Goal: Transaction & Acquisition: Subscribe to service/newsletter

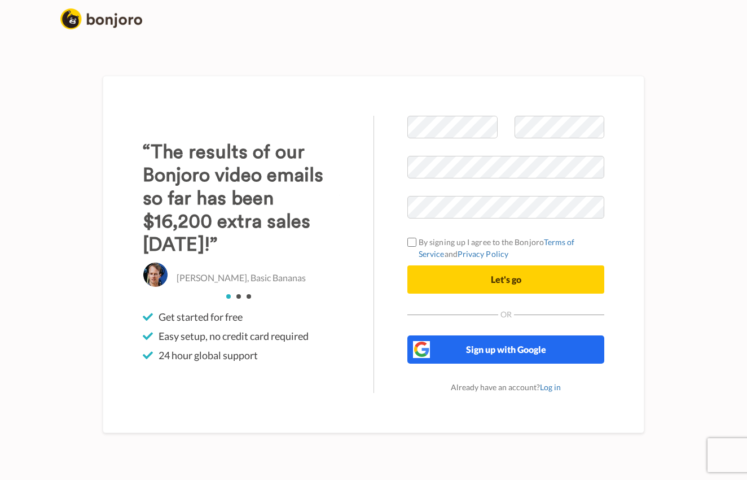
click at [508, 350] on span "Sign up with Google" at bounding box center [506, 349] width 80 height 11
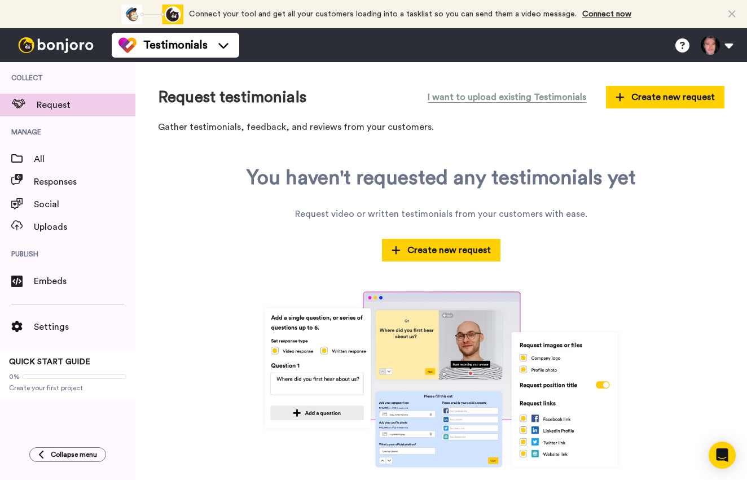
click at [589, 14] on link "Connect now" at bounding box center [606, 14] width 49 height 8
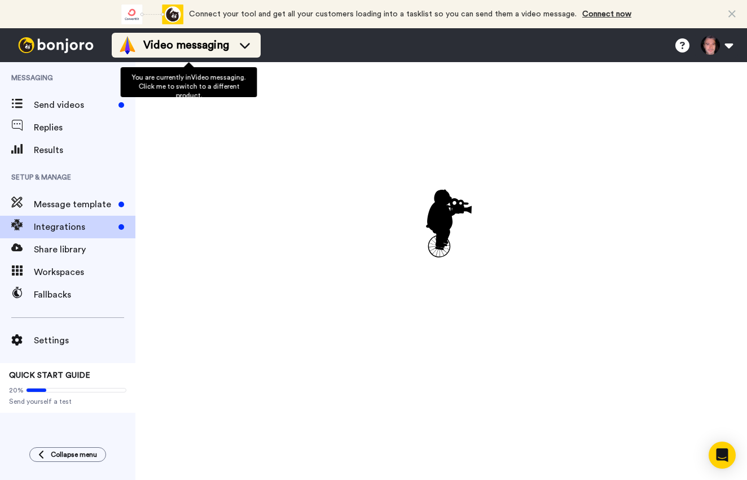
click at [244, 49] on icon at bounding box center [245, 45] width 18 height 11
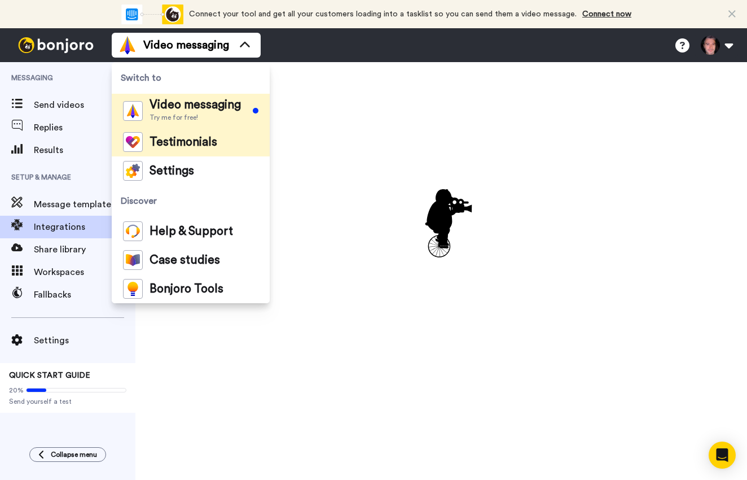
click at [214, 146] on span "Testimonials" at bounding box center [184, 142] width 68 height 11
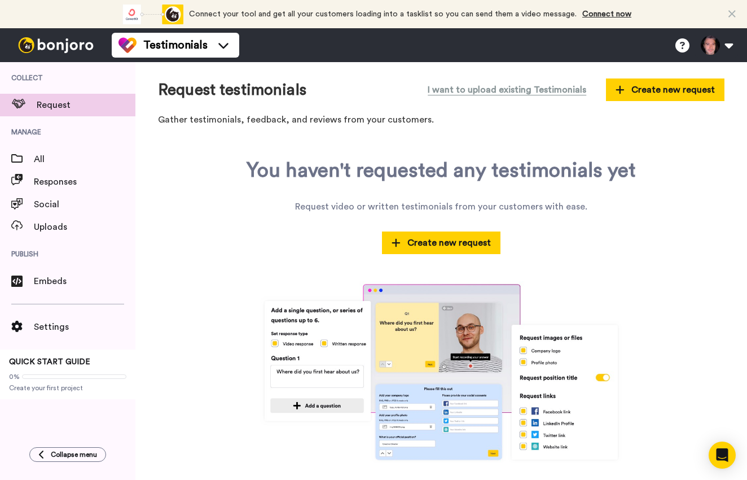
scroll to position [12, 0]
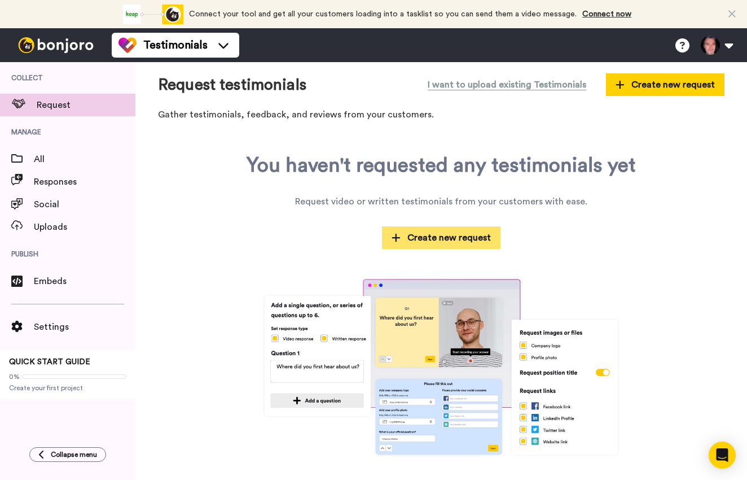
click at [448, 238] on span "Create new request" at bounding box center [441, 238] width 99 height 14
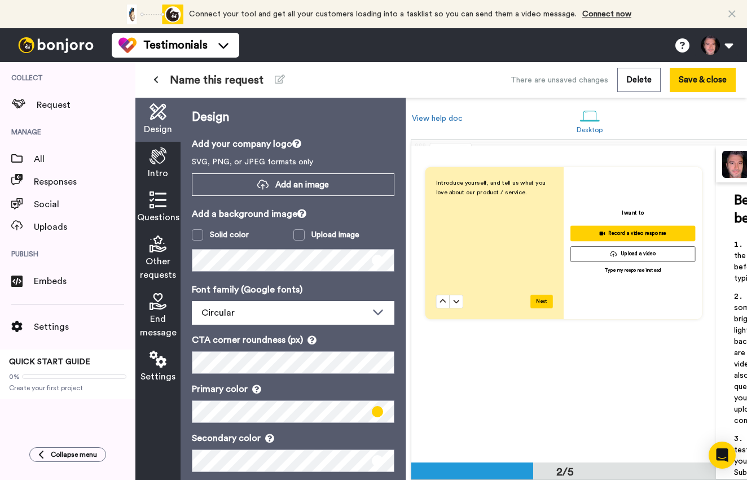
scroll to position [378, 0]
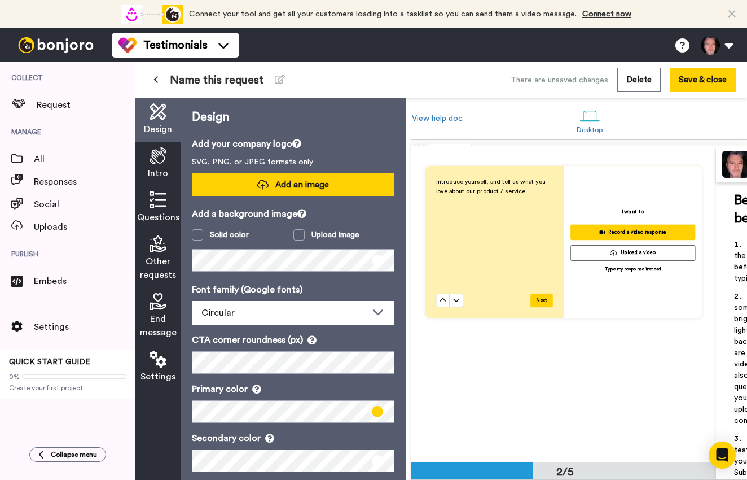
click at [296, 186] on span "Add an image" at bounding box center [302, 185] width 54 height 12
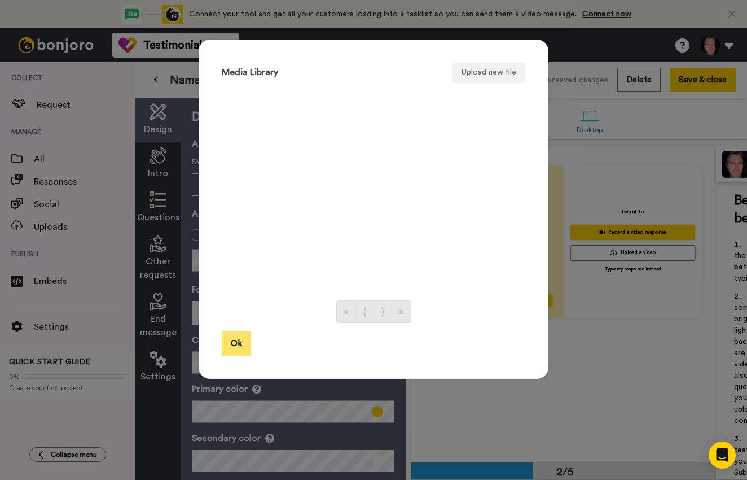
click at [230, 346] on button "Ok" at bounding box center [236, 343] width 29 height 24
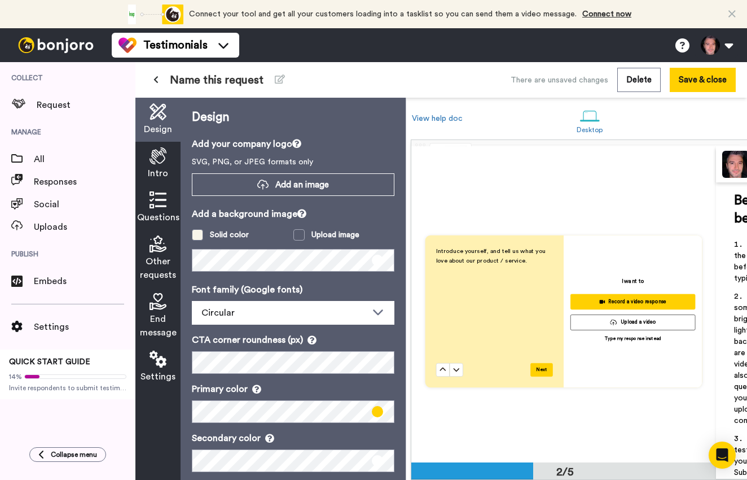
scroll to position [0, 1]
click at [196, 234] on span at bounding box center [196, 234] width 11 height 11
click at [197, 235] on span at bounding box center [196, 234] width 11 height 11
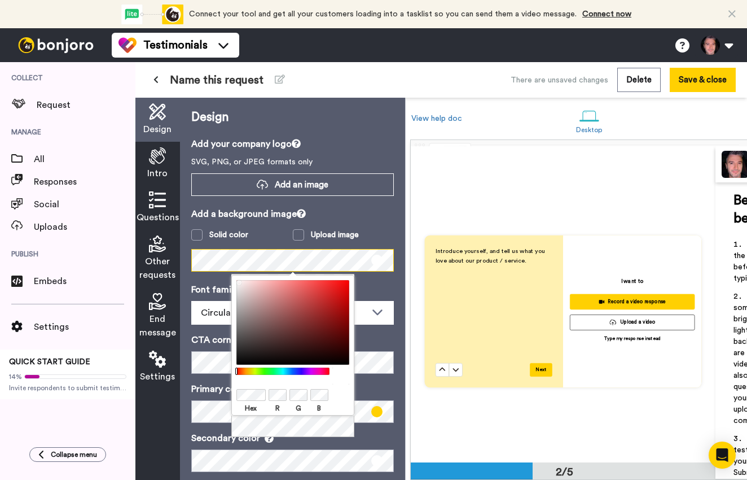
scroll to position [0, 0]
click at [394, 203] on div "Design Add your company logo SVG, PNG, or JPEG formats only Add an image Add a …" at bounding box center [292, 289] width 225 height 382
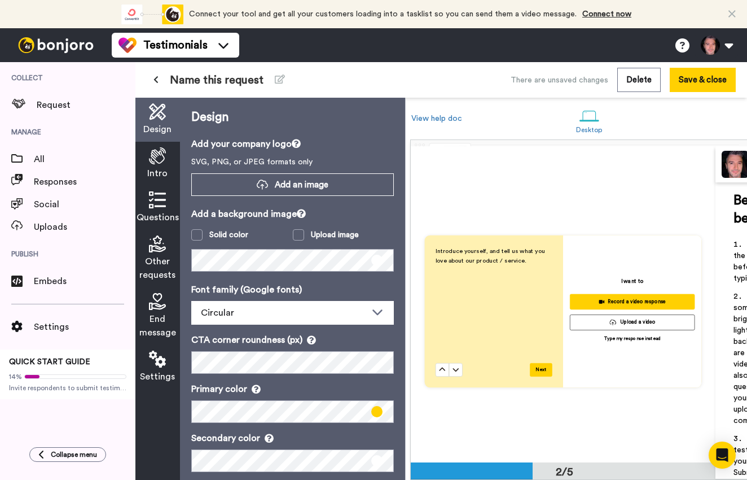
click at [730, 12] on icon at bounding box center [732, 13] width 7 height 11
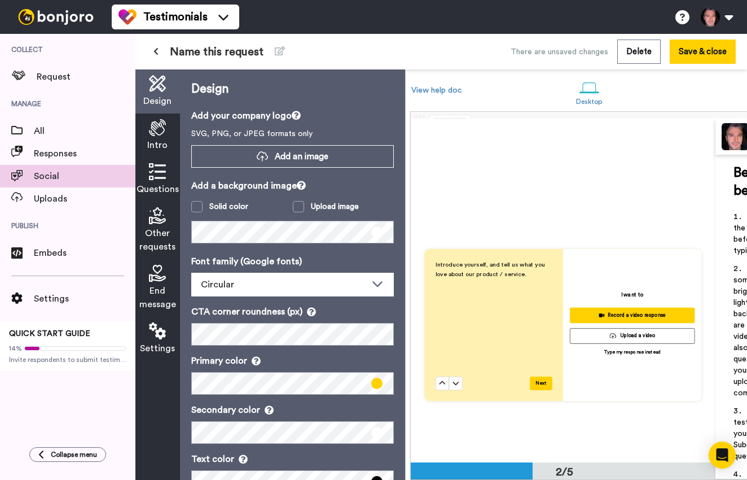
click at [40, 173] on span "Social" at bounding box center [85, 176] width 102 height 14
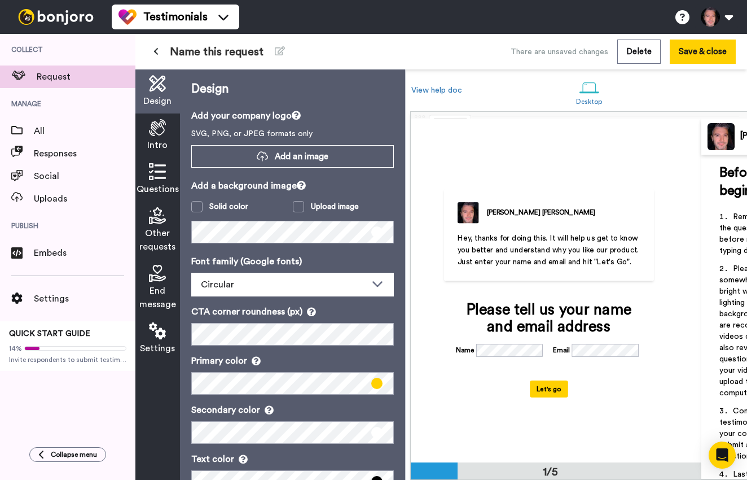
click at [71, 81] on span "Request" at bounding box center [86, 77] width 99 height 14
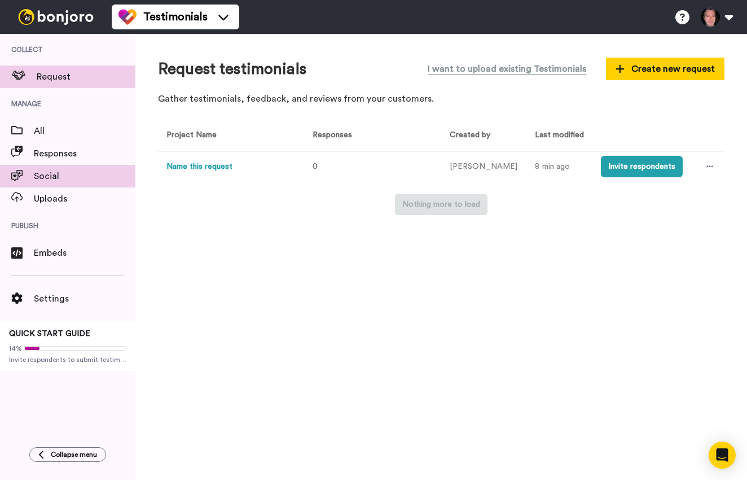
click at [45, 179] on span "Social" at bounding box center [85, 176] width 102 height 14
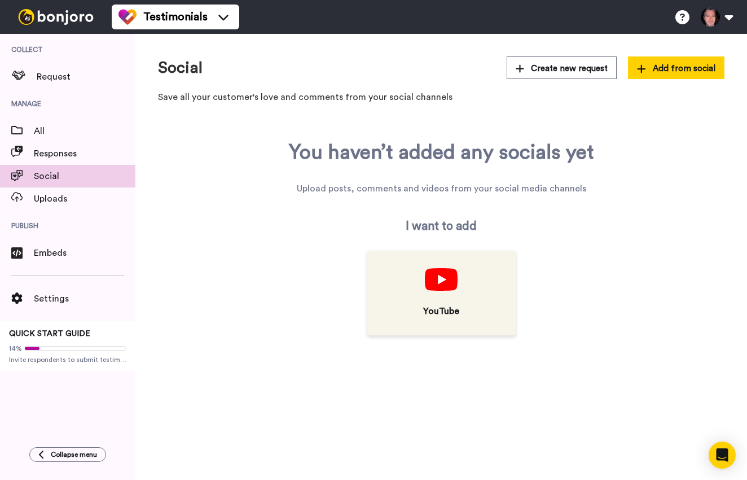
click at [453, 280] on img at bounding box center [441, 279] width 32 height 23
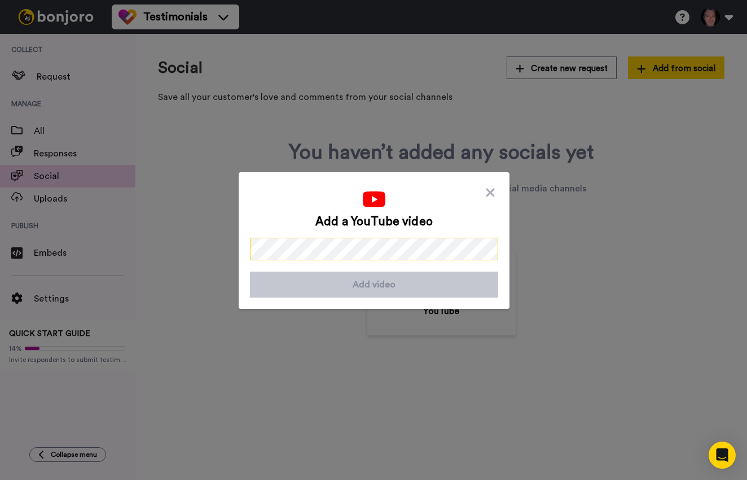
click at [165, 236] on div "Add a YouTube video Add video" at bounding box center [373, 240] width 747 height 480
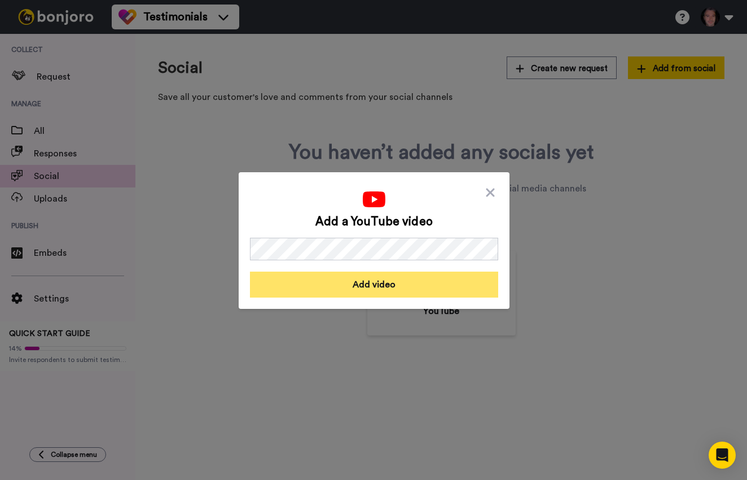
click at [384, 286] on button "Add video" at bounding box center [374, 284] width 248 height 26
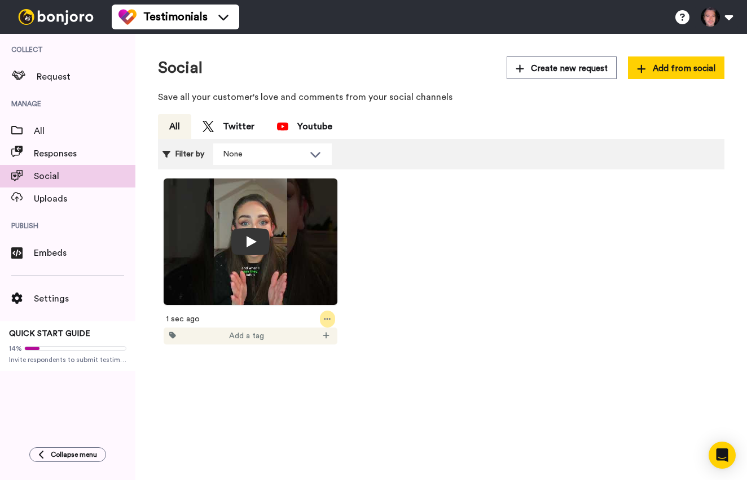
click at [328, 315] on icon at bounding box center [327, 319] width 7 height 8
click at [418, 267] on div "1 sec ago Add a tag" at bounding box center [441, 265] width 567 height 175
click at [72, 337] on span "QUICK START GUIDE" at bounding box center [49, 334] width 81 height 8
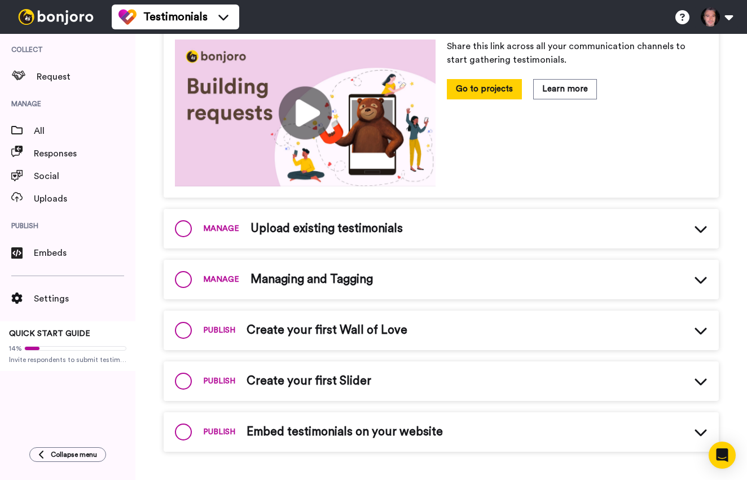
scroll to position [222, 0]
click at [699, 427] on icon at bounding box center [701, 432] width 14 height 14
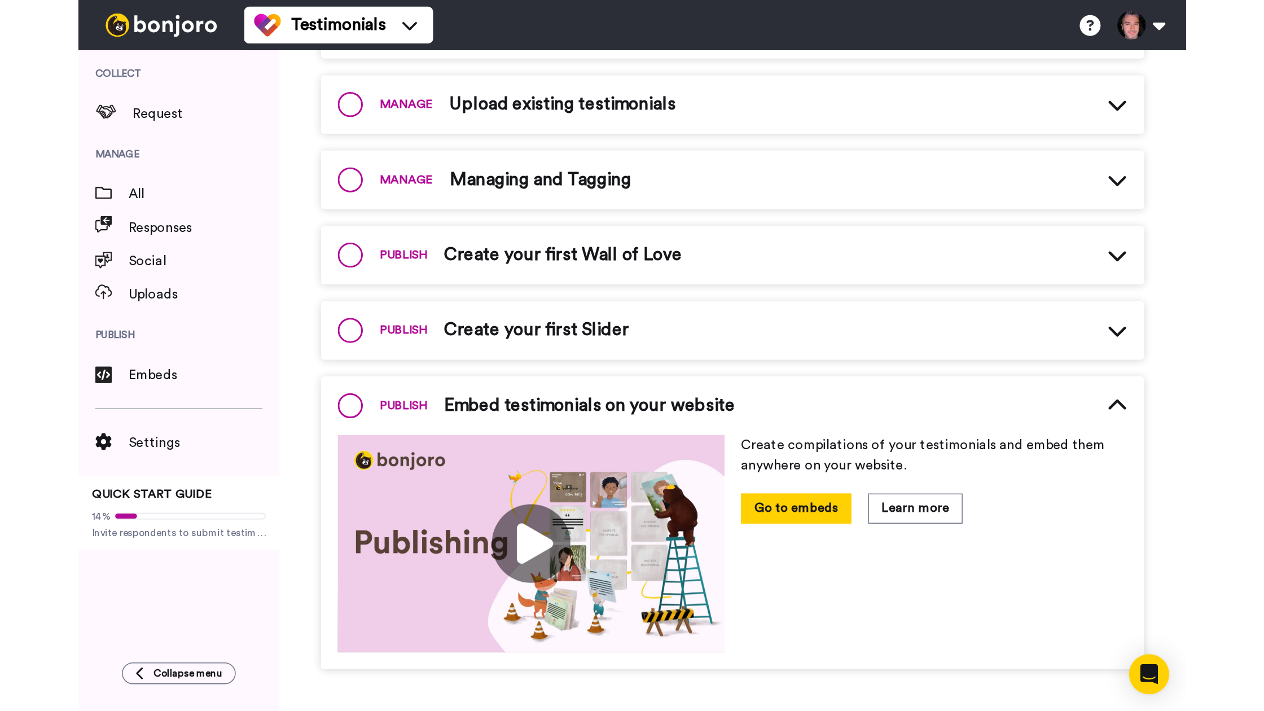
scroll to position [380, 0]
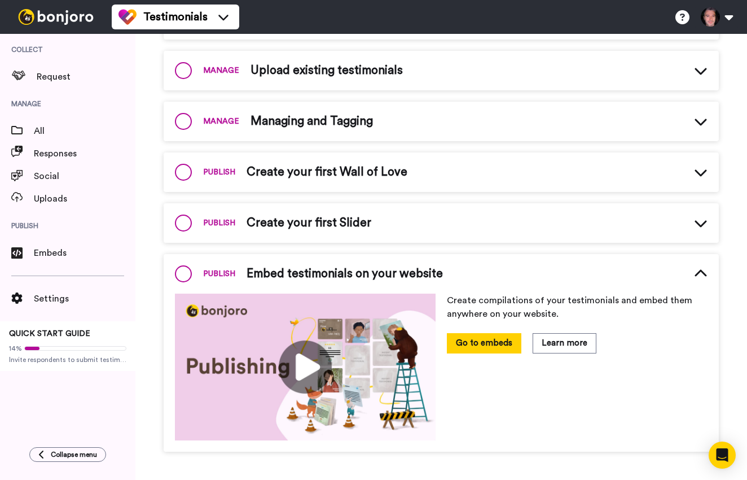
click at [292, 354] on img at bounding box center [305, 366] width 261 height 147
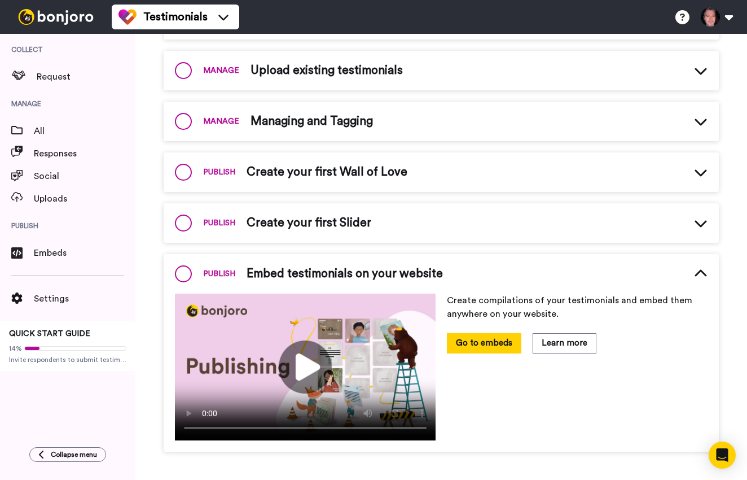
click at [305, 362] on video at bounding box center [305, 366] width 261 height 147
click at [203, 428] on video at bounding box center [305, 366] width 261 height 147
click at [208, 428] on video at bounding box center [305, 366] width 261 height 147
click at [188, 305] on video at bounding box center [305, 366] width 261 height 147
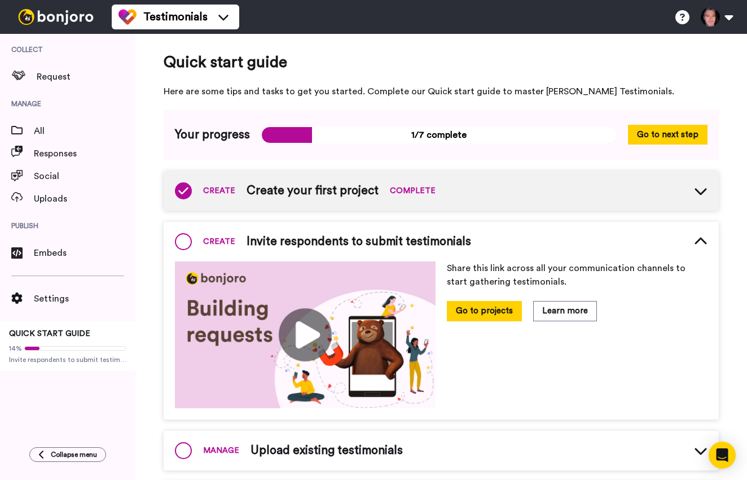
scroll to position [0, 0]
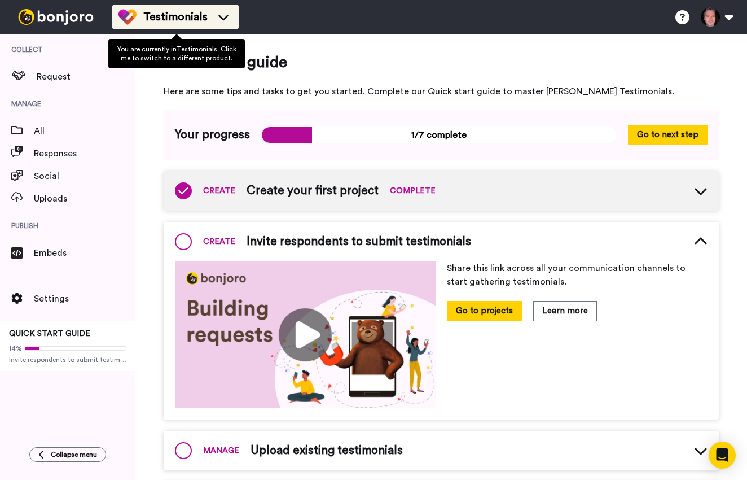
click at [226, 17] on icon at bounding box center [223, 16] width 18 height 11
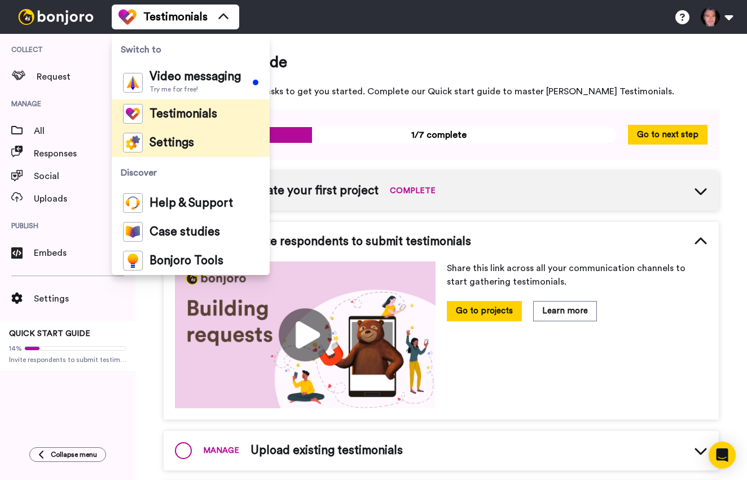
click at [190, 137] on span "Settings" at bounding box center [172, 142] width 45 height 11
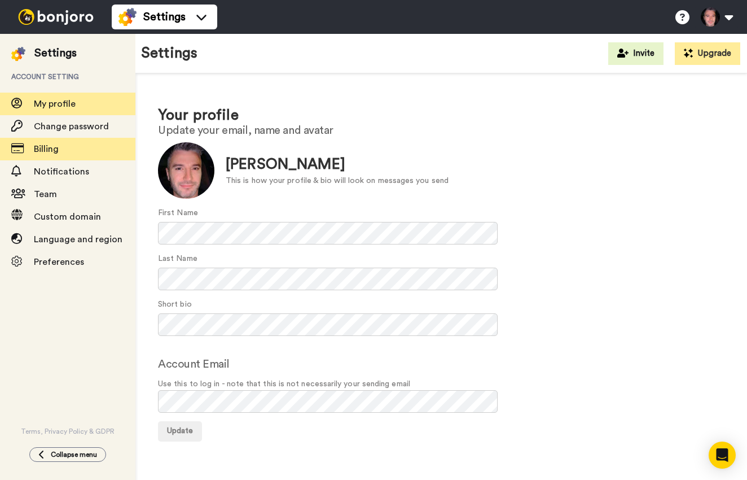
click at [40, 150] on span "Billing" at bounding box center [46, 148] width 25 height 9
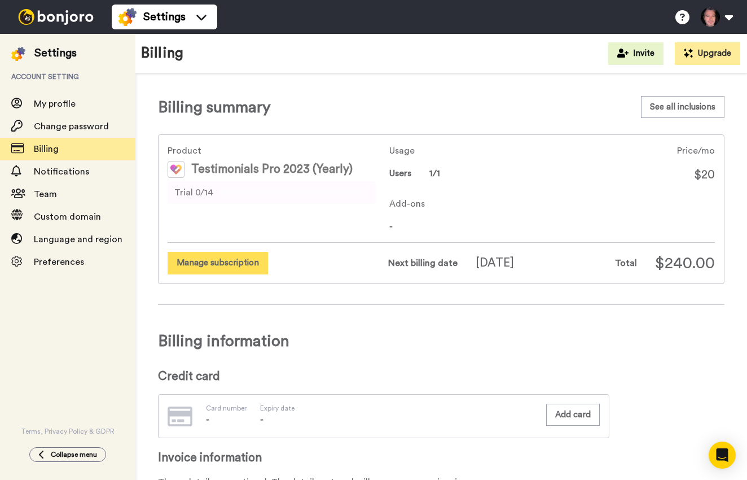
click at [235, 272] on button "Manage subscription" at bounding box center [218, 263] width 100 height 22
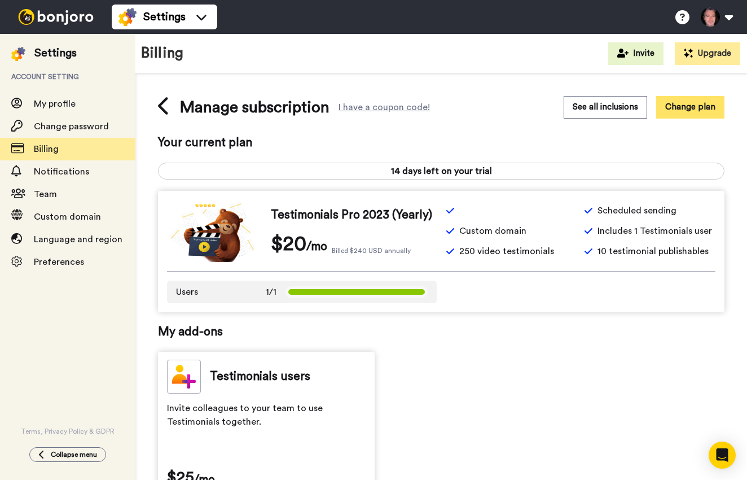
click at [667, 113] on button "Change plan" at bounding box center [690, 107] width 68 height 22
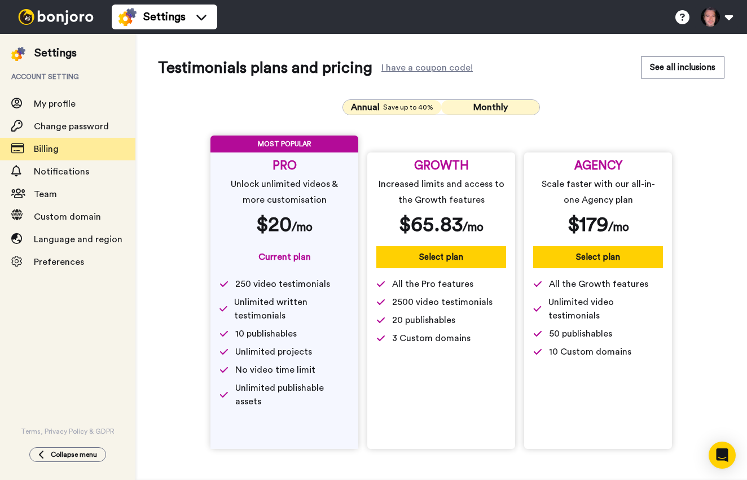
click at [486, 111] on span "Monthly" at bounding box center [491, 107] width 34 height 9
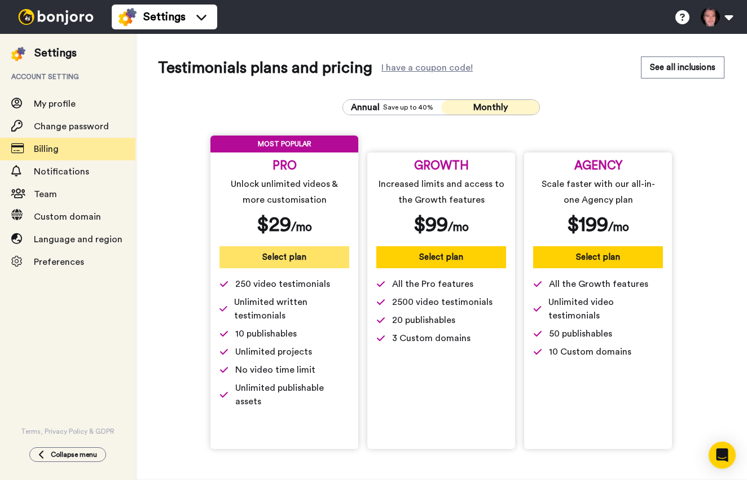
click at [264, 262] on button "Select plan" at bounding box center [285, 257] width 130 height 22
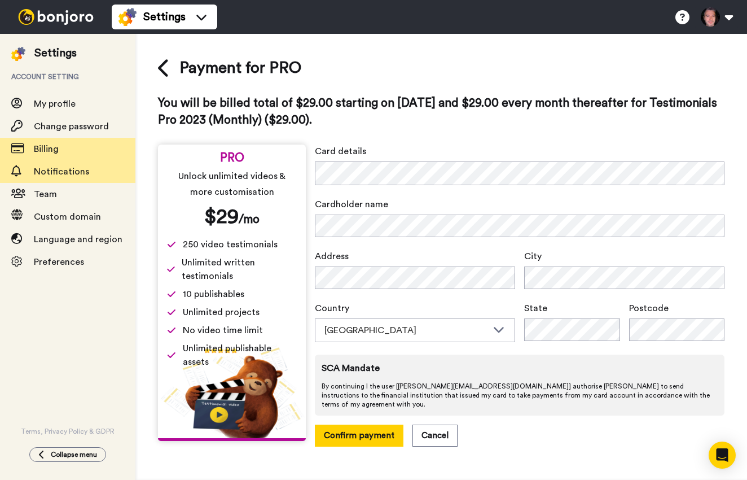
click at [55, 178] on span "Notifications" at bounding box center [85, 172] width 102 height 14
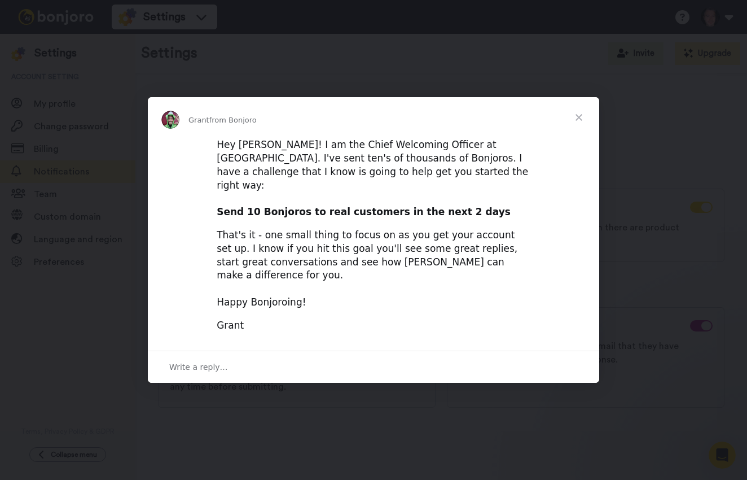
click at [580, 133] on span "Close" at bounding box center [579, 117] width 41 height 41
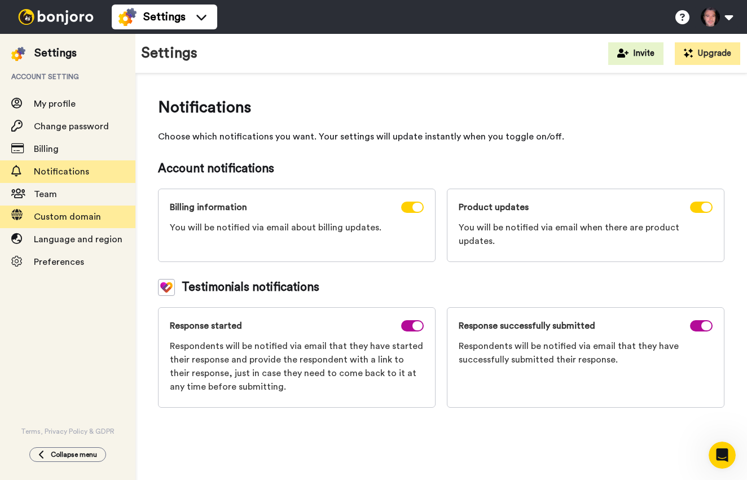
click at [72, 214] on span "Custom domain" at bounding box center [67, 216] width 67 height 9
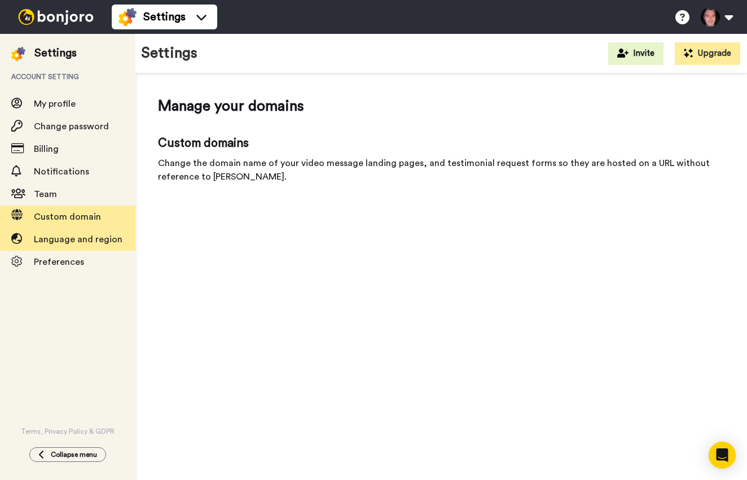
click at [95, 235] on span "Language and region" at bounding box center [78, 239] width 89 height 9
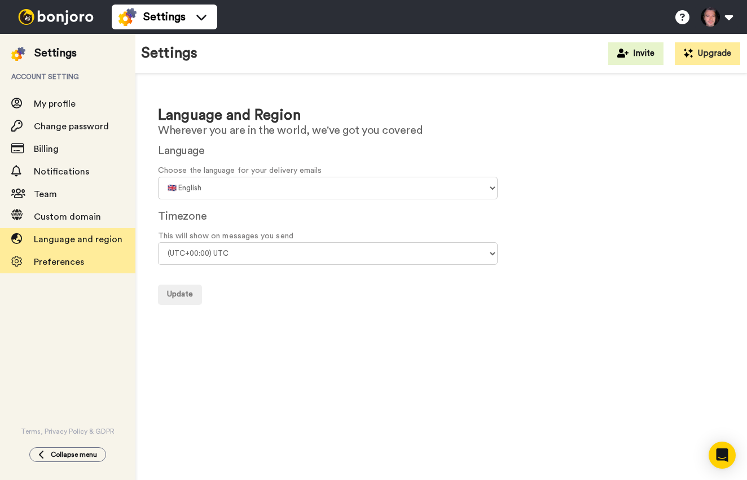
click at [39, 260] on span "Preferences" at bounding box center [59, 261] width 50 height 9
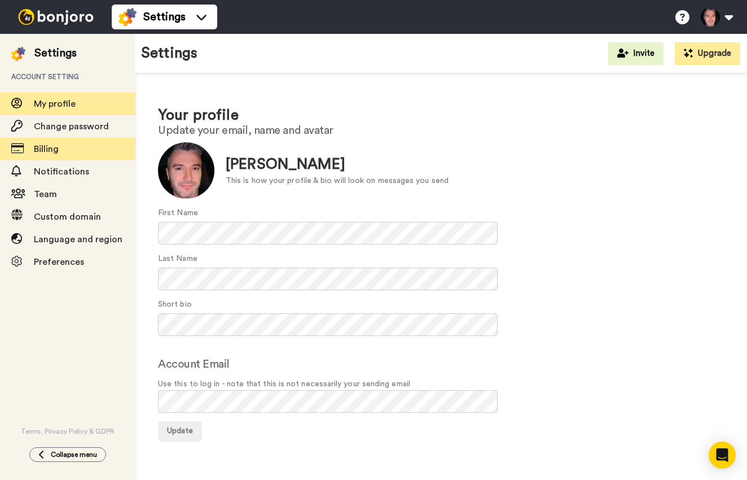
click at [52, 142] on span "Billing" at bounding box center [85, 149] width 102 height 14
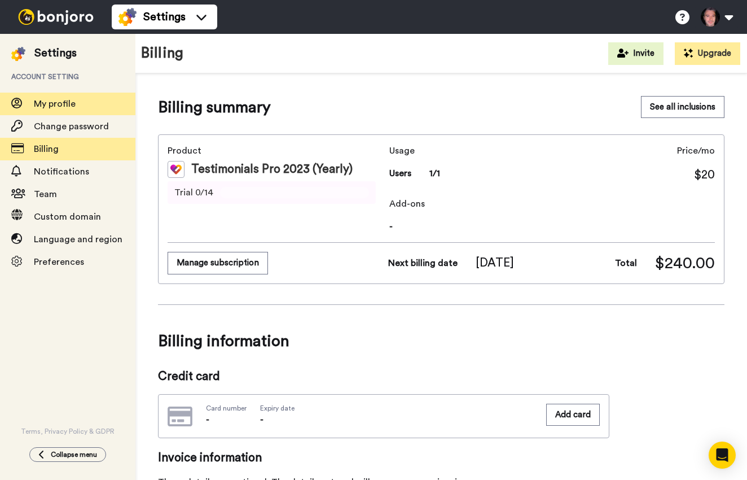
click at [67, 103] on span "My profile" at bounding box center [55, 103] width 42 height 9
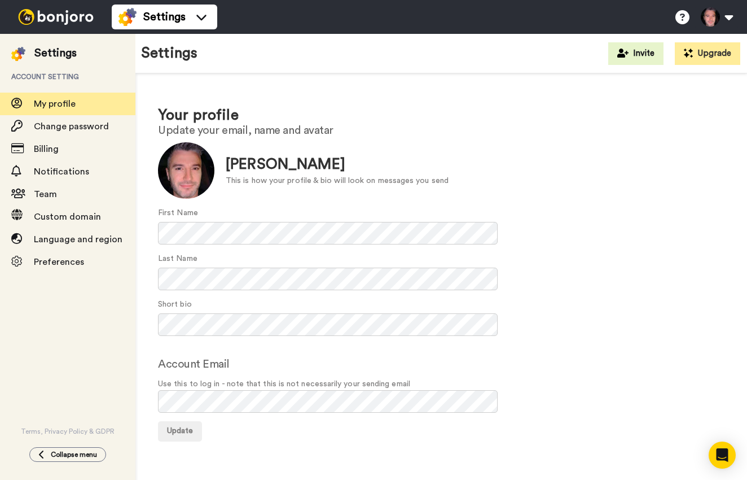
click at [65, 16] on img at bounding box center [56, 17] width 85 height 16
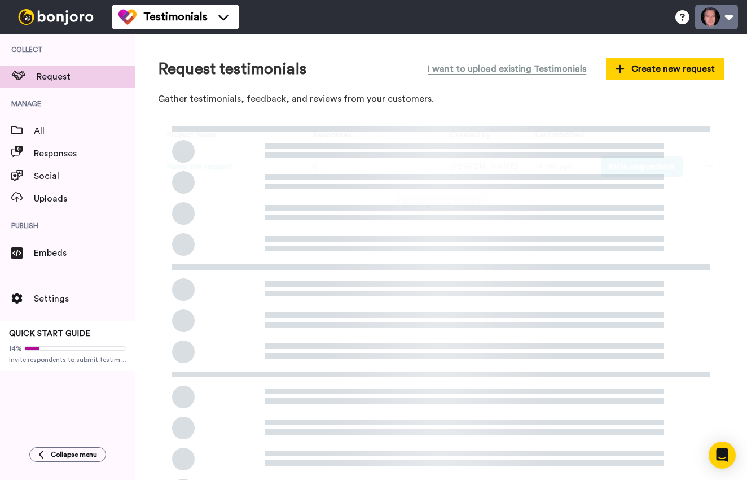
click at [724, 20] on button at bounding box center [716, 17] width 43 height 25
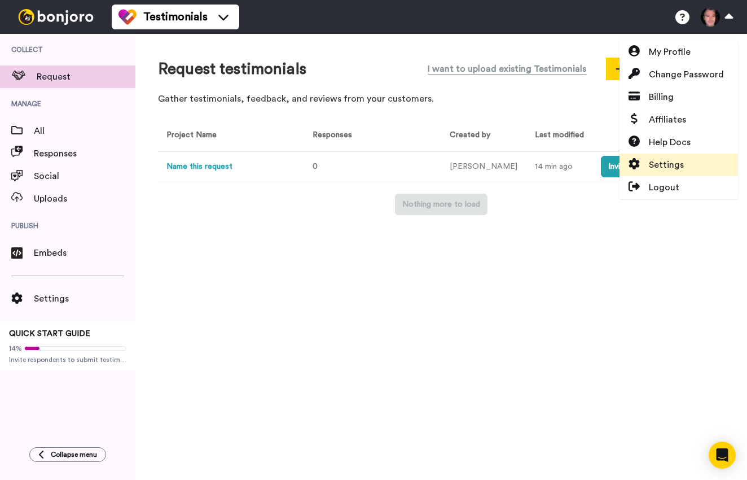
click at [665, 159] on span "Settings" at bounding box center [666, 165] width 35 height 14
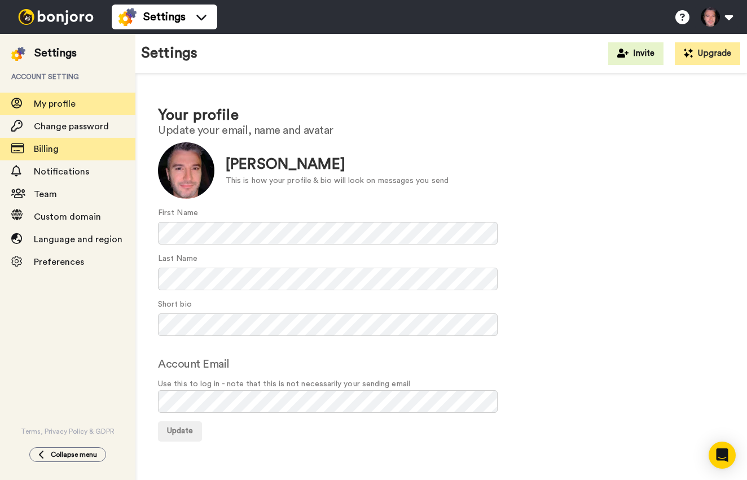
click at [55, 158] on div "Billing" at bounding box center [67, 149] width 135 height 23
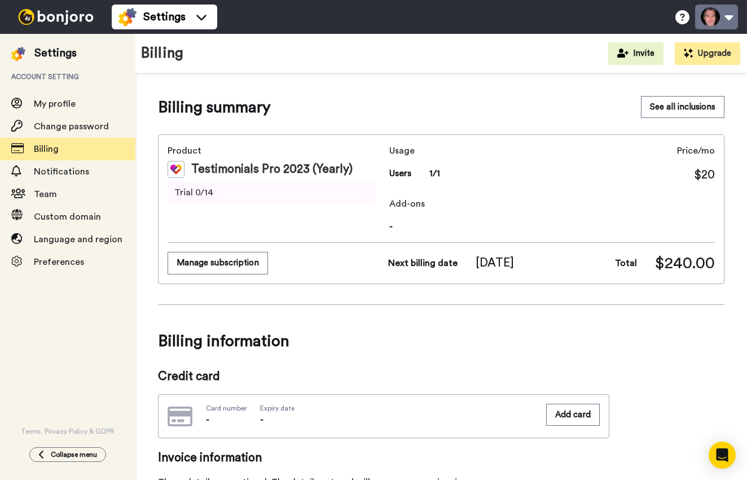
click at [714, 19] on button at bounding box center [716, 17] width 43 height 25
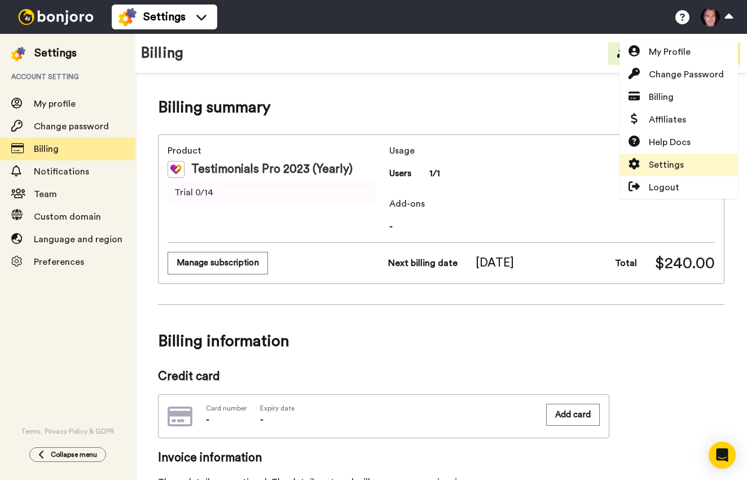
click at [683, 163] on link "Settings" at bounding box center [679, 165] width 119 height 23
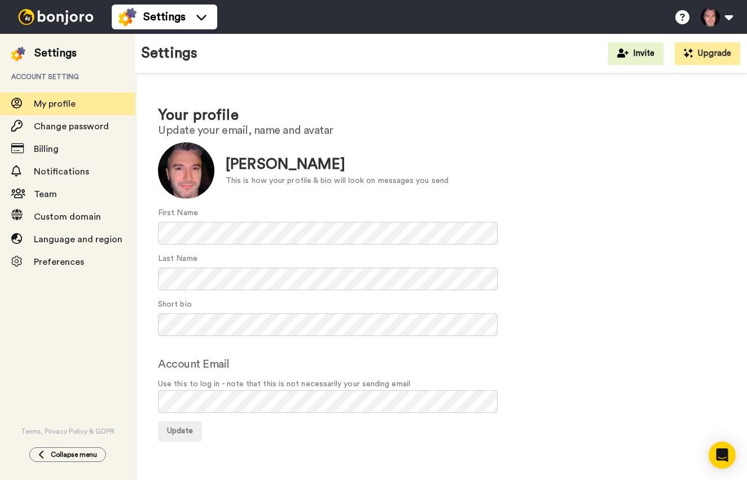
click at [38, 20] on img at bounding box center [56, 17] width 85 height 16
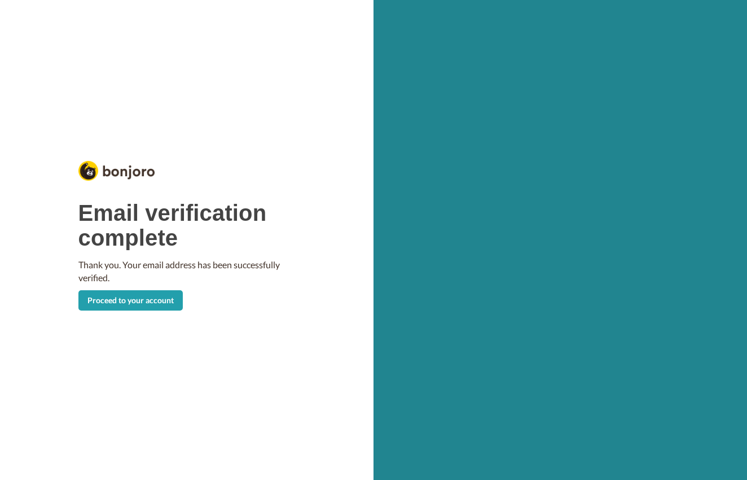
click at [126, 298] on link "Proceed to your account" at bounding box center [130, 300] width 104 height 20
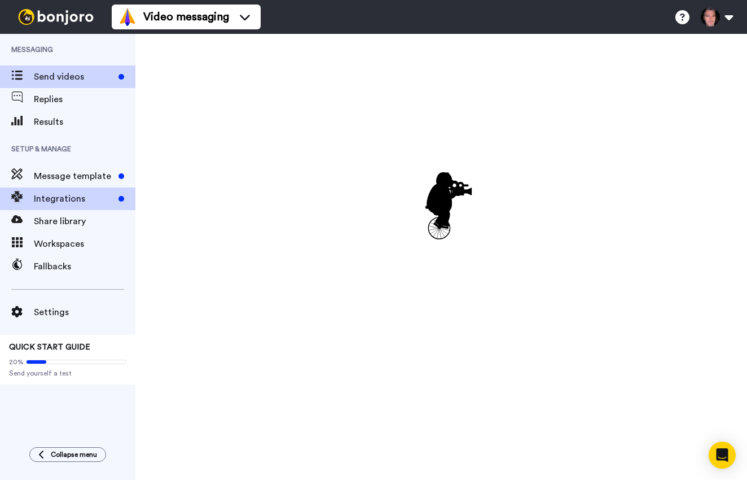
click at [85, 195] on span "Integrations" at bounding box center [74, 199] width 80 height 14
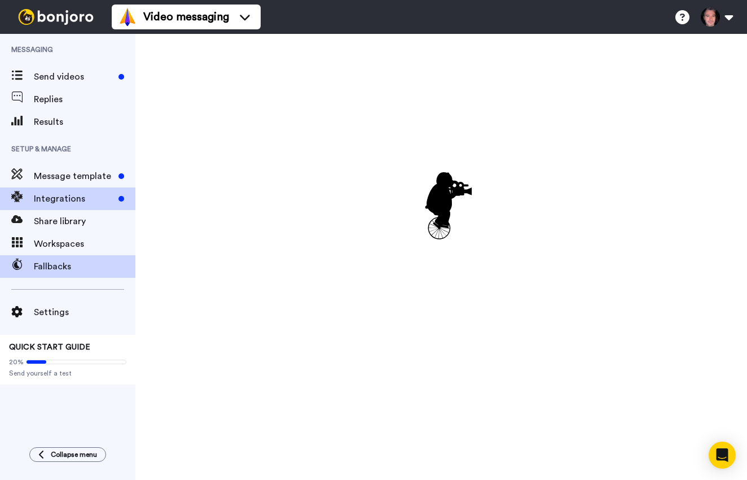
click at [76, 269] on span "Fallbacks" at bounding box center [85, 267] width 102 height 14
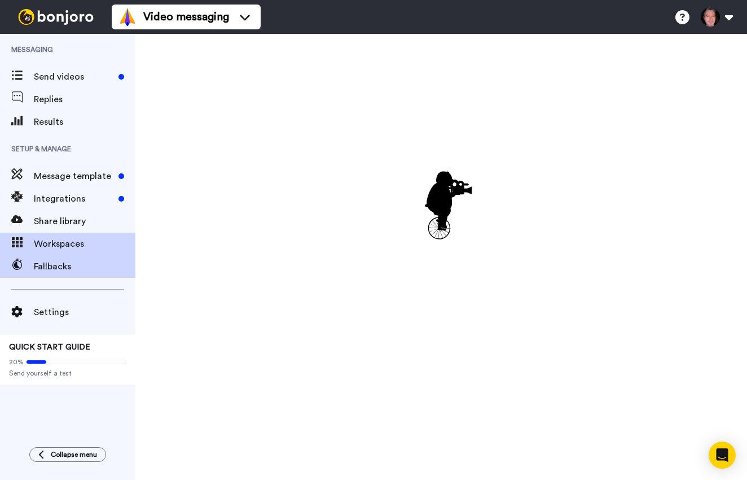
click at [72, 238] on span "Workspaces" at bounding box center [85, 244] width 102 height 14
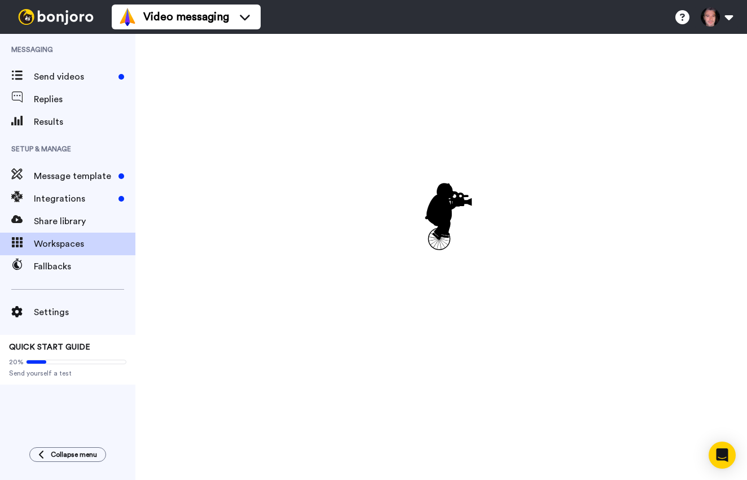
click at [90, 217] on span "Share library" at bounding box center [85, 221] width 102 height 14
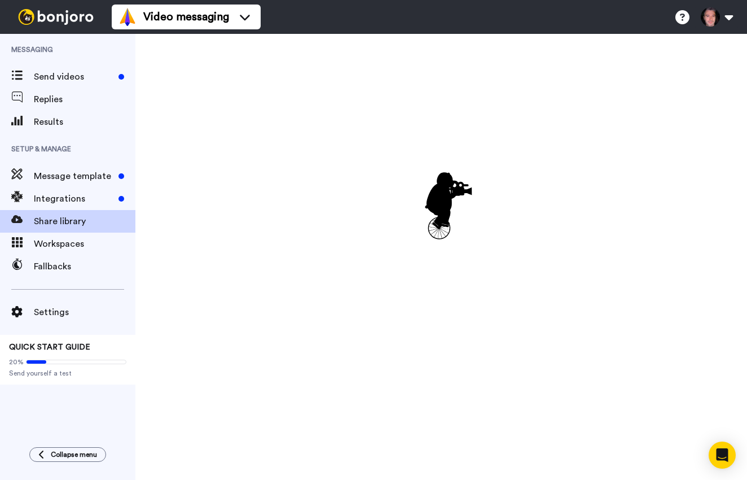
click at [99, 172] on span "Message template" at bounding box center [74, 176] width 80 height 14
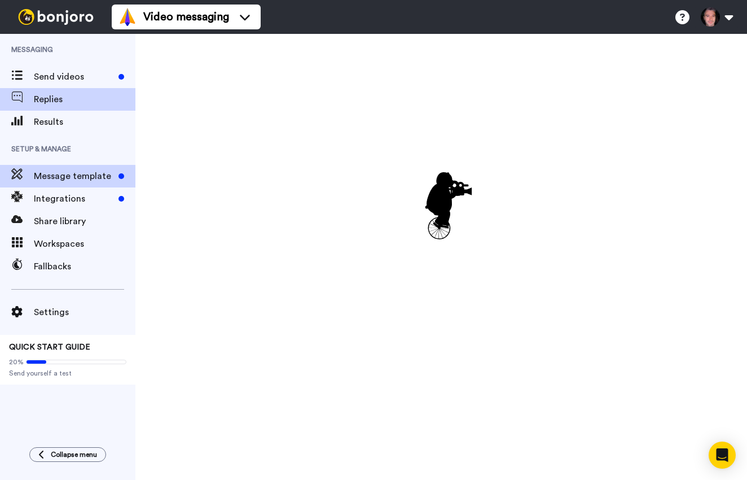
click at [67, 96] on span "Replies" at bounding box center [85, 100] width 102 height 14
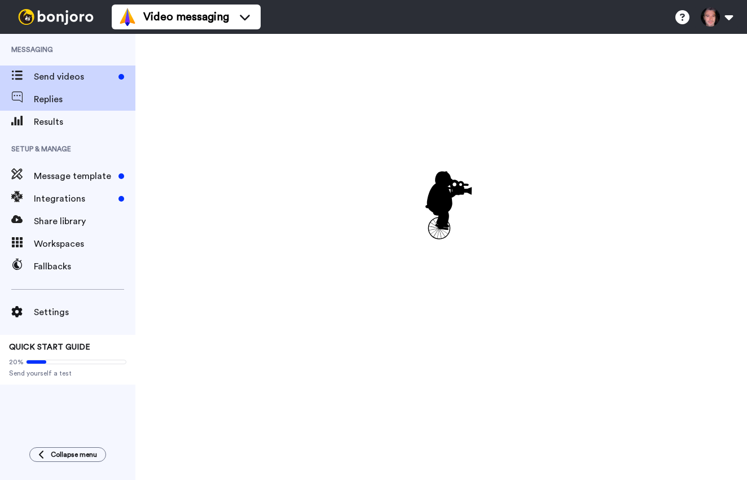
click at [69, 82] on span "Send videos" at bounding box center [74, 77] width 80 height 14
click at [65, 96] on span "Replies" at bounding box center [85, 100] width 102 height 14
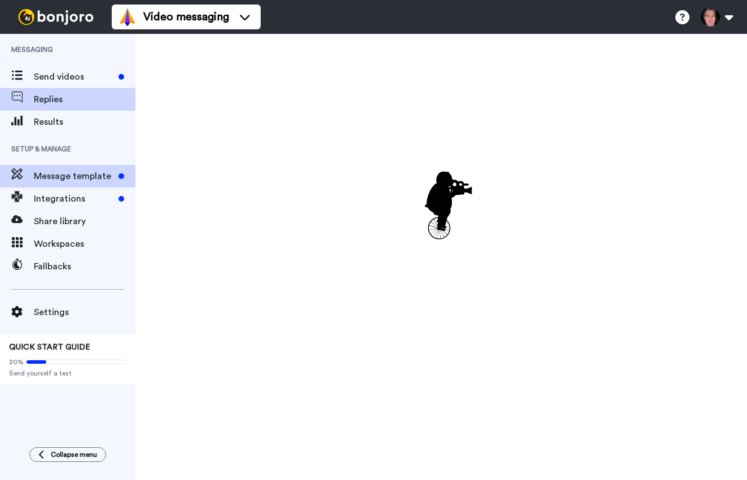
click at [81, 175] on span "Message template" at bounding box center [74, 176] width 80 height 14
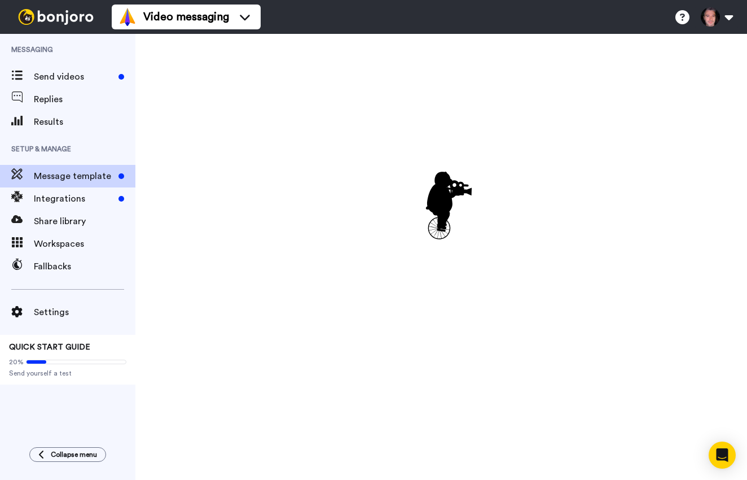
click at [441, 212] on icon "animation" at bounding box center [443, 212] width 15 height 14
click at [441, 212] on icon "animation" at bounding box center [443, 211] width 15 height 13
click at [10, 75] on span at bounding box center [17, 76] width 34 height 11
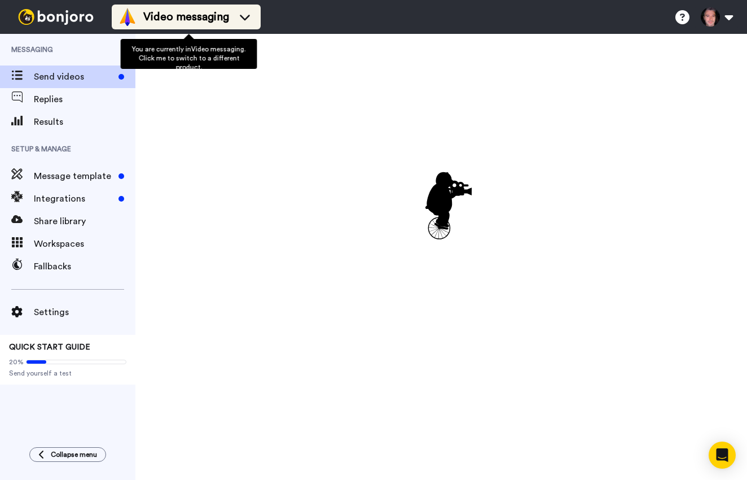
click at [239, 23] on div "Video messaging" at bounding box center [186, 17] width 135 height 18
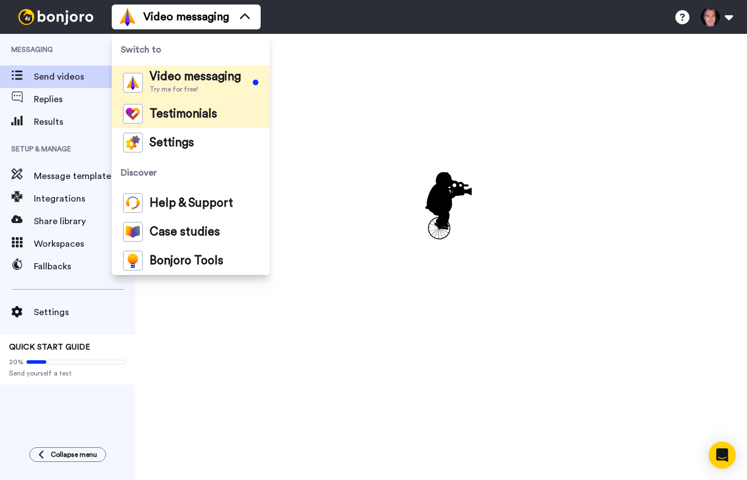
click at [212, 112] on span "Testimonials" at bounding box center [184, 113] width 68 height 11
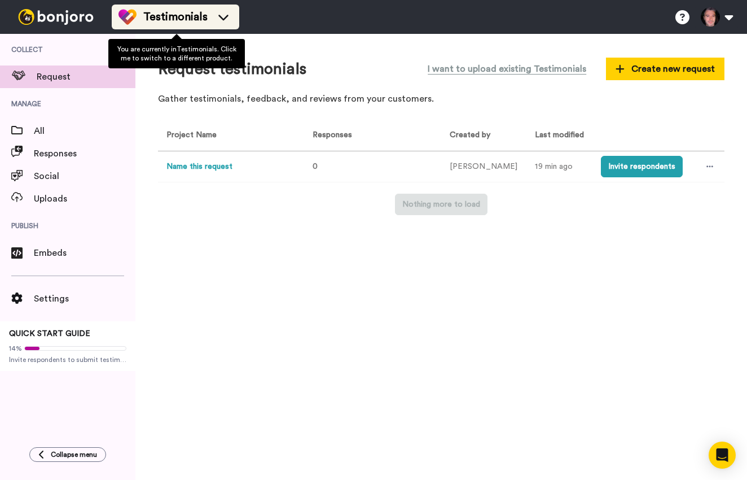
click at [212, 20] on div "Testimonials" at bounding box center [176, 17] width 114 height 18
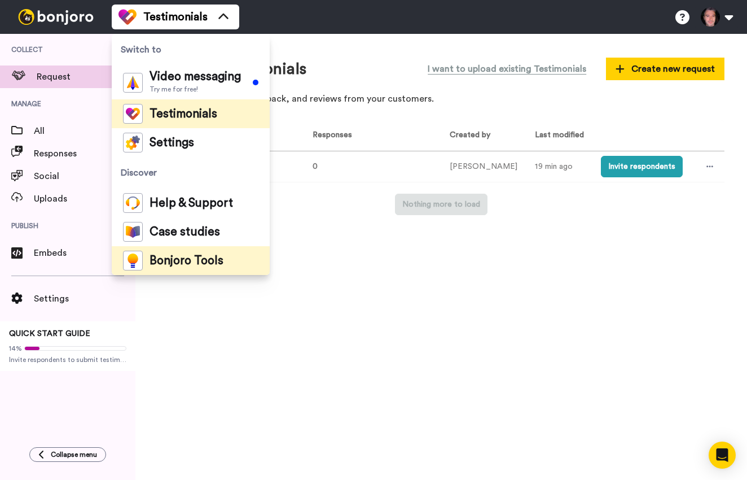
click at [191, 257] on span "Bonjoro Tools" at bounding box center [187, 260] width 74 height 11
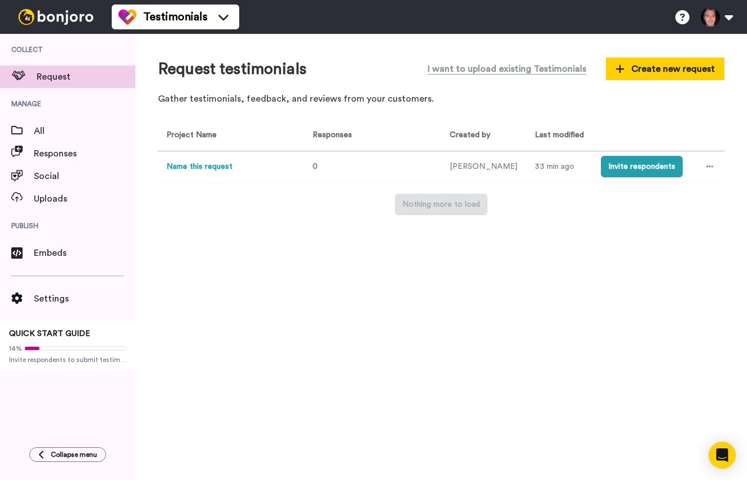
click at [614, 291] on div "Request testimonials I want to upload existing Testimonials Create new request …" at bounding box center [441, 257] width 612 height 446
click at [648, 74] on span "Create new request" at bounding box center [665, 69] width 99 height 14
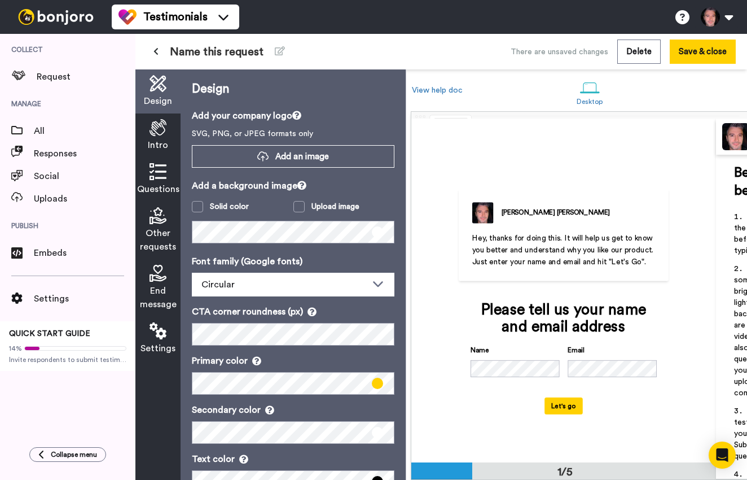
scroll to position [1, 0]
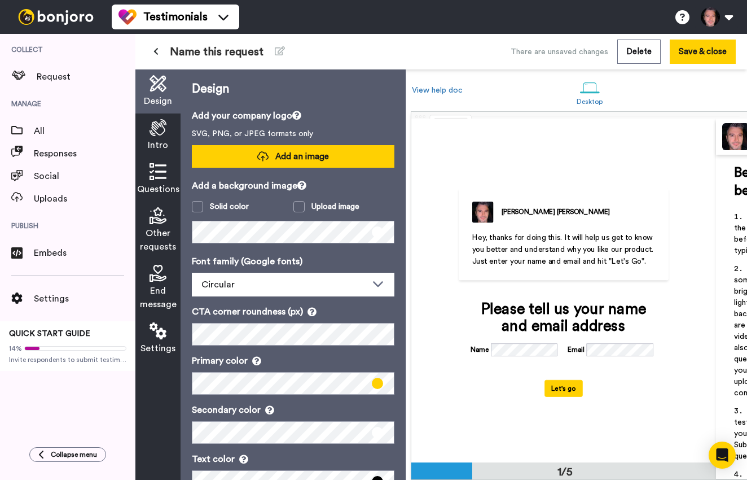
click at [278, 155] on span "Add an image" at bounding box center [302, 157] width 54 height 12
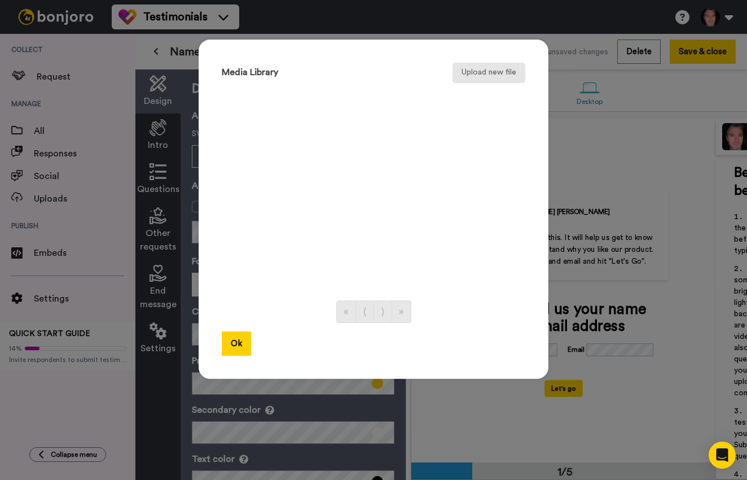
click at [484, 75] on button "Upload new file" at bounding box center [489, 73] width 73 height 20
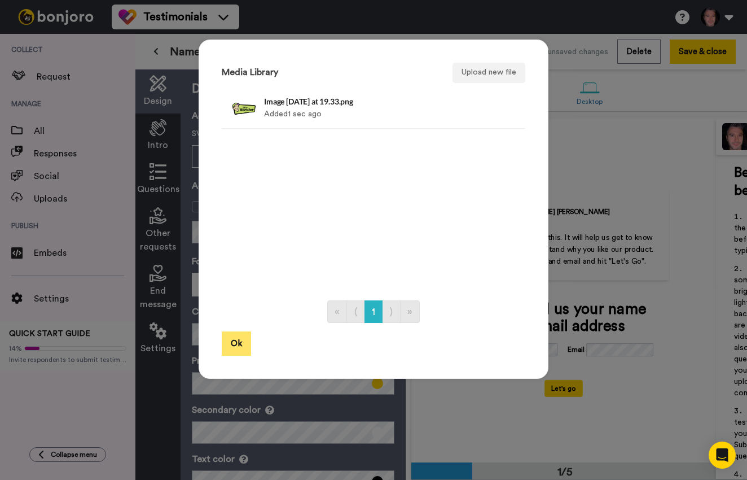
click at [232, 343] on button "Ok" at bounding box center [236, 343] width 29 height 24
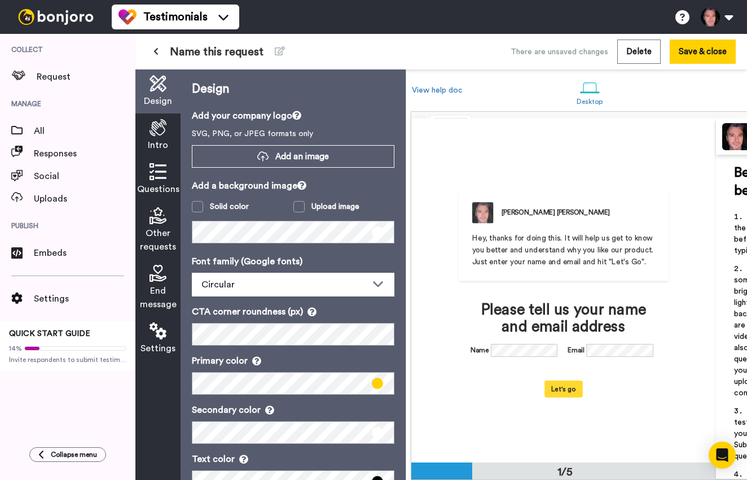
scroll to position [0, 0]
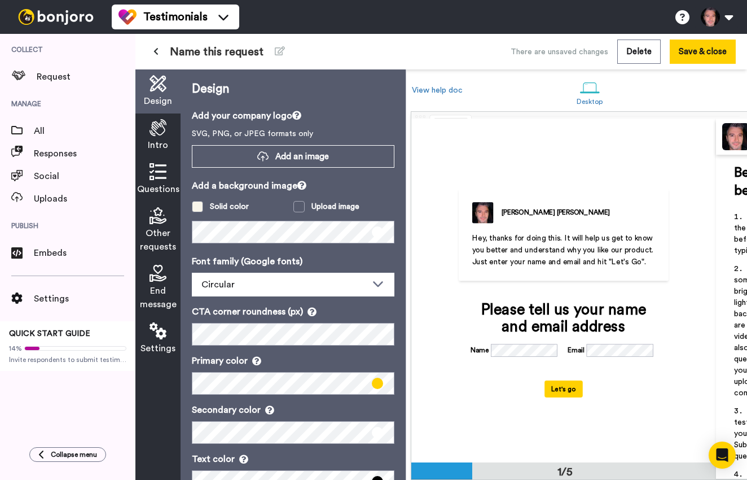
click at [196, 207] on span at bounding box center [197, 206] width 11 height 11
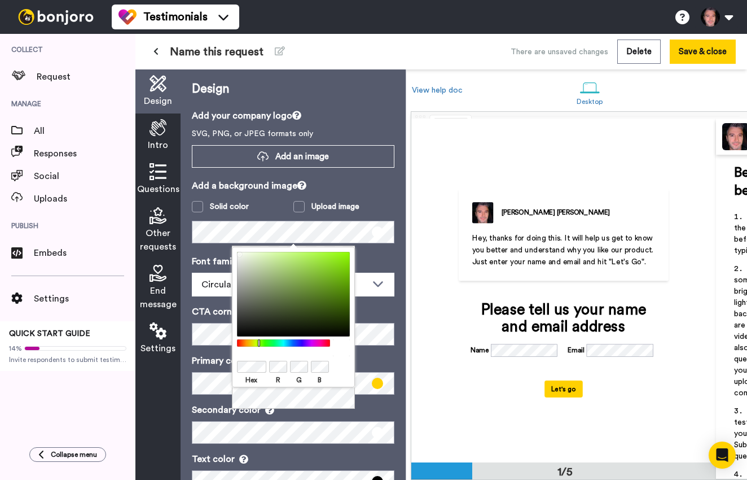
click at [259, 341] on div at bounding box center [283, 342] width 97 height 7
click at [297, 271] on div at bounding box center [293, 294] width 113 height 85
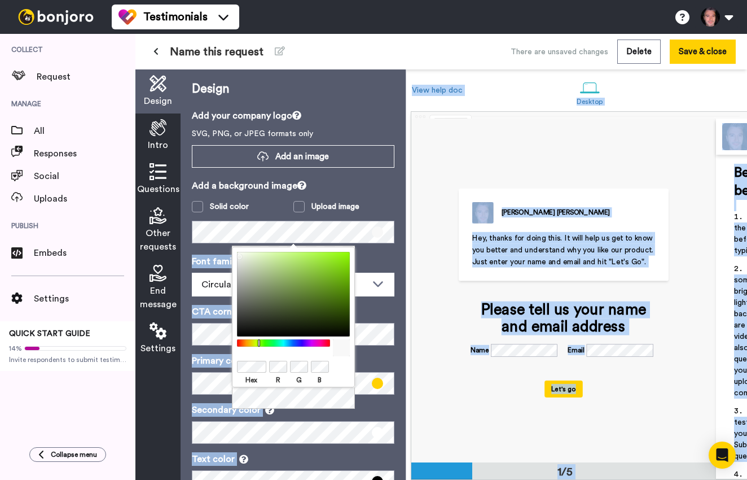
drag, startPoint x: 308, startPoint y: 269, endPoint x: 222, endPoint y: 254, distance: 87.1
click at [222, 254] on body "Testimonials Switch to Video messaging Try me for free! Testimonials Settings D…" at bounding box center [373, 240] width 747 height 480
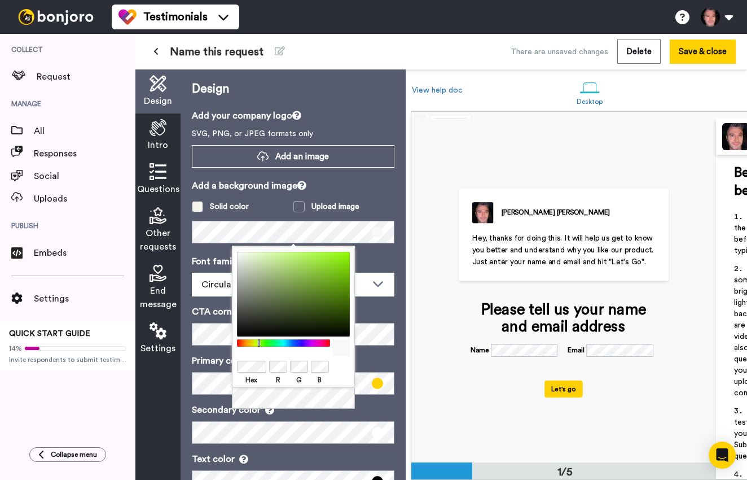
click at [268, 207] on label "Solid color" at bounding box center [243, 206] width 102 height 11
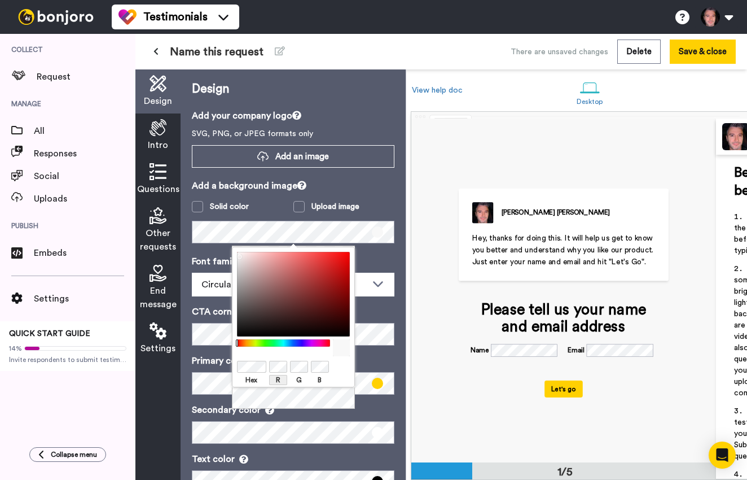
click at [278, 381] on label "R" at bounding box center [278, 380] width 18 height 10
drag, startPoint x: 292, startPoint y: 380, endPoint x: 299, endPoint y: 381, distance: 6.8
click at [292, 380] on label "S" at bounding box center [299, 380] width 18 height 10
click at [316, 381] on label "B" at bounding box center [320, 380] width 18 height 10
click at [255, 380] on label "Hex" at bounding box center [251, 380] width 29 height 10
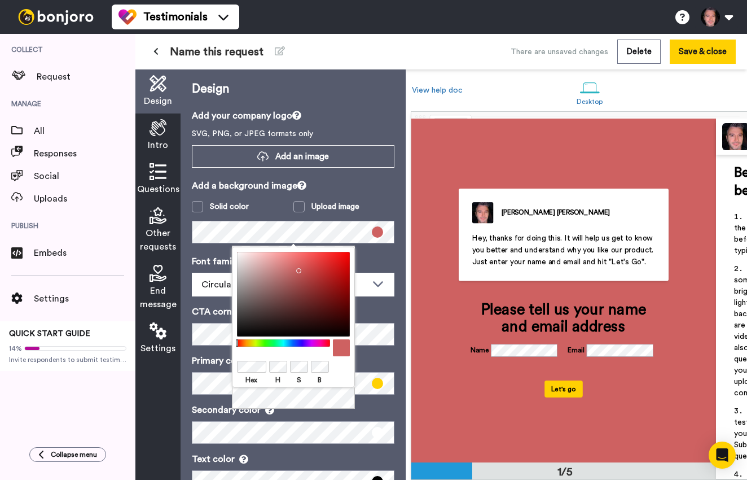
click at [296, 268] on div at bounding box center [293, 294] width 113 height 85
click at [340, 270] on div at bounding box center [293, 294] width 113 height 85
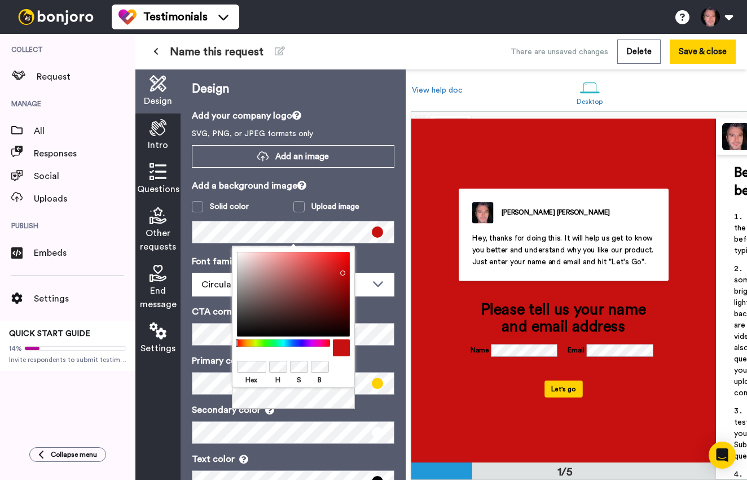
click at [333, 306] on div at bounding box center [293, 294] width 113 height 85
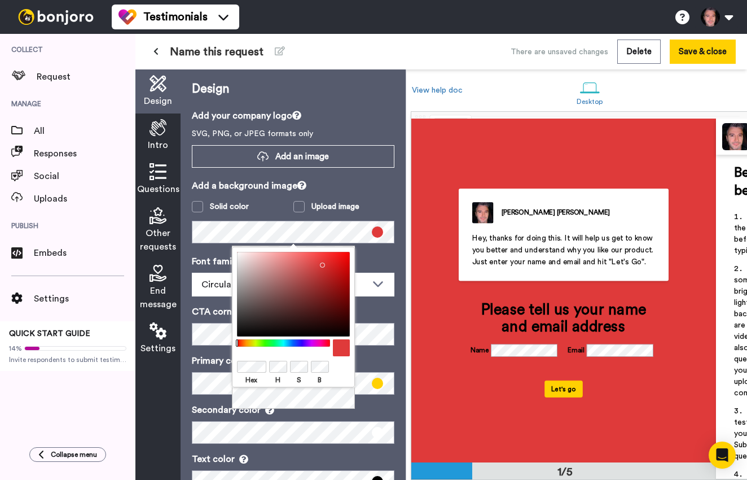
click at [320, 262] on div at bounding box center [293, 294] width 113 height 85
click at [239, 261] on div at bounding box center [293, 294] width 113 height 85
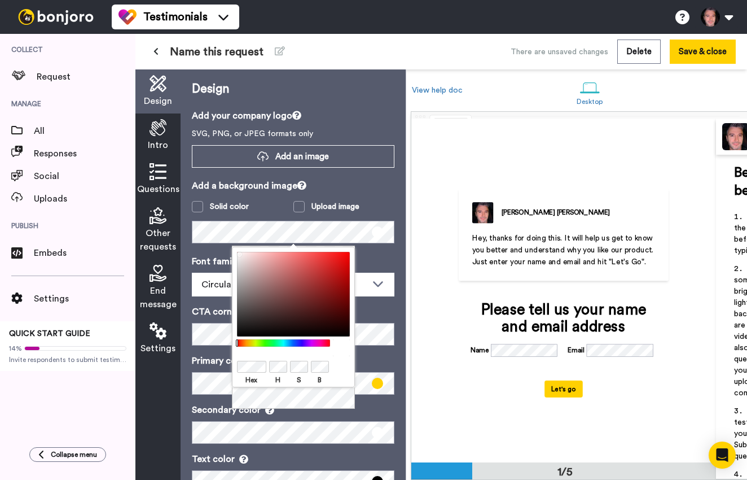
drag, startPoint x: 241, startPoint y: 262, endPoint x: 235, endPoint y: 250, distance: 13.6
click at [235, 250] on div "Hex H S B" at bounding box center [293, 317] width 123 height 141
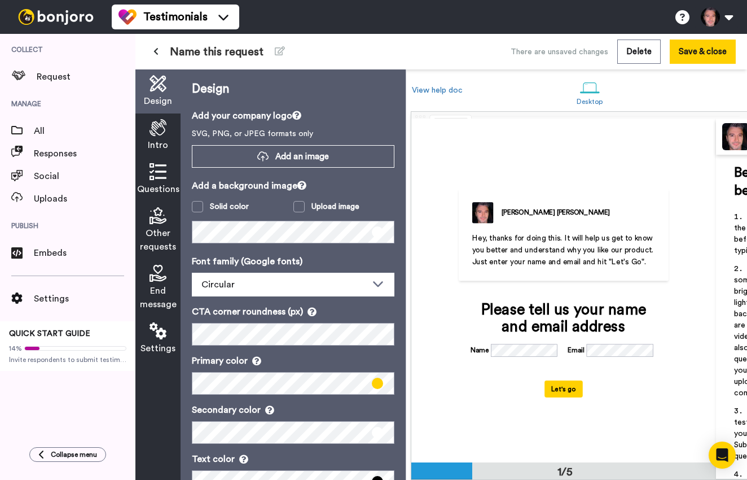
click at [394, 247] on div "Design Add your company logo SVG, PNG, or JPEG formats only Add an image Add a …" at bounding box center [293, 274] width 225 height 410
click at [301, 205] on span at bounding box center [298, 206] width 11 height 11
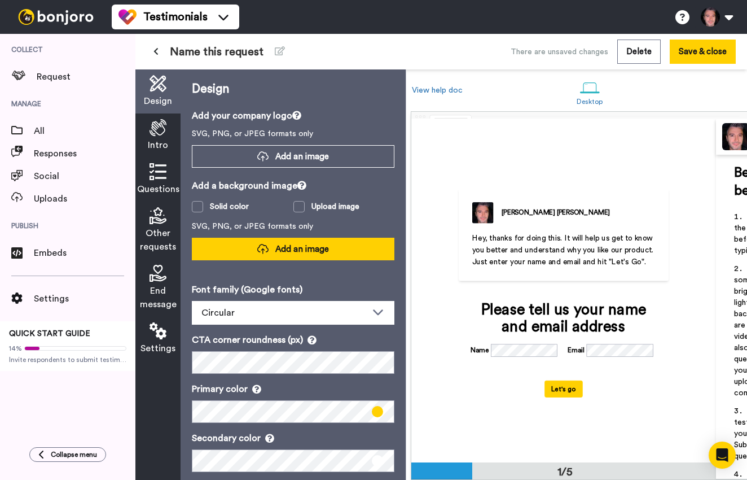
click at [299, 253] on span "Add an image" at bounding box center [302, 249] width 54 height 12
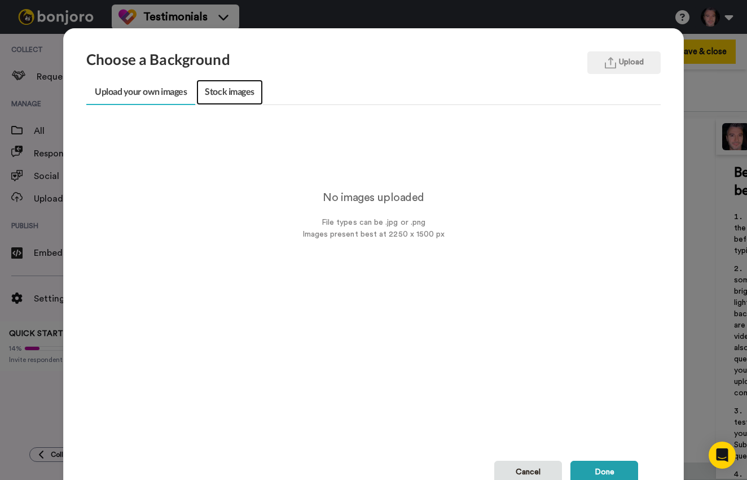
click at [230, 93] on link "Stock images" at bounding box center [229, 92] width 66 height 25
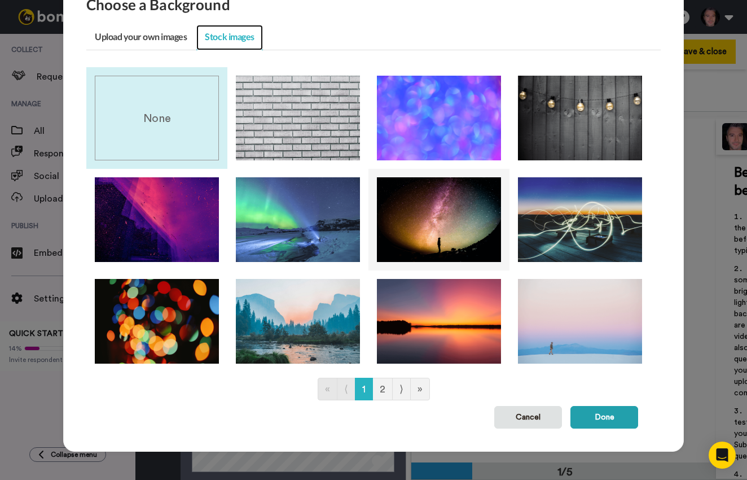
scroll to position [54, 0]
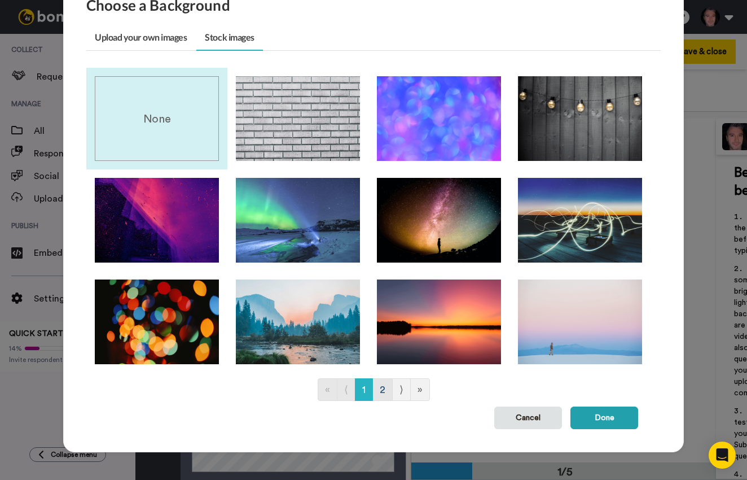
click at [382, 387] on link "2" at bounding box center [382, 389] width 20 height 23
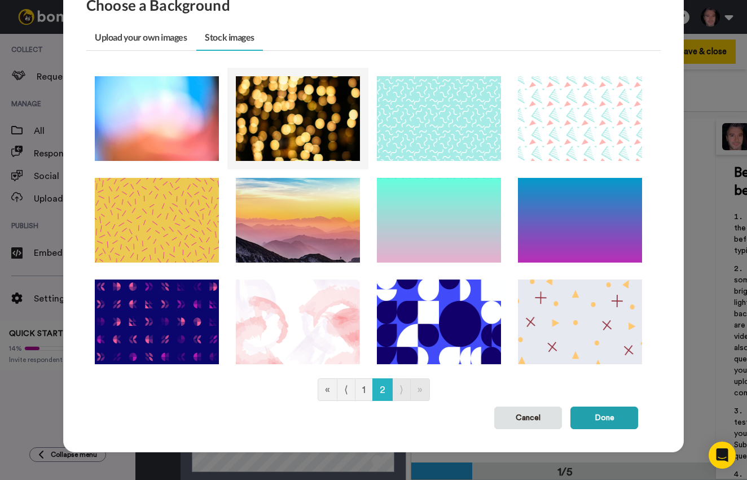
click at [296, 124] on img at bounding box center [298, 118] width 124 height 85
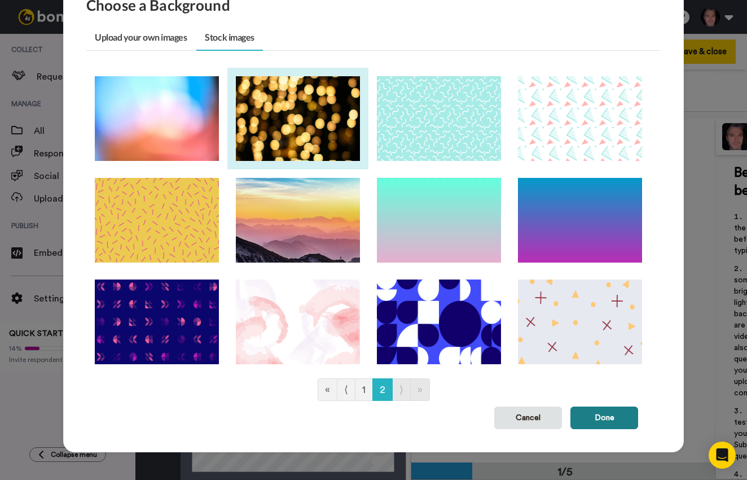
click at [610, 414] on button "Done" at bounding box center [605, 417] width 68 height 23
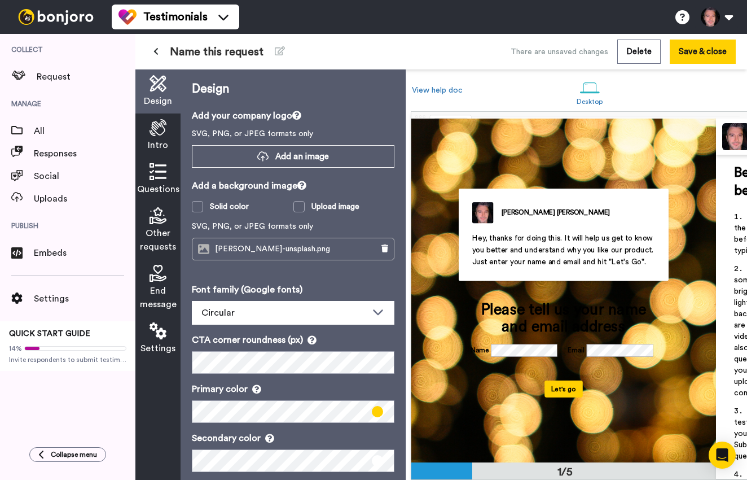
scroll to position [0, 0]
click at [385, 249] on icon at bounding box center [385, 248] width 7 height 8
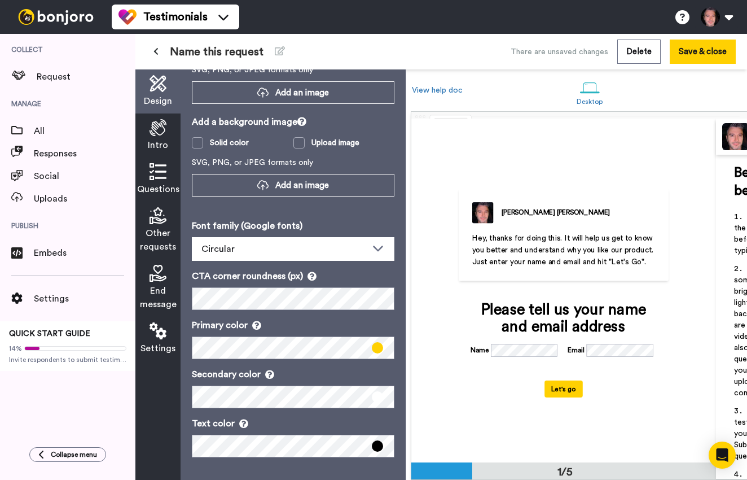
scroll to position [64, 0]
click at [692, 50] on button "Save & close" at bounding box center [703, 52] width 66 height 24
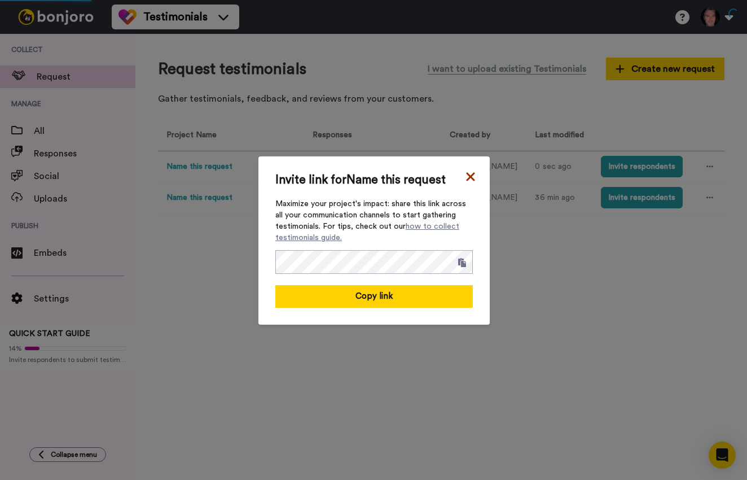
click at [467, 176] on icon at bounding box center [470, 177] width 11 height 14
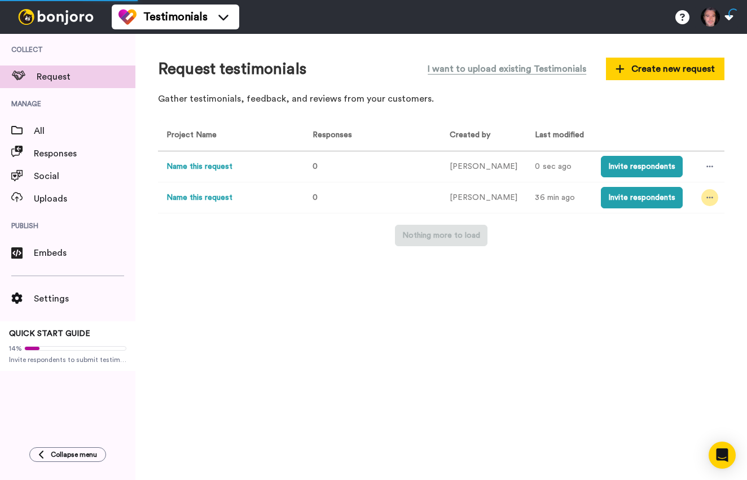
click at [707, 198] on icon at bounding box center [710, 198] width 7 height 8
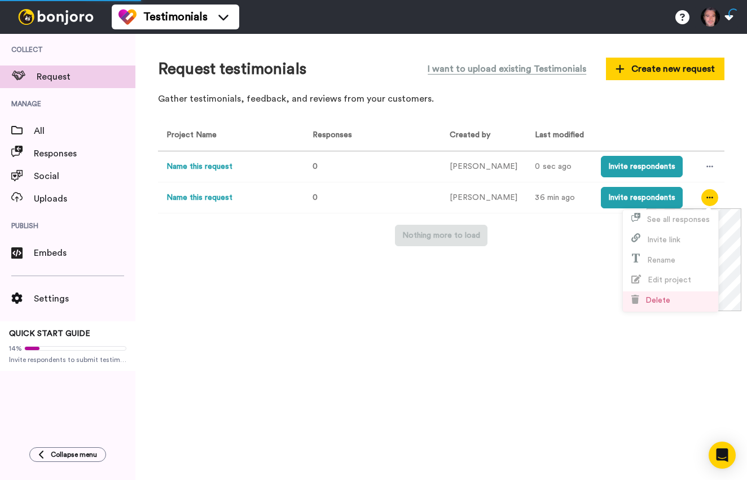
click at [665, 300] on span "Delete" at bounding box center [658, 300] width 25 height 8
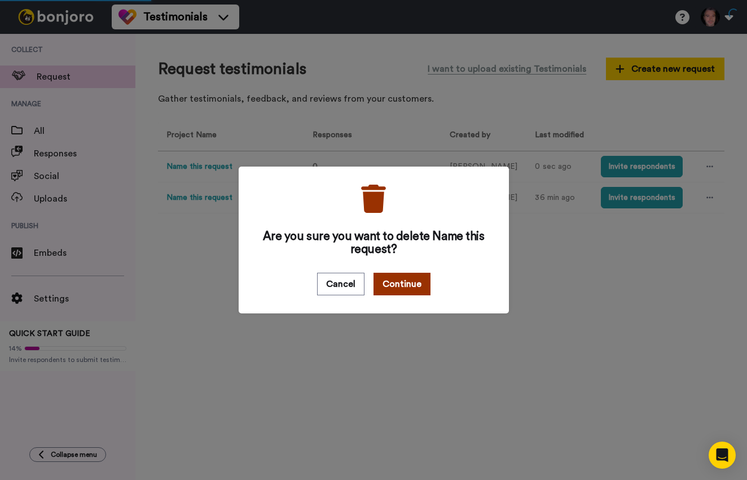
click at [411, 285] on button "Continue" at bounding box center [402, 284] width 57 height 23
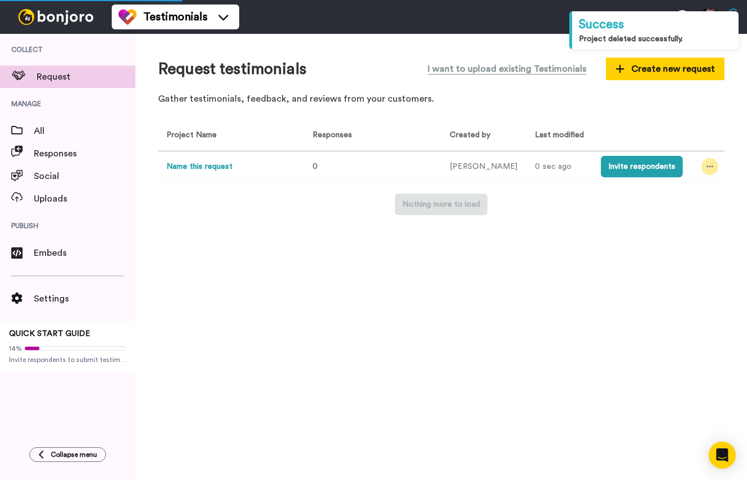
click at [703, 164] on div at bounding box center [710, 166] width 17 height 17
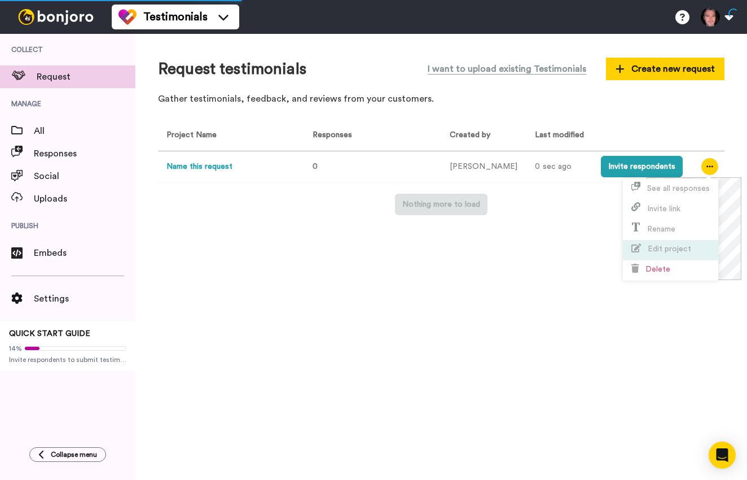
click at [685, 242] on li "Edit project" at bounding box center [670, 250] width 95 height 20
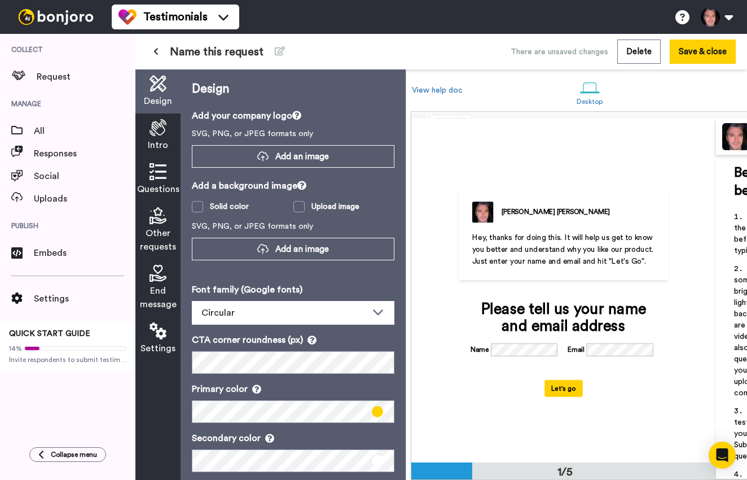
click at [155, 87] on icon at bounding box center [158, 83] width 17 height 17
click at [160, 143] on span "Intro" at bounding box center [158, 145] width 20 height 14
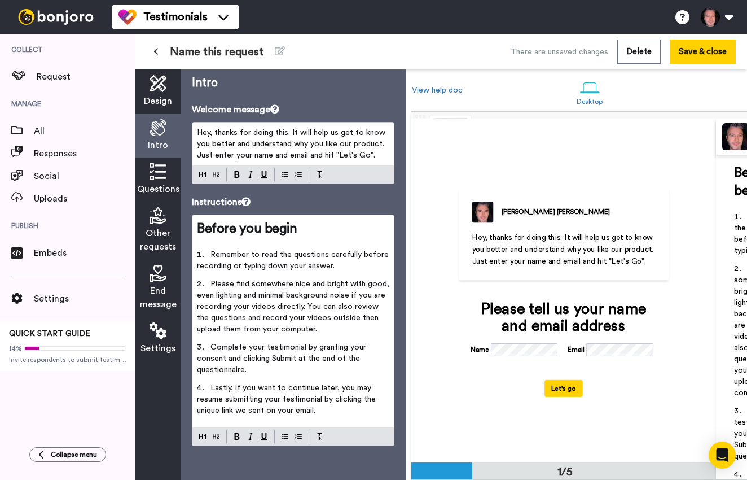
scroll to position [6, 0]
click at [312, 258] on span "Remember to read the questions carefully before recording or typing down your a…" at bounding box center [294, 260] width 194 height 19
click at [172, 178] on div "Questions" at bounding box center [157, 179] width 45 height 44
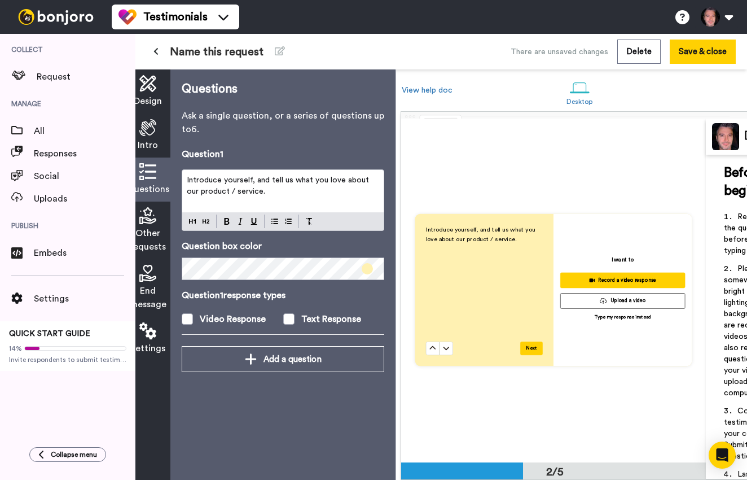
scroll to position [0, 12]
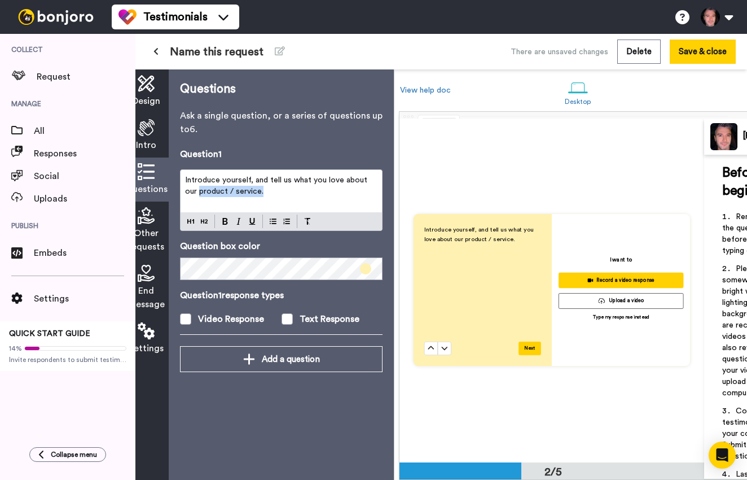
drag, startPoint x: 247, startPoint y: 192, endPoint x: 181, endPoint y: 194, distance: 66.6
click at [181, 194] on div "Introduce yourself, and tell us what you love about our product / service." at bounding box center [281, 191] width 201 height 42
click at [364, 271] on span at bounding box center [365, 268] width 11 height 11
click at [366, 244] on p "Question box color" at bounding box center [281, 246] width 203 height 14
click at [147, 216] on icon at bounding box center [146, 215] width 17 height 17
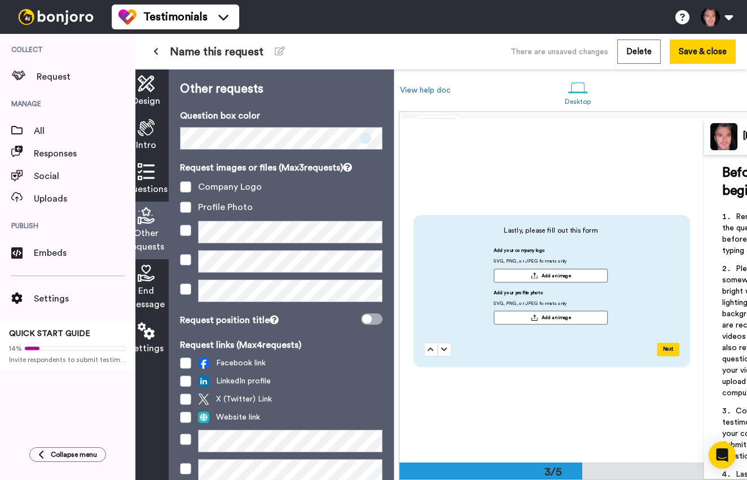
scroll to position [687, 0]
click at [183, 186] on span at bounding box center [185, 186] width 11 height 11
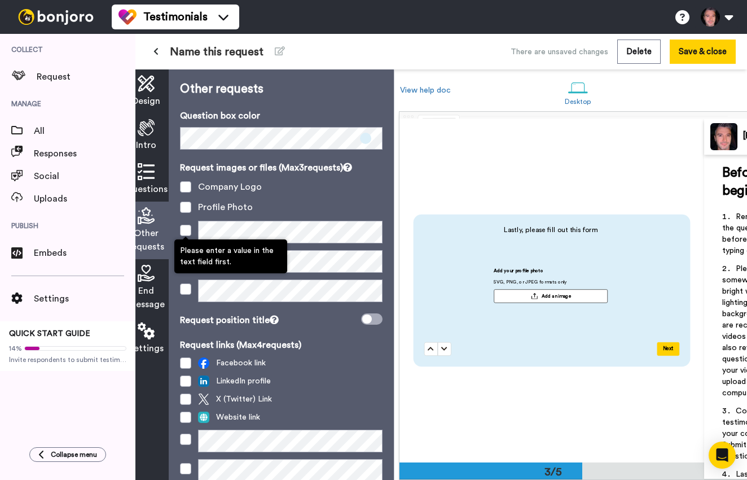
click at [186, 233] on span at bounding box center [185, 230] width 11 height 11
click at [184, 231] on span at bounding box center [185, 230] width 11 height 11
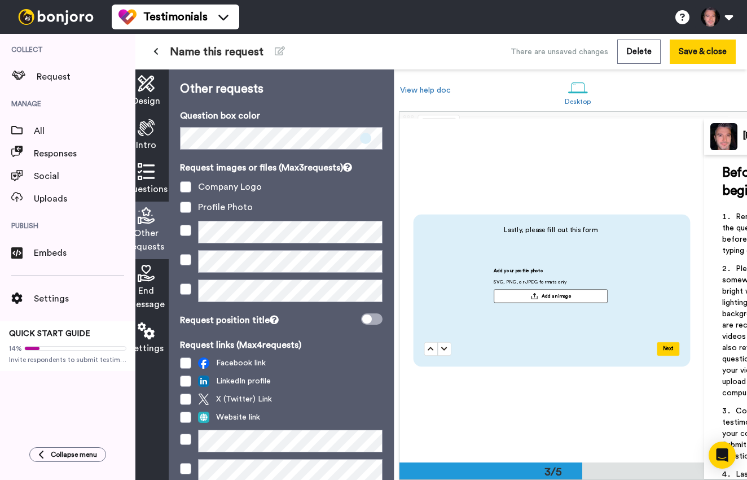
click at [305, 200] on div "Request images or files (Max 3 requests) Company Logo Profile Photo" at bounding box center [281, 235] width 203 height 148
click at [453, 300] on div "Add your profile photo SVG, PNG, or JPEG formats only Add an image" at bounding box center [550, 289] width 253 height 42
click at [186, 234] on span at bounding box center [185, 231] width 11 height 11
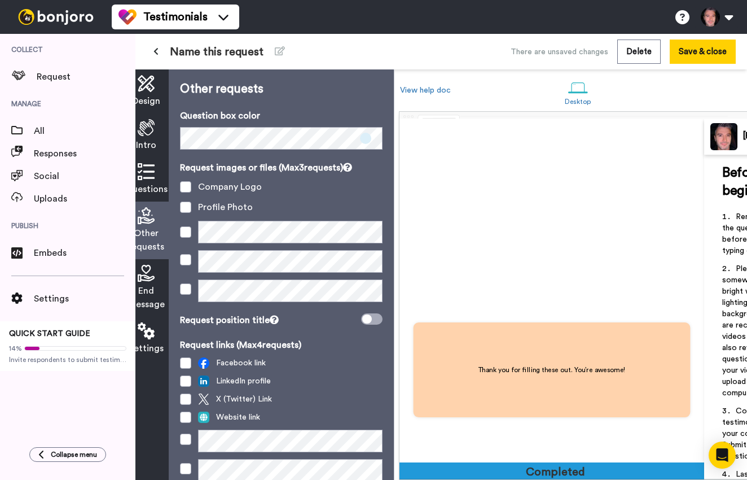
scroll to position [0, 0]
click at [162, 176] on div "Questions" at bounding box center [146, 179] width 45 height 44
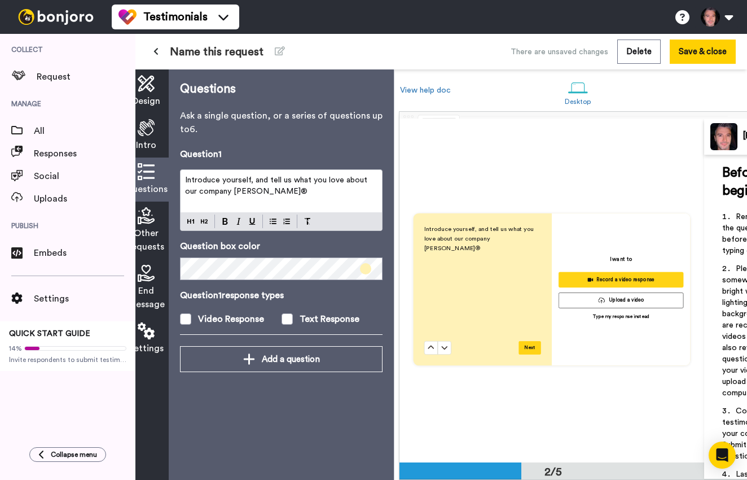
scroll to position [344, 0]
click at [273, 186] on p "Introduce yourself, and tell us what you love about our company Mr Sander®" at bounding box center [281, 185] width 192 height 23
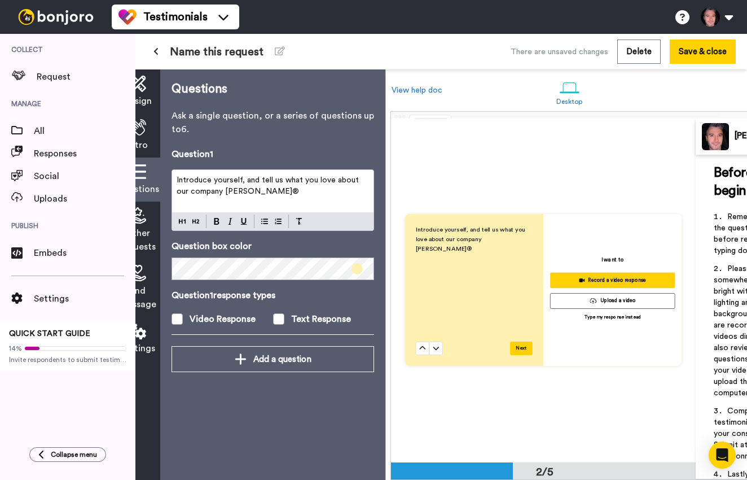
click at [150, 176] on div "Questions" at bounding box center [137, 179] width 45 height 44
click at [155, 50] on icon at bounding box center [156, 51] width 5 height 8
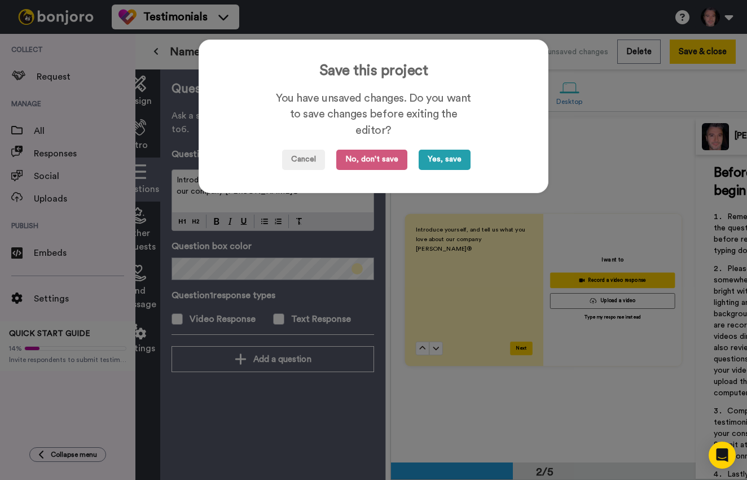
click at [457, 161] on button "Yes, save" at bounding box center [445, 160] width 52 height 20
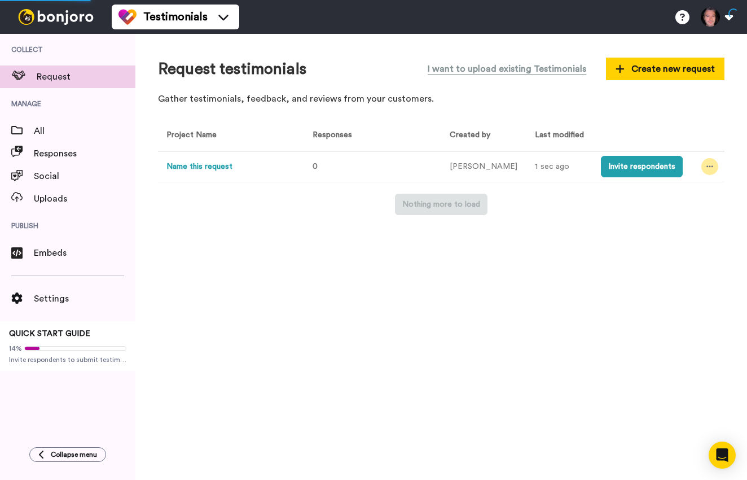
click at [707, 165] on icon at bounding box center [710, 167] width 7 height 8
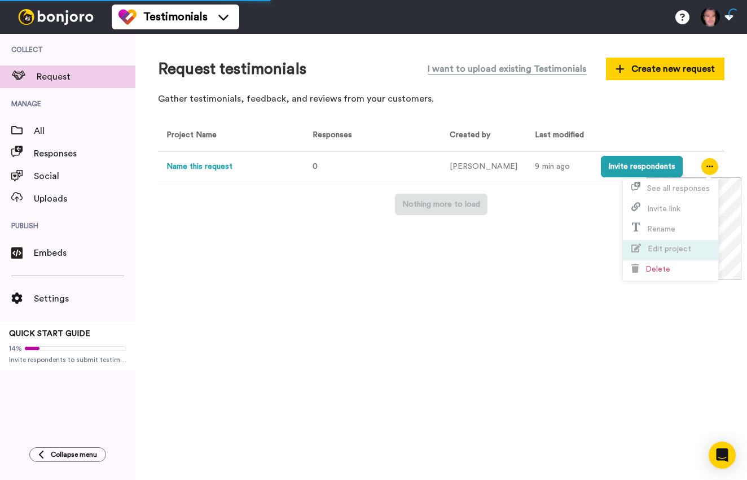
click at [686, 248] on span "Edit project" at bounding box center [669, 249] width 43 height 8
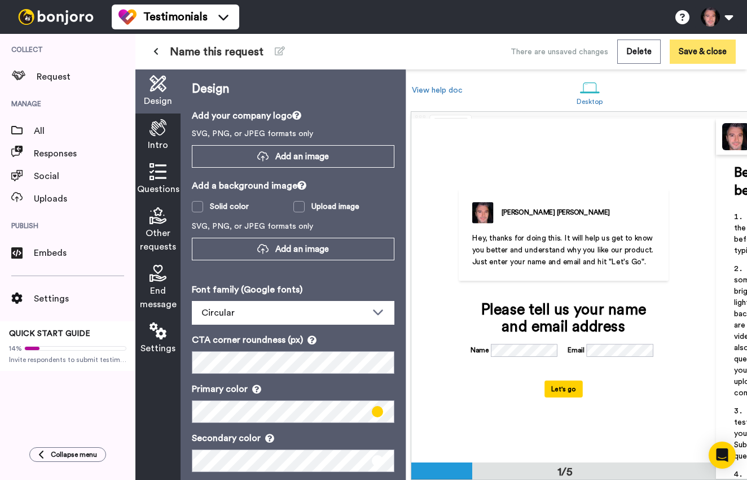
click at [707, 52] on button "Save & close" at bounding box center [703, 52] width 66 height 24
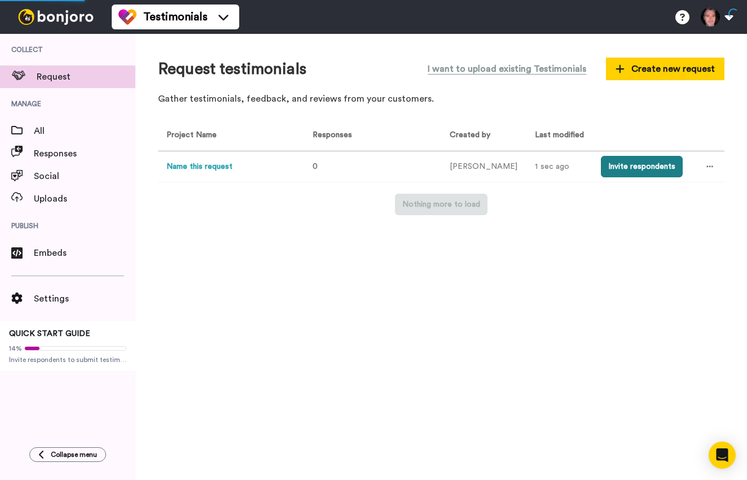
click at [613, 163] on button "Invite respondents" at bounding box center [642, 166] width 82 height 21
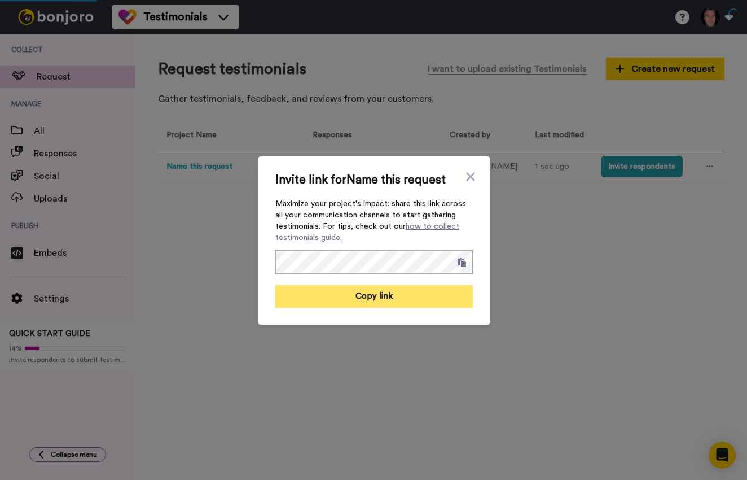
click at [391, 288] on button "Copy link" at bounding box center [374, 296] width 198 height 23
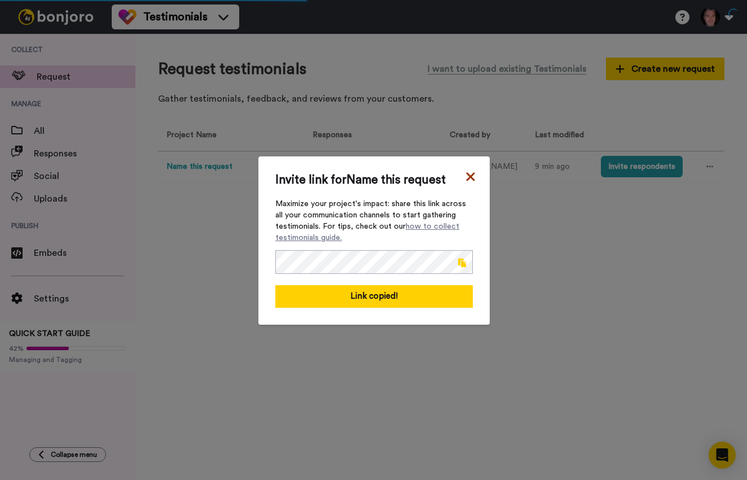
click at [470, 178] on icon at bounding box center [470, 176] width 8 height 8
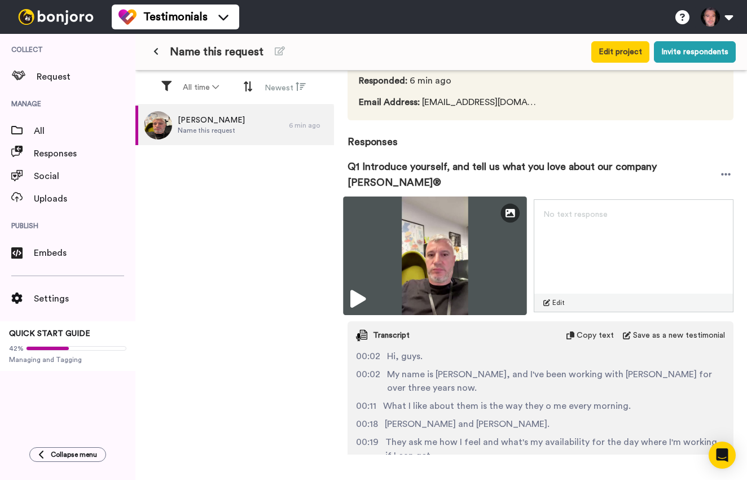
scroll to position [82, 0]
click at [356, 296] on icon at bounding box center [357, 299] width 15 height 18
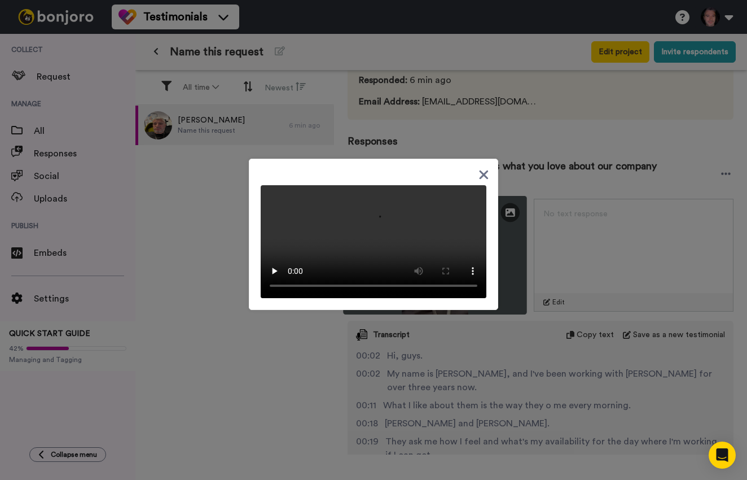
scroll to position [82, 0]
click at [485, 170] on icon at bounding box center [484, 174] width 9 height 9
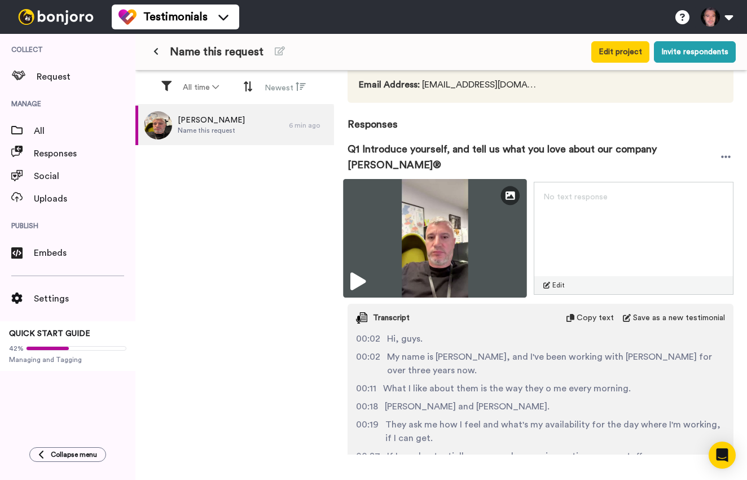
scroll to position [101, 0]
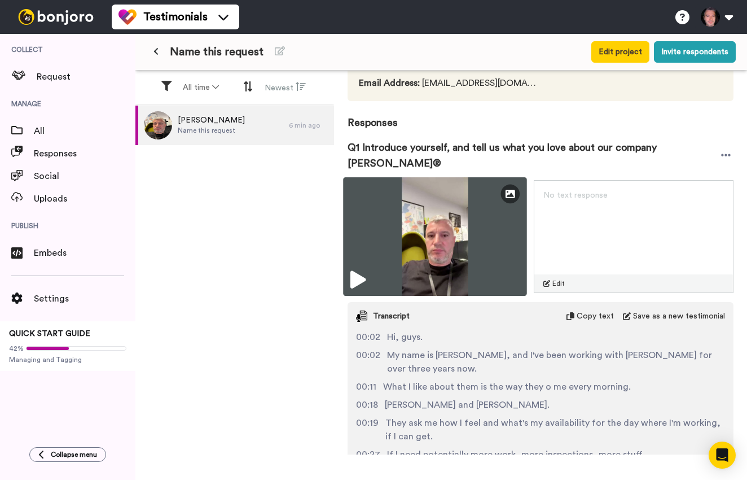
click at [440, 209] on img at bounding box center [435, 236] width 184 height 119
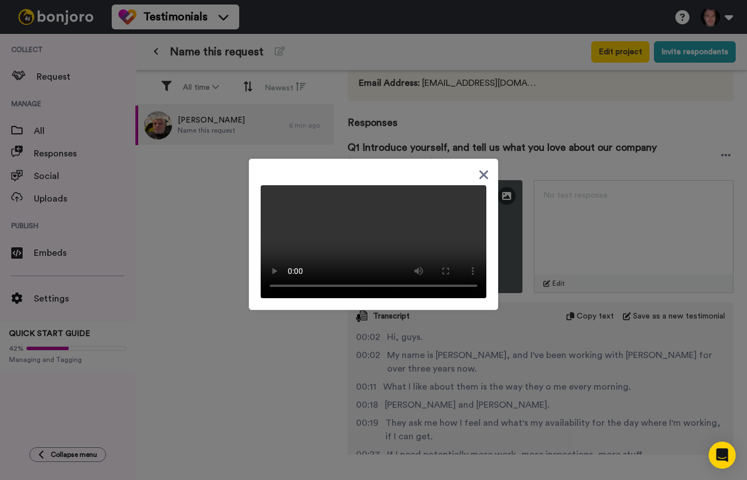
click at [482, 170] on icon at bounding box center [484, 174] width 9 height 9
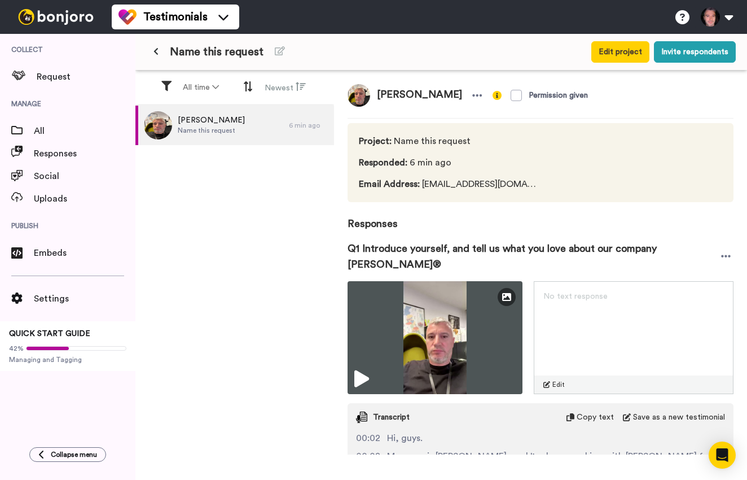
scroll to position [0, 0]
click at [155, 53] on icon at bounding box center [156, 51] width 5 height 8
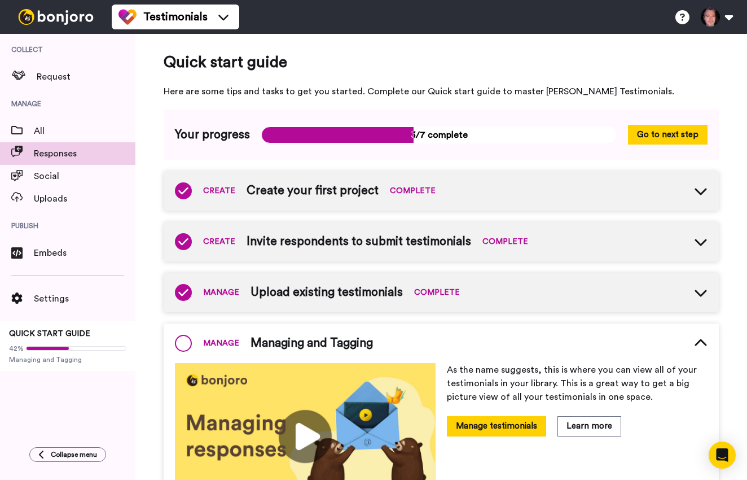
click at [71, 152] on span "Responses" at bounding box center [85, 154] width 102 height 14
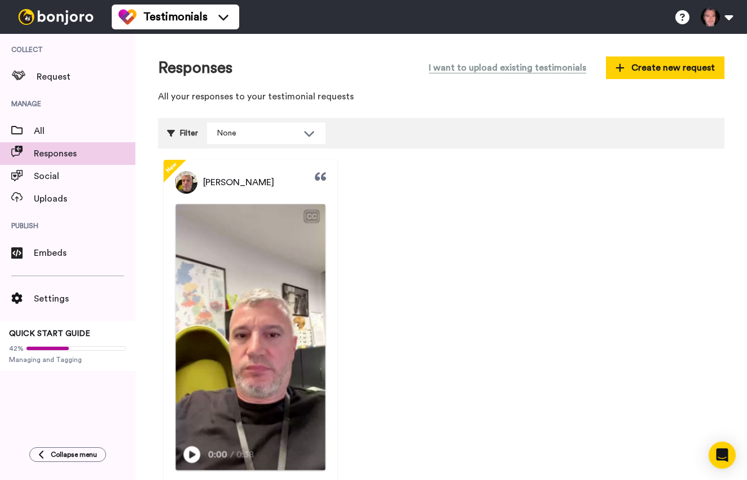
click at [270, 233] on img at bounding box center [251, 337] width 150 height 266
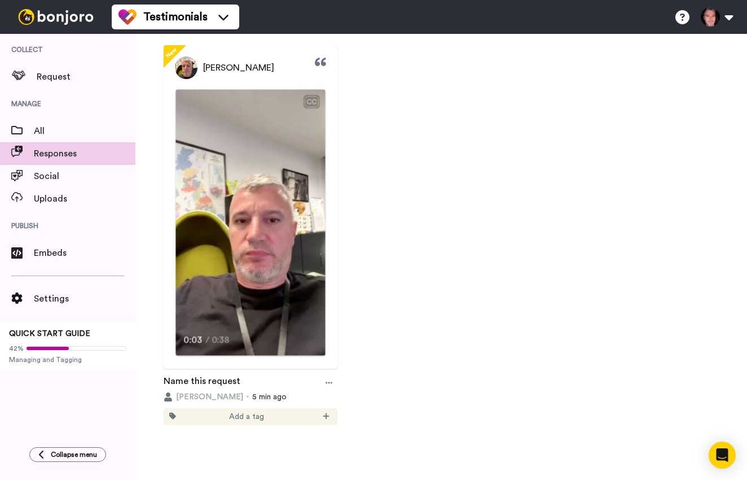
scroll to position [114, 0]
click at [248, 303] on video at bounding box center [251, 223] width 150 height 266
click at [195, 219] on video at bounding box center [251, 223] width 150 height 266
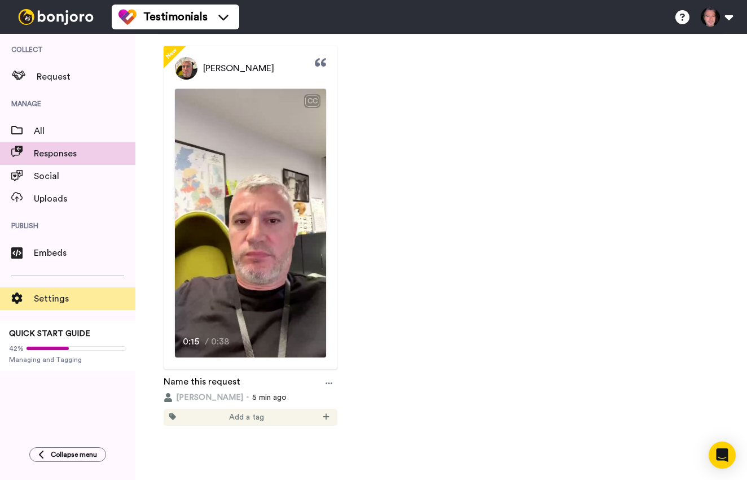
click at [46, 290] on div "Settings" at bounding box center [67, 298] width 135 height 23
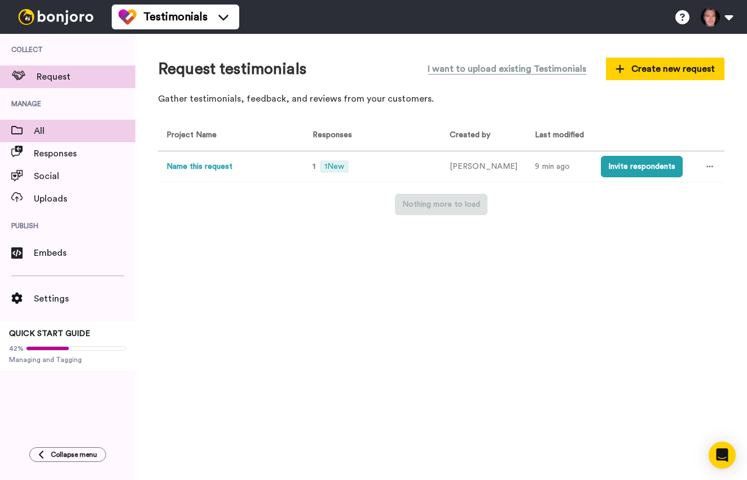
click at [62, 126] on span "All" at bounding box center [85, 131] width 102 height 14
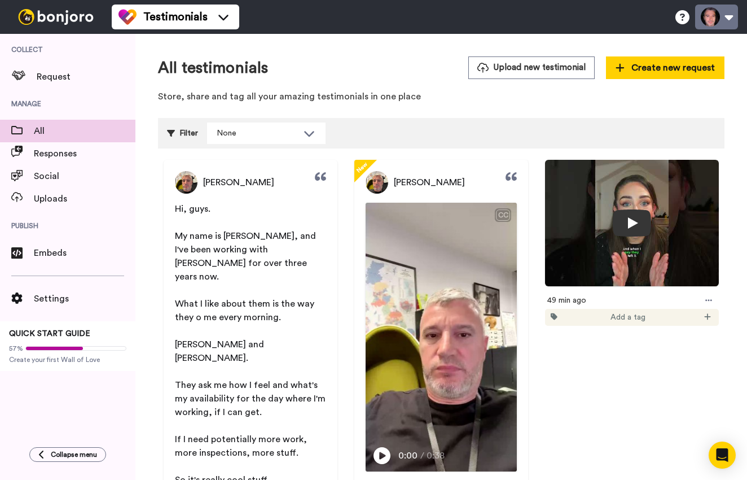
click at [722, 19] on button at bounding box center [716, 17] width 43 height 25
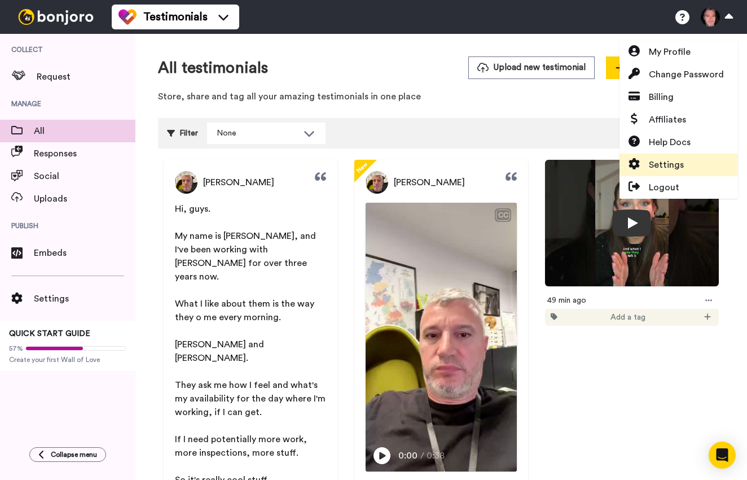
click at [670, 169] on span "Settings" at bounding box center [666, 165] width 35 height 14
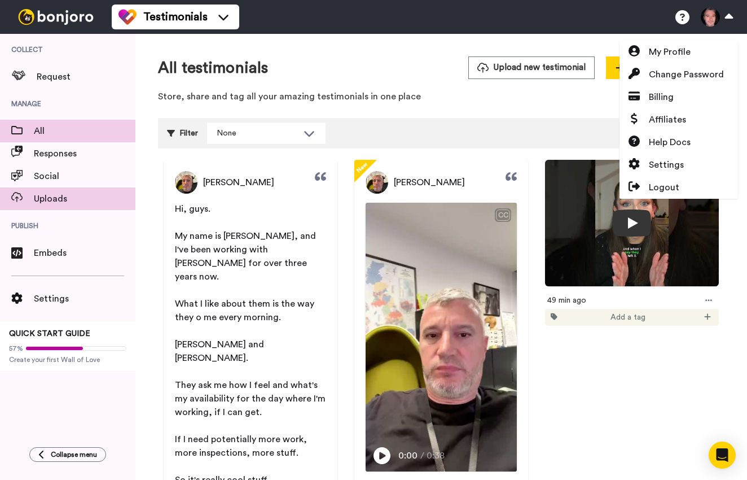
click at [58, 203] on span "Uploads" at bounding box center [85, 199] width 102 height 14
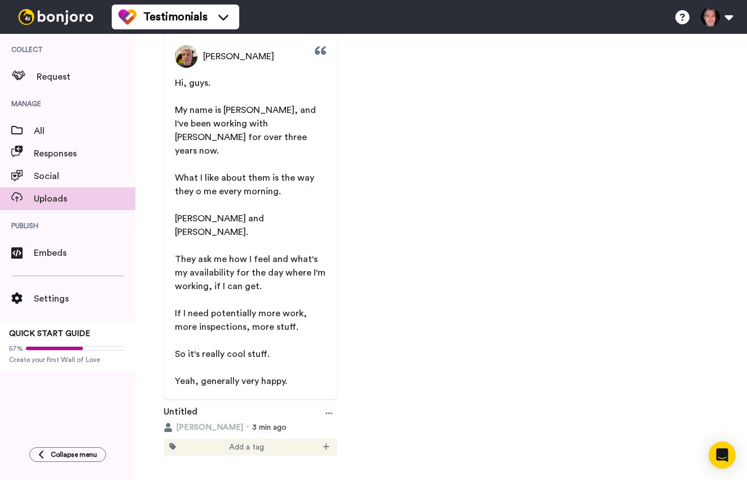
scroll to position [125, 0]
click at [327, 410] on icon at bounding box center [329, 414] width 7 height 8
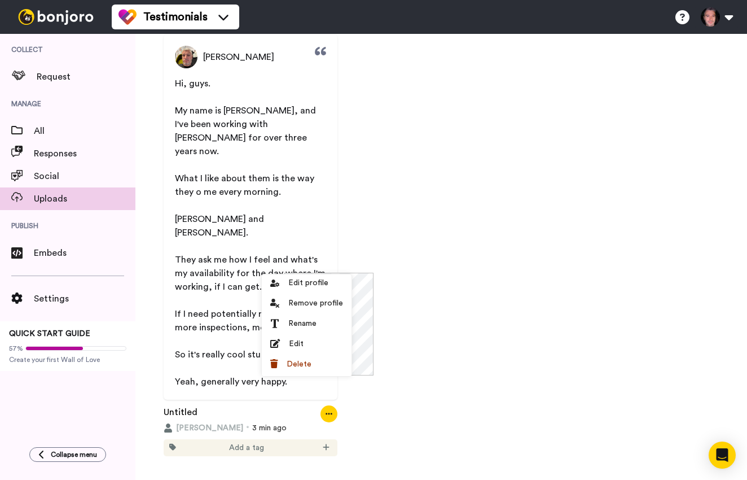
scroll to position [123, 0]
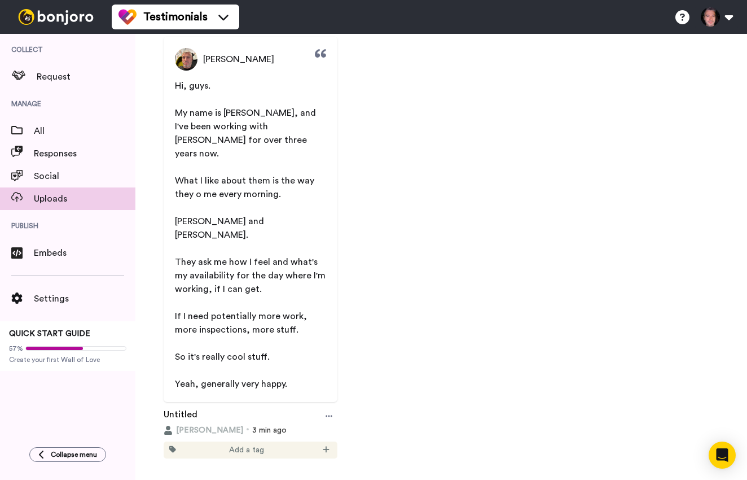
click at [449, 309] on div "John Smiles Hi, guys. My name is Michael, and I've been working with Mr. Sander…" at bounding box center [441, 237] width 567 height 401
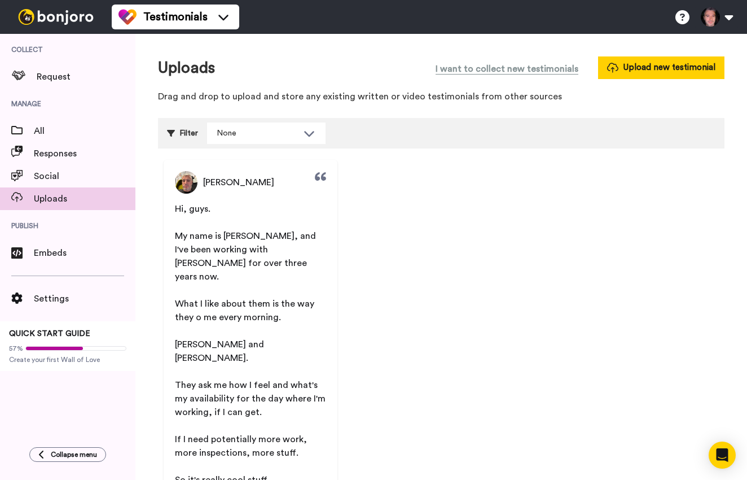
scroll to position [0, 0]
click at [50, 177] on span "Social" at bounding box center [85, 176] width 102 height 14
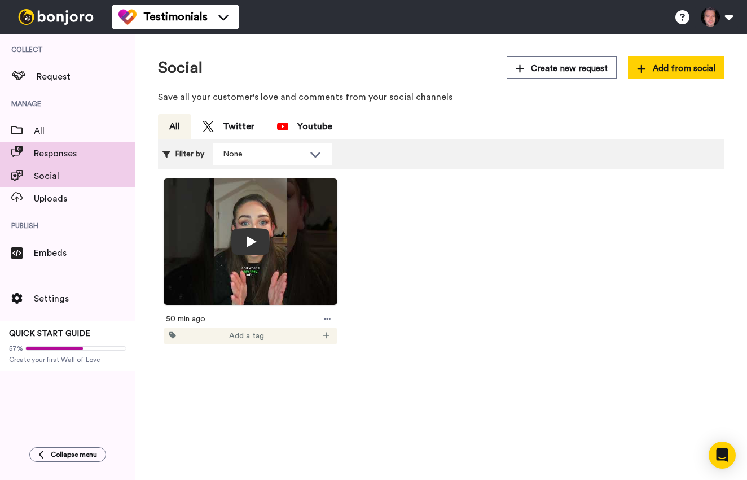
click at [54, 150] on span "Responses" at bounding box center [85, 154] width 102 height 14
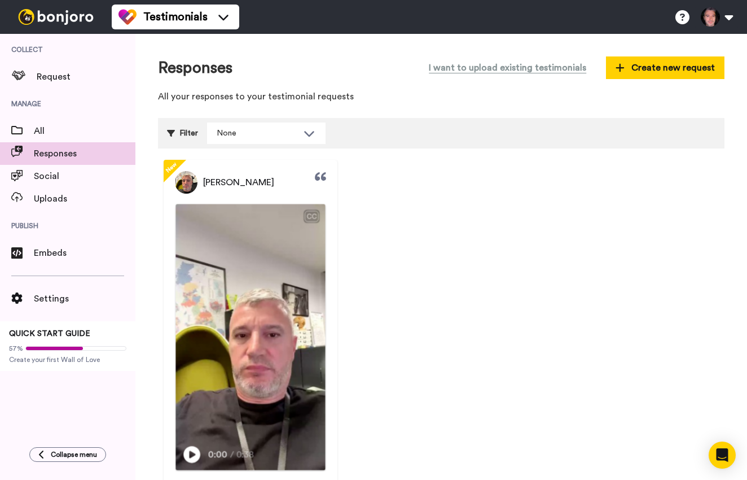
click at [256, 234] on img at bounding box center [251, 337] width 150 height 266
click at [257, 234] on video at bounding box center [251, 337] width 150 height 266
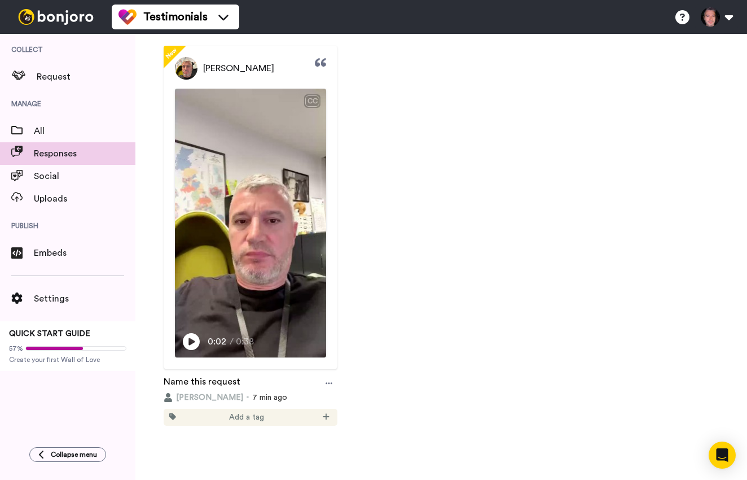
scroll to position [113, 0]
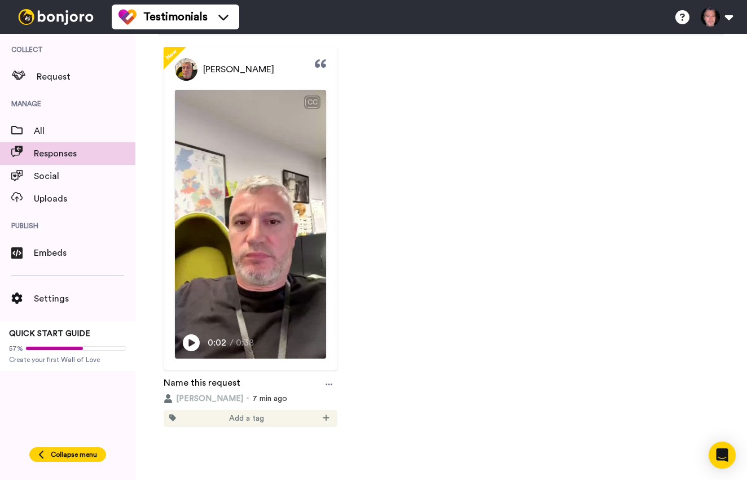
click at [94, 453] on span "Collapse menu" at bounding box center [74, 454] width 46 height 9
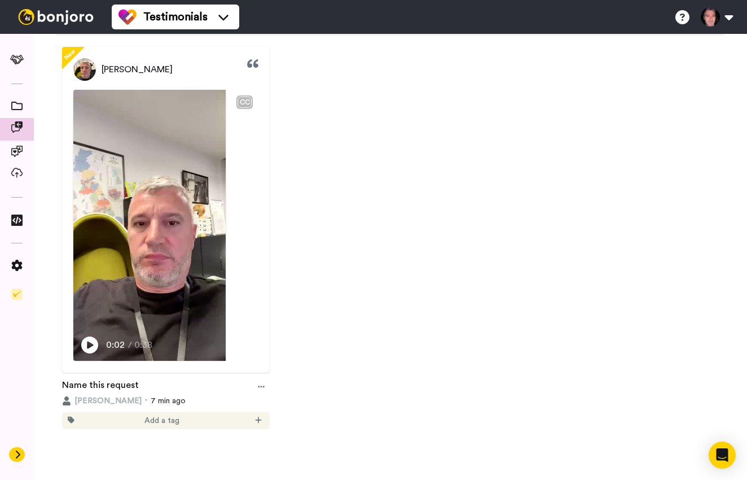
click at [16, 453] on icon at bounding box center [17, 454] width 7 height 9
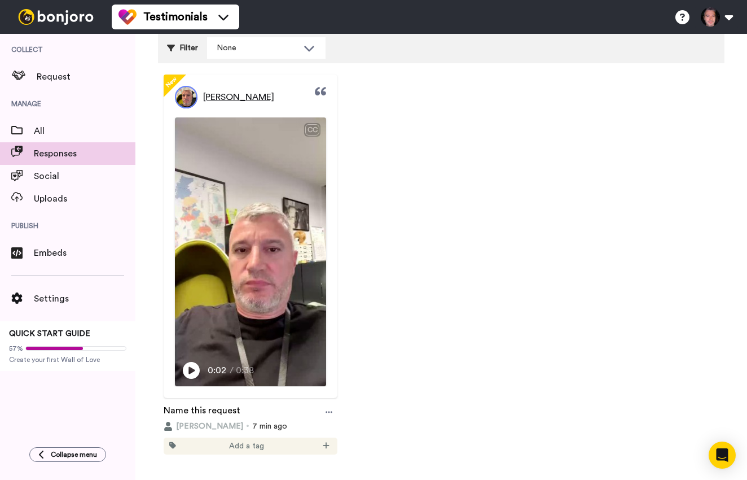
scroll to position [89, 0]
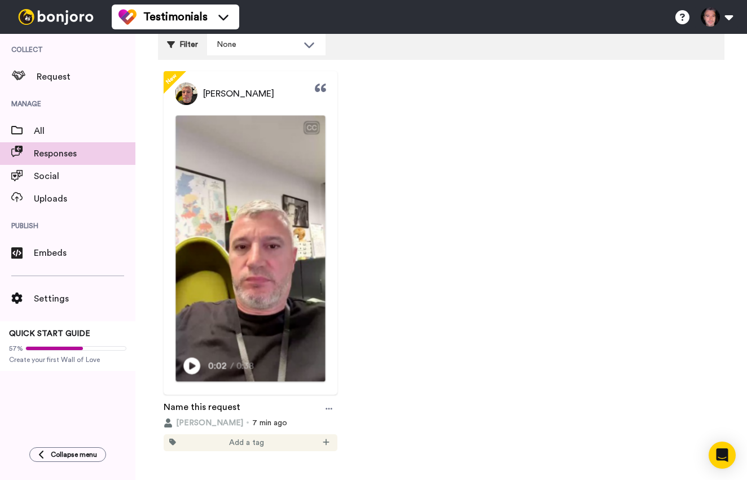
drag, startPoint x: 288, startPoint y: 126, endPoint x: 285, endPoint y: 206, distance: 79.6
click at [285, 206] on div "CC Play/Pause 0:02 / 0:38" at bounding box center [251, 248] width 150 height 266
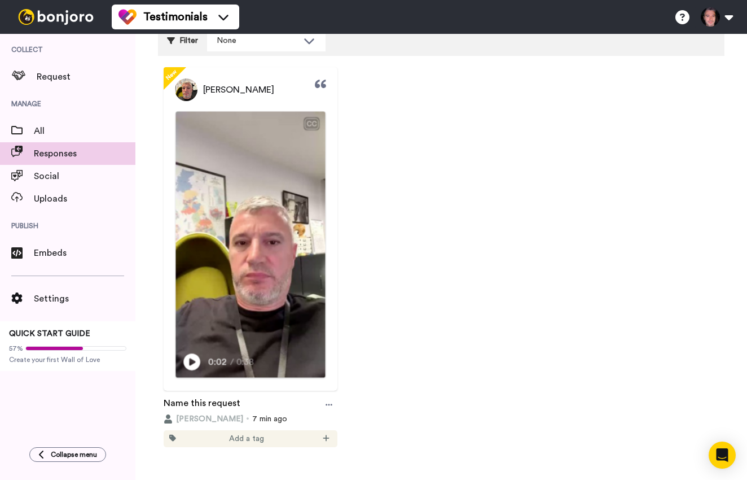
click at [285, 206] on video at bounding box center [251, 244] width 150 height 266
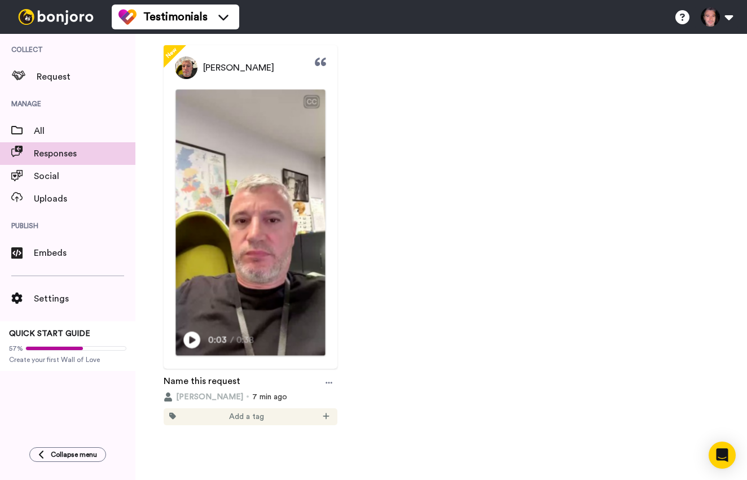
scroll to position [114, 0]
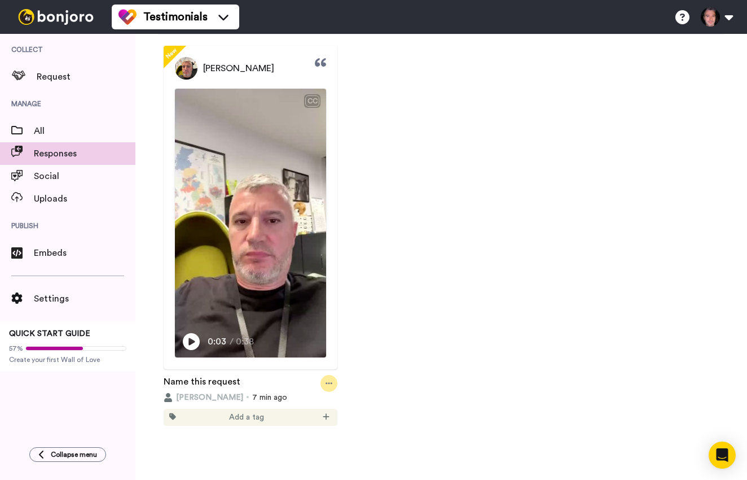
click at [327, 382] on icon at bounding box center [329, 383] width 7 height 8
click at [429, 307] on div "New John Smiles CC Play/Pause 0:03 / 0:38 Name this request John Smiles 7 min a…" at bounding box center [441, 240] width 567 height 389
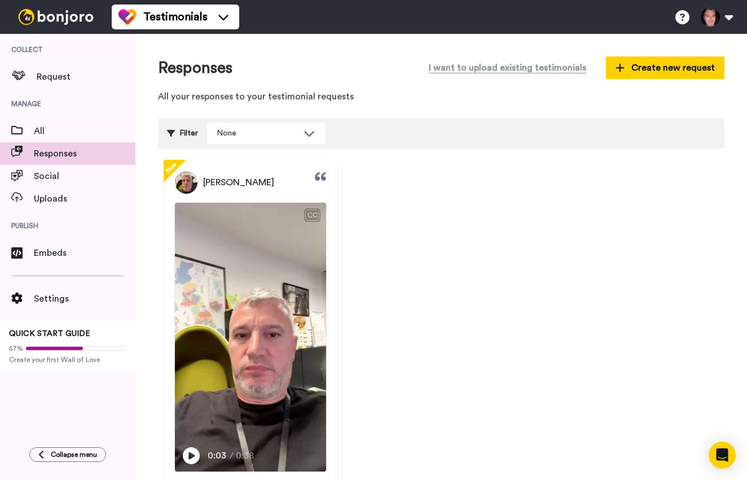
scroll to position [0, 0]
click at [52, 130] on span "All" at bounding box center [85, 131] width 102 height 14
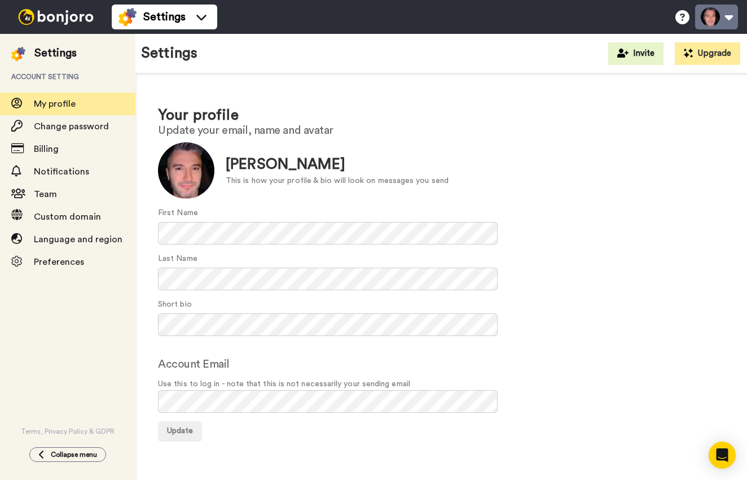
click at [730, 16] on button at bounding box center [716, 17] width 43 height 25
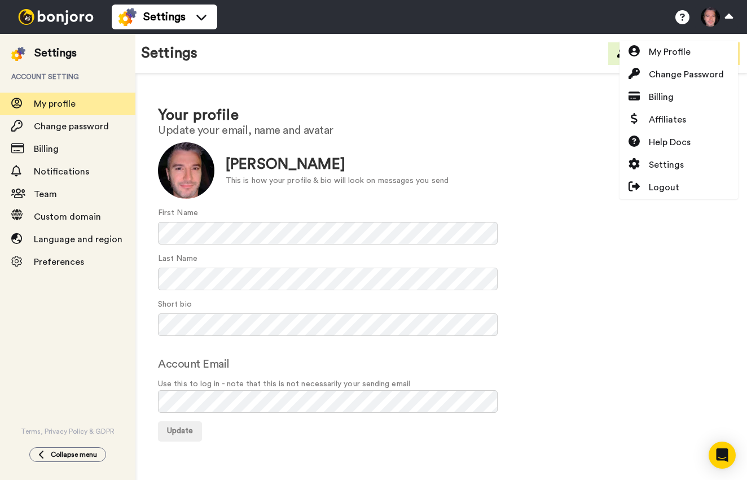
click at [527, 128] on h2 "Update your email, name and avatar" at bounding box center [441, 130] width 567 height 12
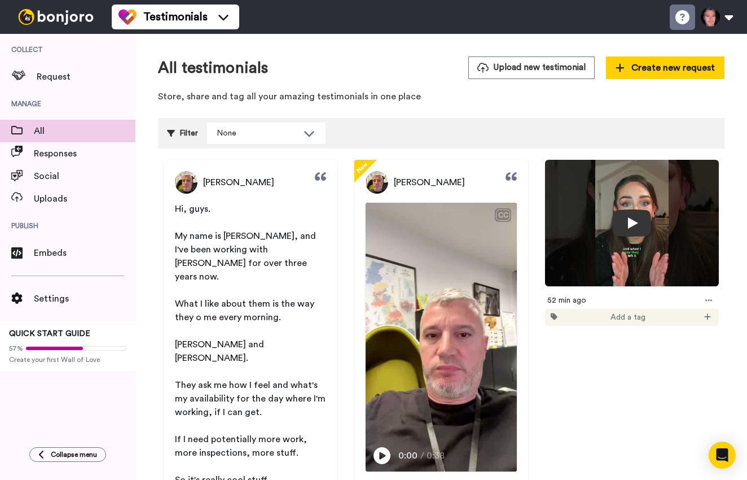
click at [680, 14] on icon at bounding box center [683, 17] width 14 height 14
click at [71, 146] on div "Responses" at bounding box center [67, 153] width 135 height 23
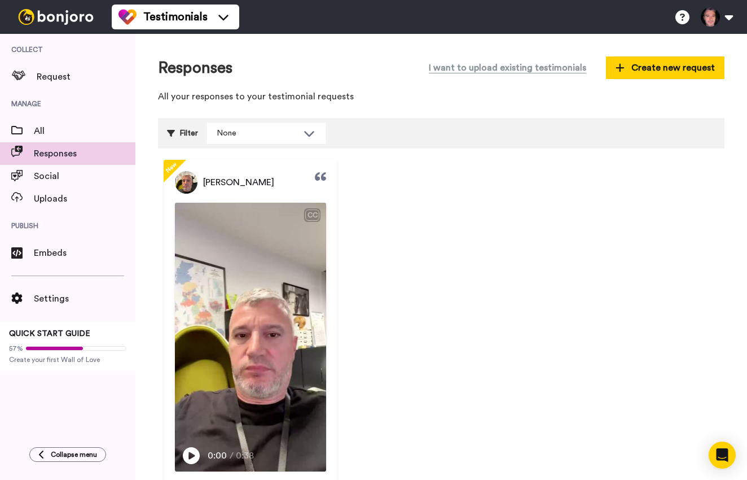
click at [175, 167] on span "New" at bounding box center [171, 167] width 17 height 17
click at [326, 174] on div "[PERSON_NAME]" at bounding box center [251, 182] width 174 height 23
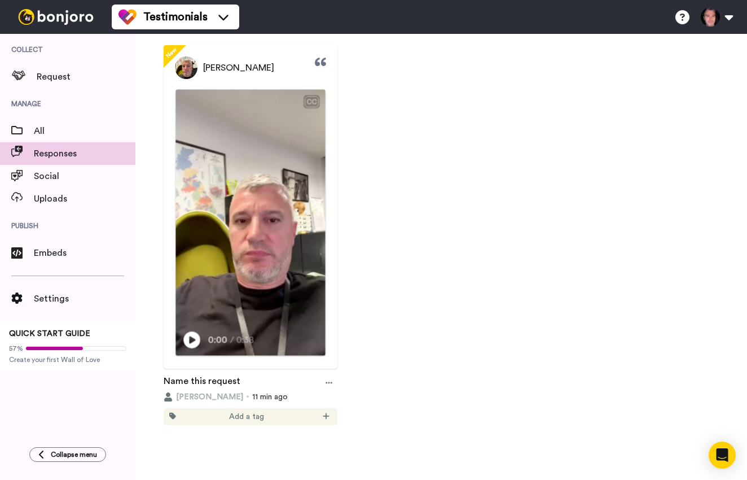
scroll to position [114, 0]
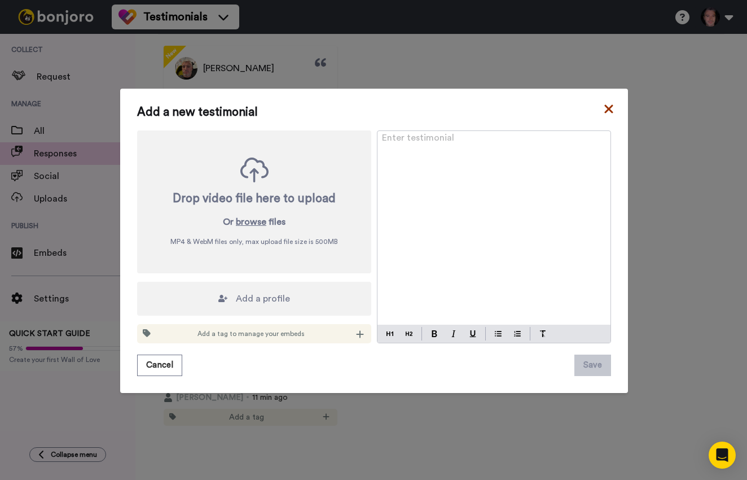
click at [613, 106] on icon at bounding box center [608, 109] width 11 height 14
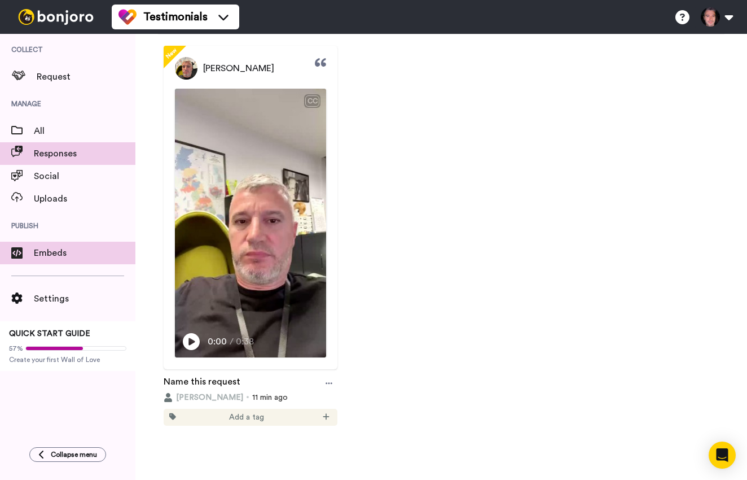
click at [51, 246] on span "Embeds" at bounding box center [85, 253] width 102 height 14
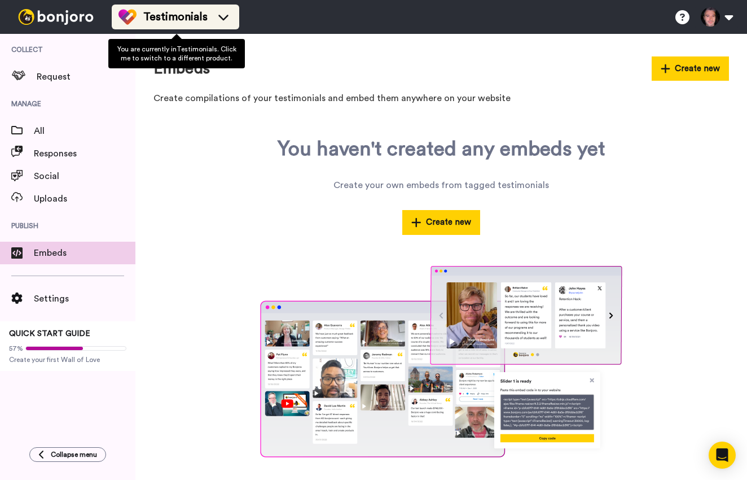
click at [196, 7] on li "Testimonials" at bounding box center [176, 17] width 128 height 25
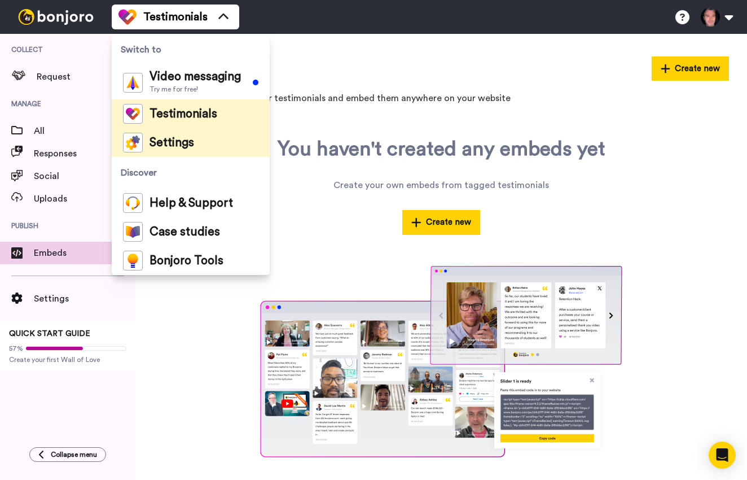
click at [216, 137] on li "Settings" at bounding box center [191, 142] width 158 height 29
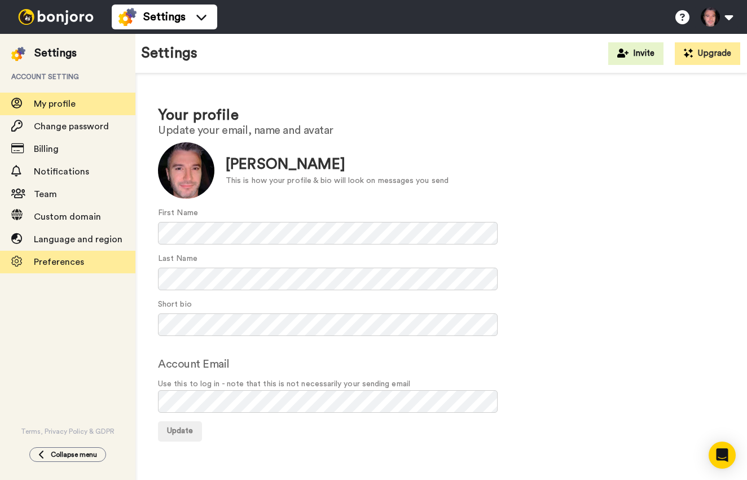
click at [47, 255] on span "Preferences" at bounding box center [85, 262] width 102 height 14
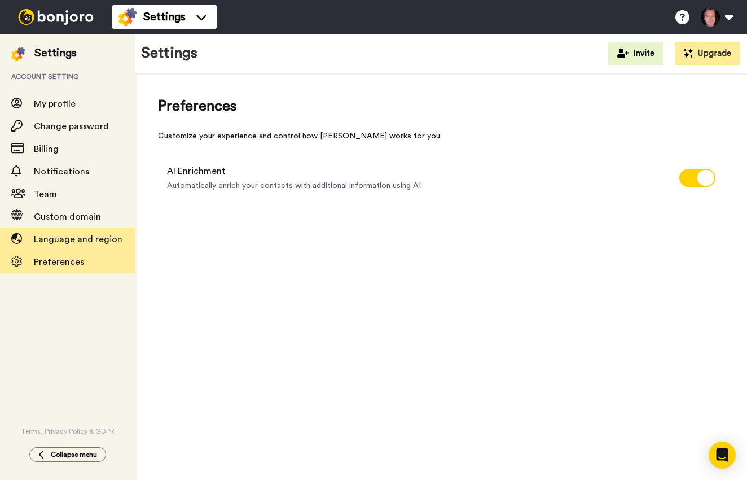
click at [68, 233] on span "Language and region" at bounding box center [85, 240] width 102 height 14
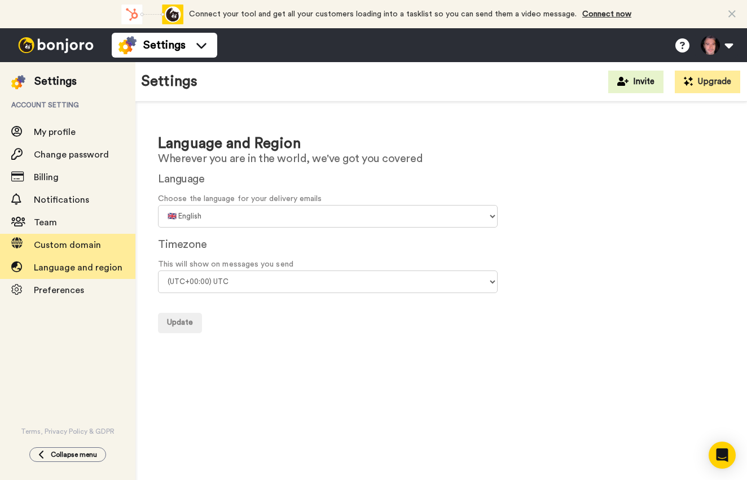
click at [65, 238] on span "Custom domain" at bounding box center [85, 245] width 102 height 14
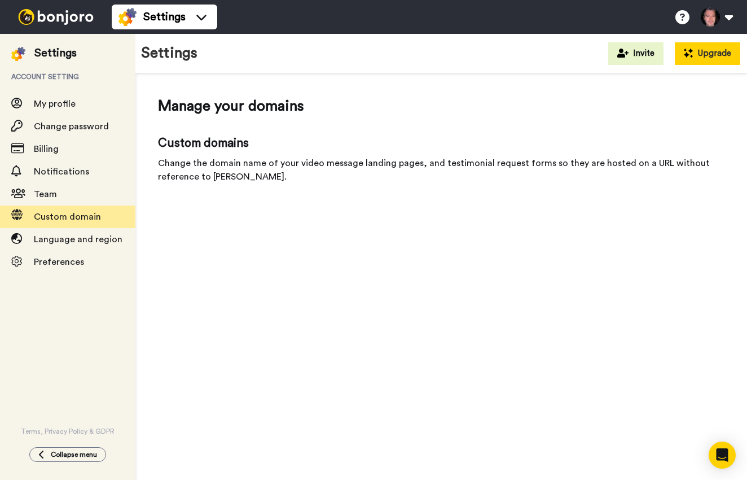
click at [724, 55] on button "Upgrade" at bounding box center [707, 53] width 65 height 23
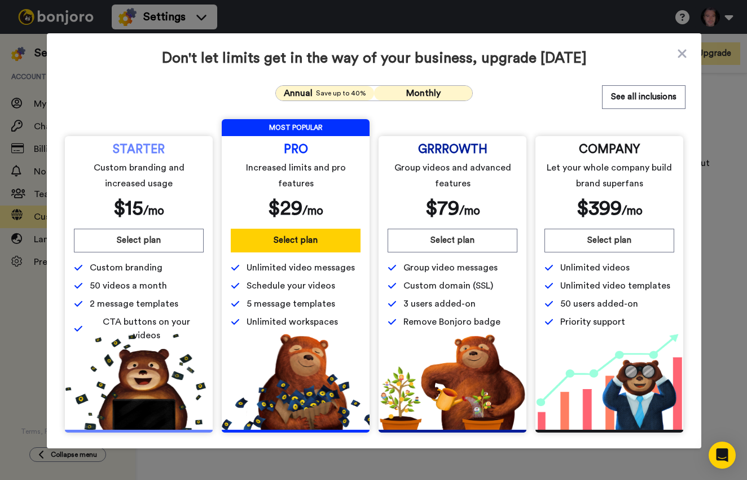
click at [426, 86] on button "Monthly" at bounding box center [423, 93] width 98 height 15
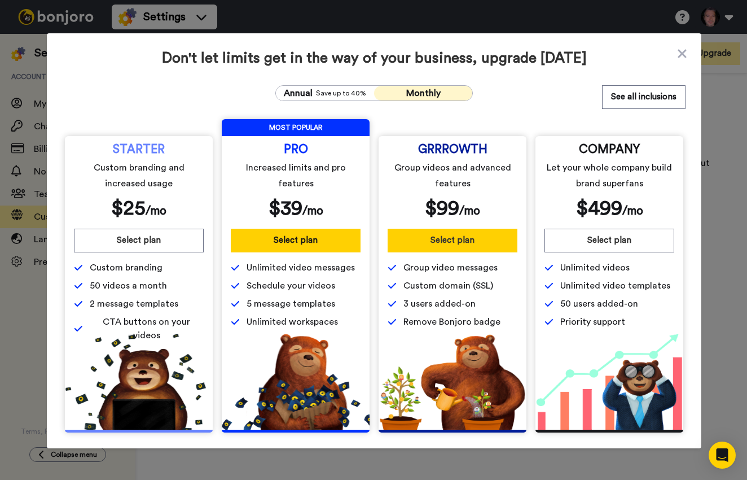
click at [459, 242] on button "Select plan" at bounding box center [453, 241] width 130 height 24
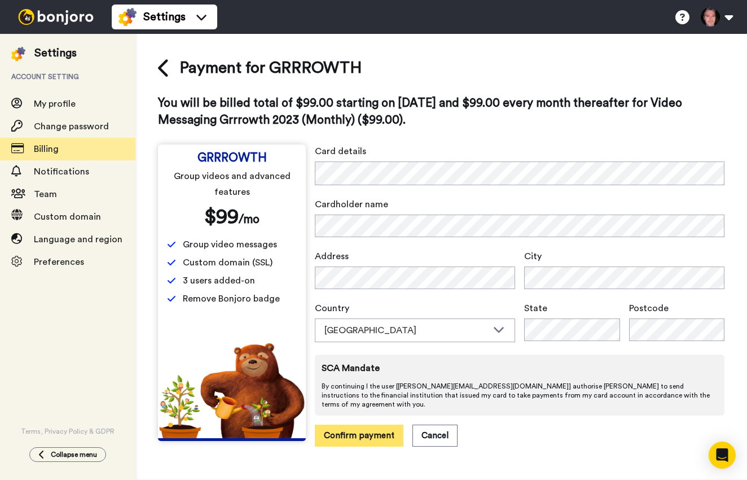
click at [378, 424] on button "Confirm payment" at bounding box center [359, 435] width 89 height 22
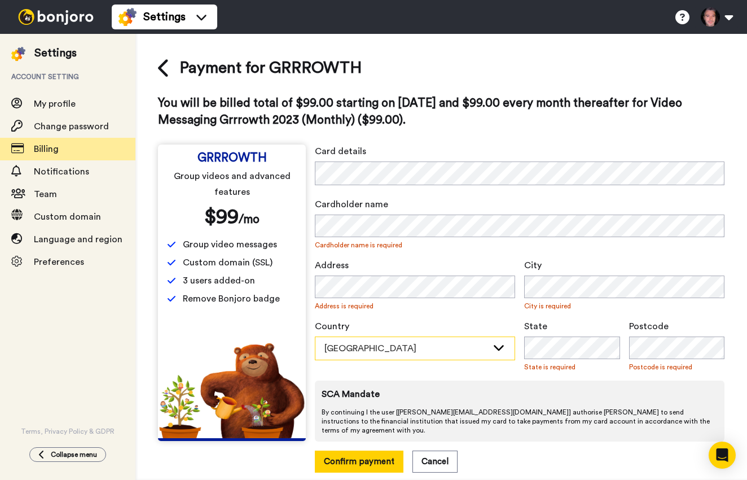
click at [448, 348] on div "[GEOGRAPHIC_DATA]" at bounding box center [406, 348] width 163 height 14
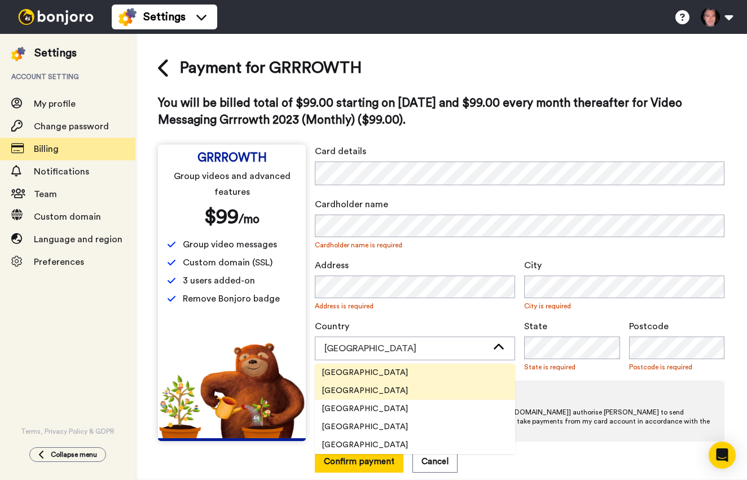
click at [430, 393] on li "[GEOGRAPHIC_DATA]" at bounding box center [415, 391] width 200 height 18
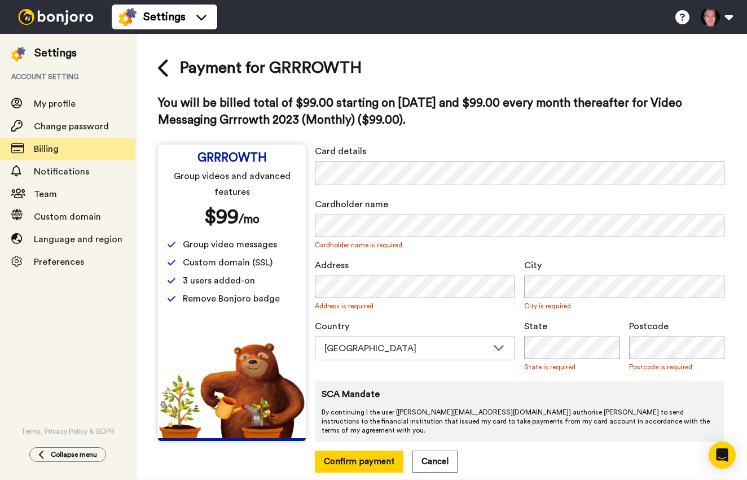
click at [576, 402] on div "SCA Mandate By continuing I the user [ [PERSON_NAME][EMAIL_ADDRESS][DOMAIN_NAME…" at bounding box center [520, 410] width 410 height 61
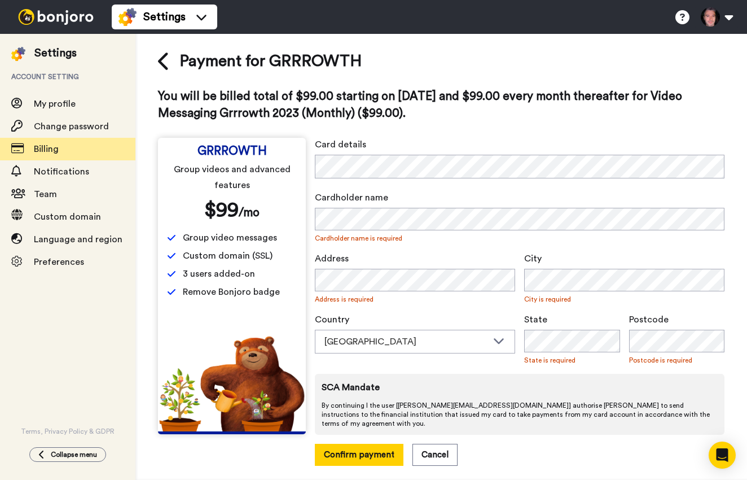
scroll to position [6, 0]
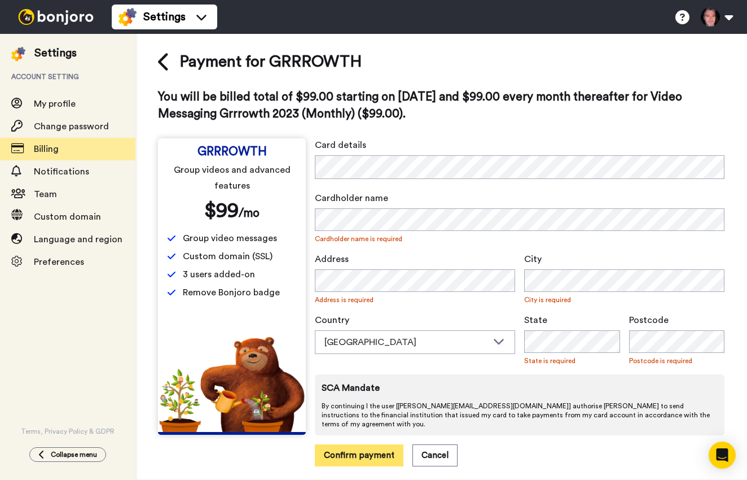
click at [371, 446] on button "Confirm payment" at bounding box center [359, 455] width 89 height 22
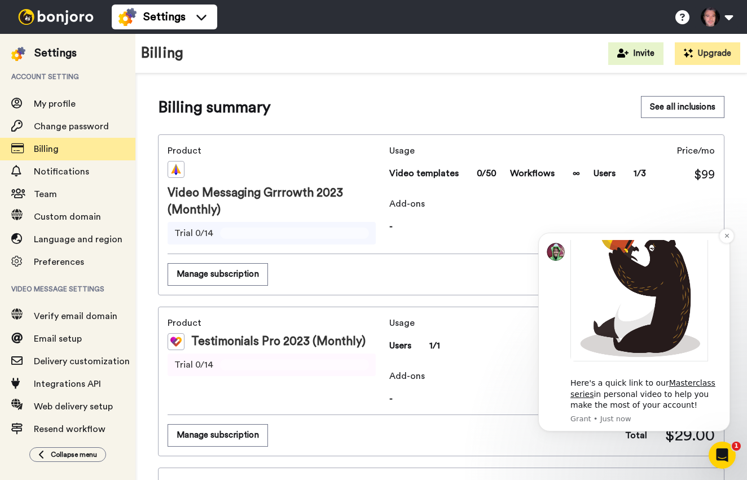
scroll to position [80, 0]
click at [685, 385] on link "Masterclass series" at bounding box center [643, 389] width 145 height 20
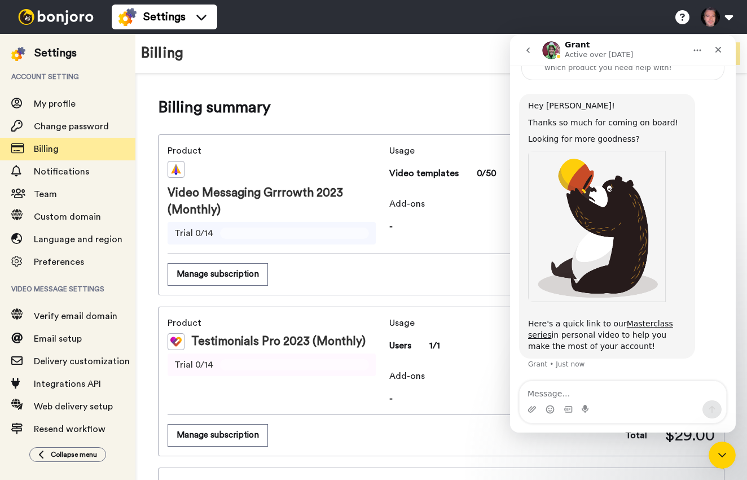
scroll to position [62, 0]
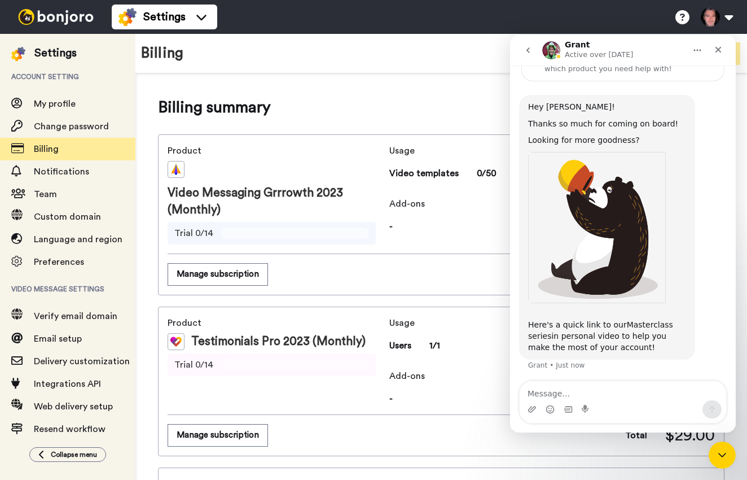
click at [637, 323] on link "Masterclass series" at bounding box center [600, 330] width 145 height 20
click at [720, 48] on icon "Close" at bounding box center [719, 50] width 6 height 6
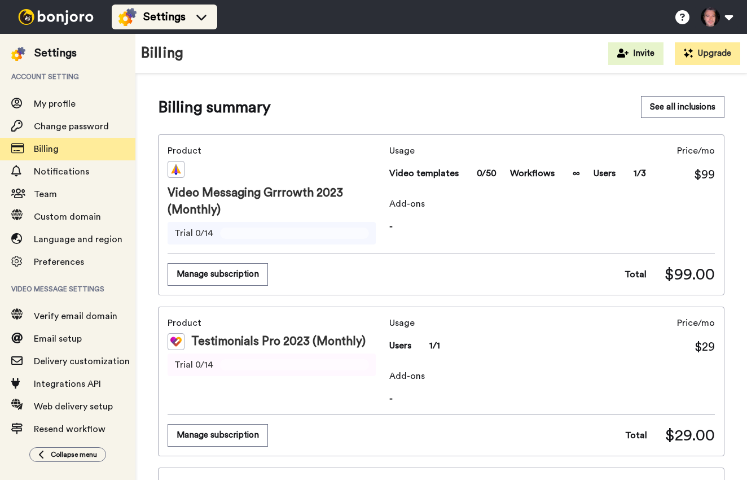
click at [182, 12] on span "Settings" at bounding box center [164, 17] width 42 height 16
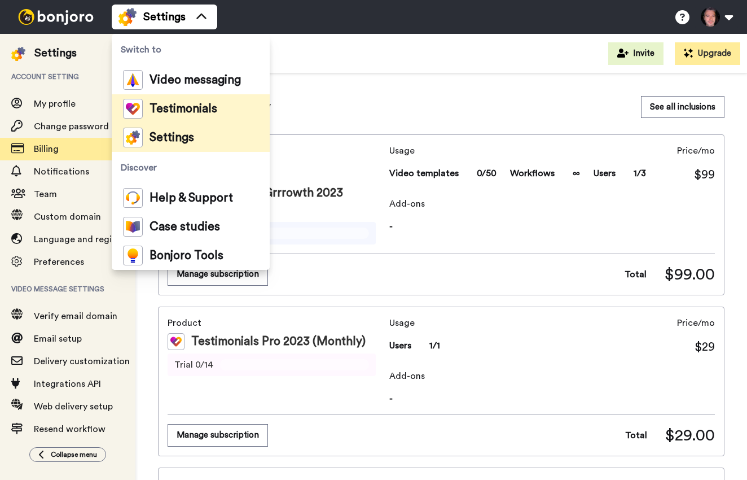
click at [188, 108] on span "Testimonials" at bounding box center [184, 108] width 68 height 11
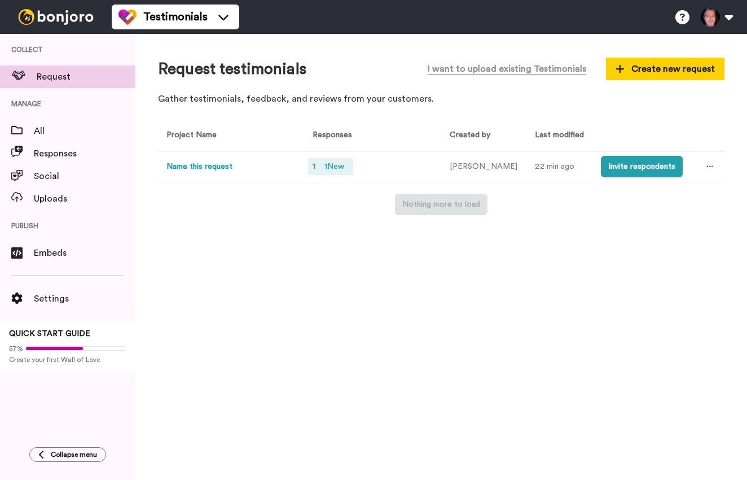
click at [344, 168] on span "1 New" at bounding box center [334, 166] width 29 height 12
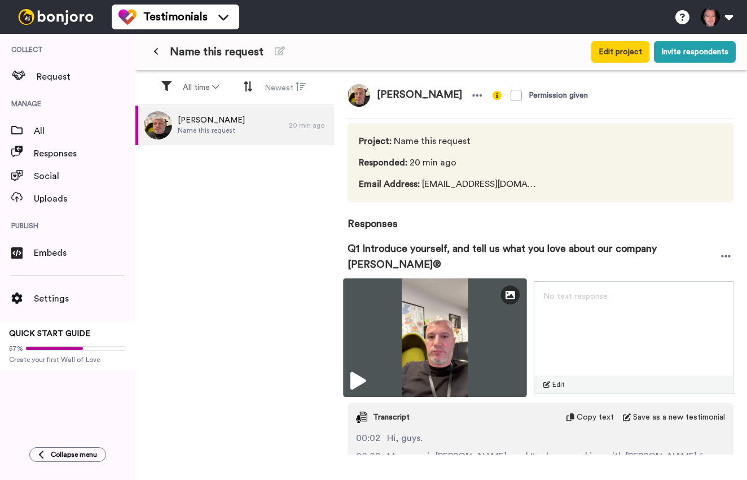
click at [492, 297] on img at bounding box center [435, 337] width 184 height 119
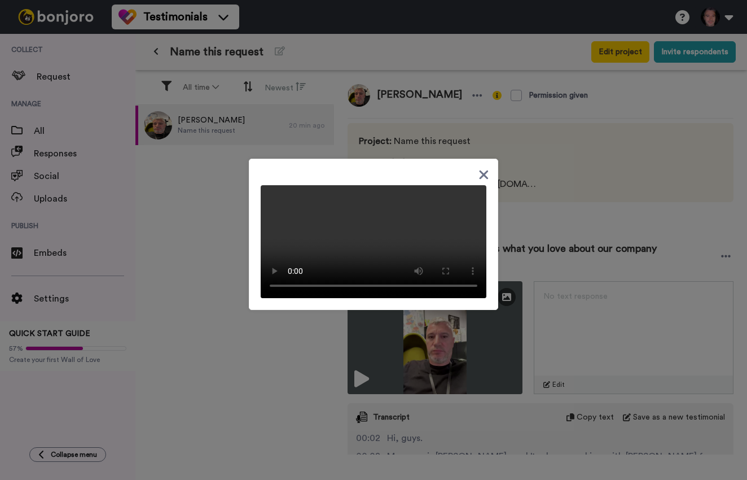
click at [481, 170] on icon at bounding box center [484, 174] width 9 height 9
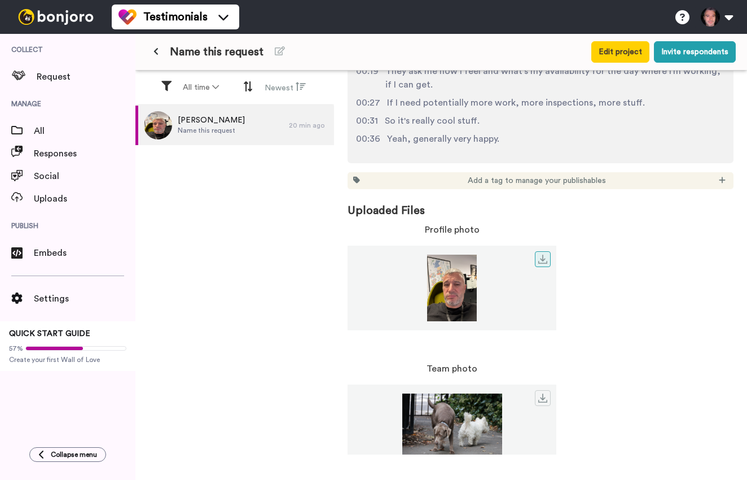
scroll to position [455, 0]
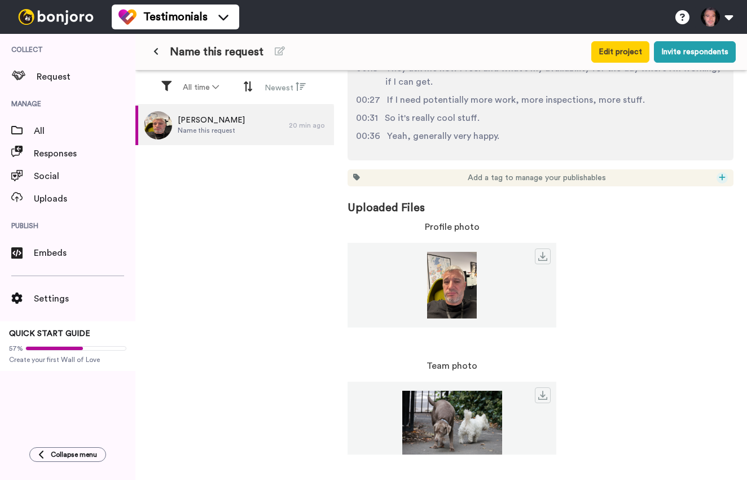
click at [723, 178] on icon at bounding box center [722, 177] width 6 height 6
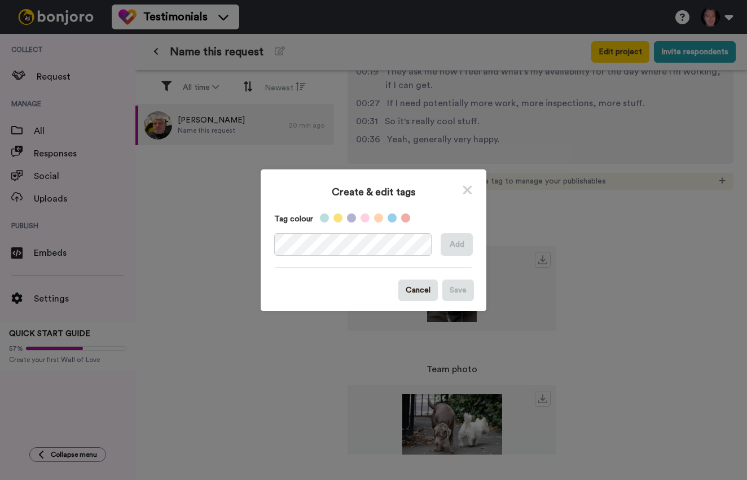
click at [465, 192] on icon at bounding box center [467, 189] width 9 height 9
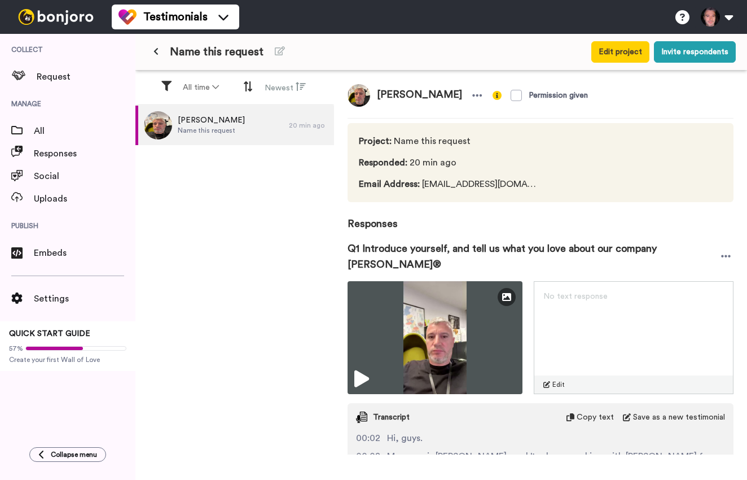
scroll to position [0, 0]
click at [54, 139] on div "All" at bounding box center [67, 131] width 135 height 23
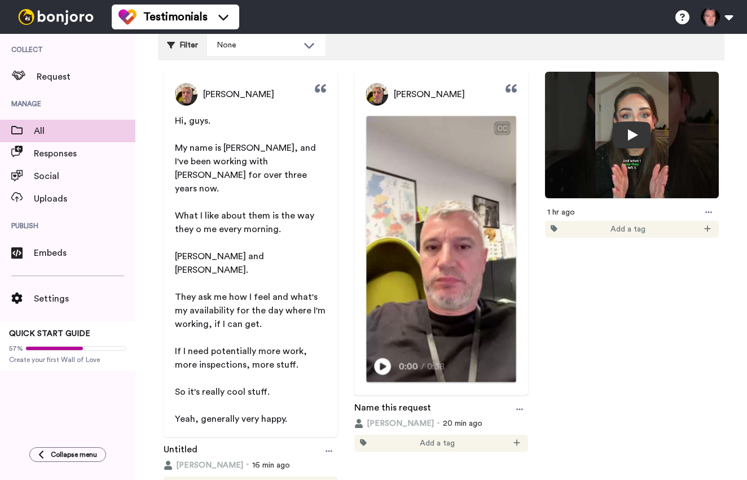
scroll to position [95, 0]
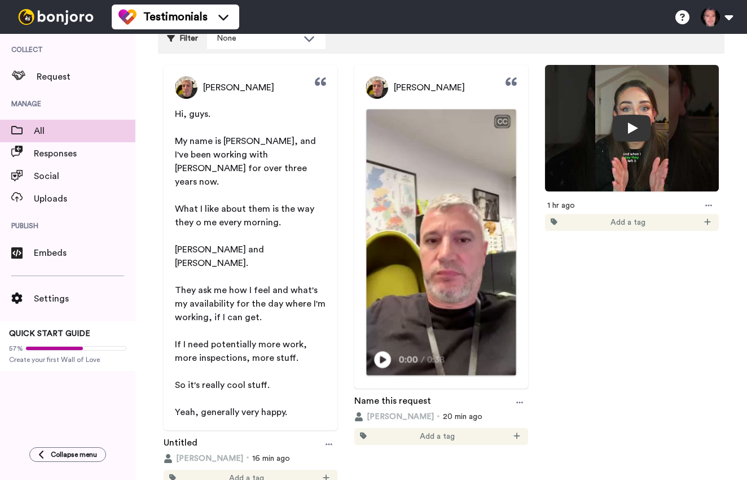
click at [498, 120] on div "CC" at bounding box center [503, 121] width 14 height 11
click at [503, 122] on div "CC" at bounding box center [503, 121] width 14 height 11
click at [506, 124] on div "CC" at bounding box center [503, 121] width 14 height 11
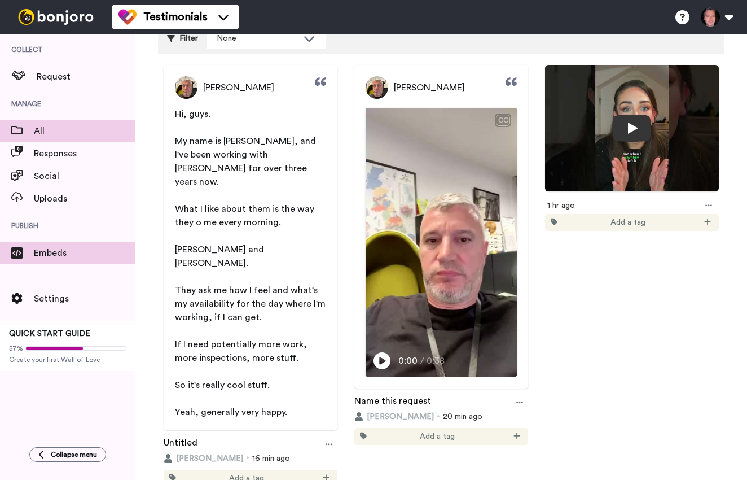
click at [56, 251] on span "Embeds" at bounding box center [85, 253] width 102 height 14
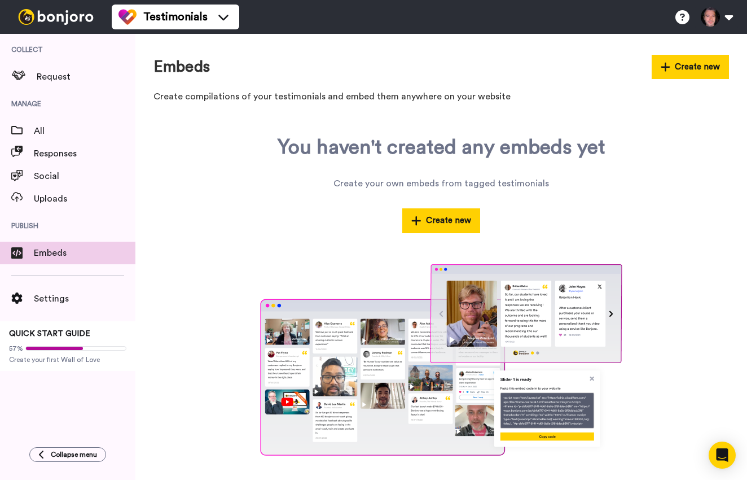
scroll to position [1, 0]
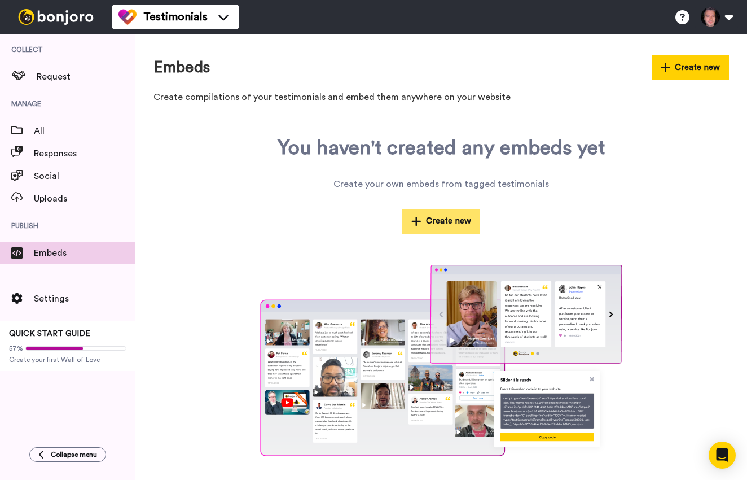
click at [442, 222] on button "Create new" at bounding box center [441, 221] width 78 height 24
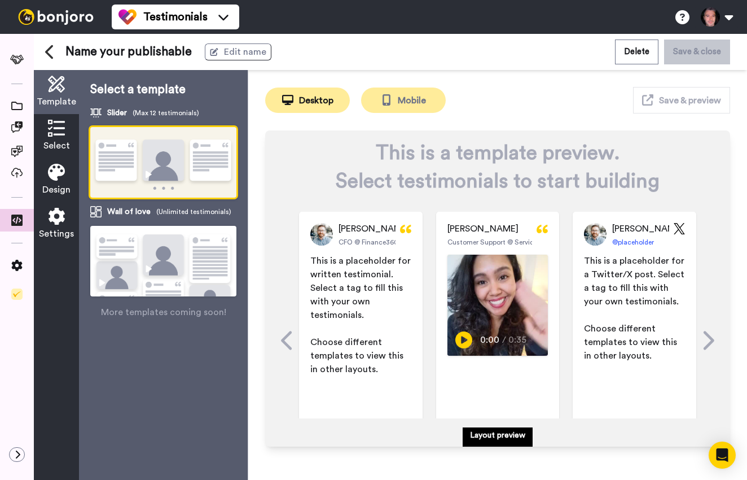
click at [407, 107] on button "Mobile" at bounding box center [403, 99] width 85 height 25
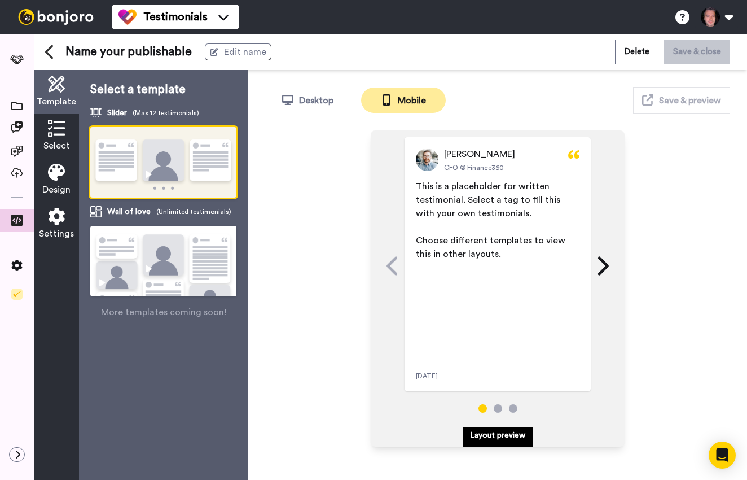
scroll to position [120, 0]
click at [602, 270] on icon at bounding box center [603, 265] width 11 height 19
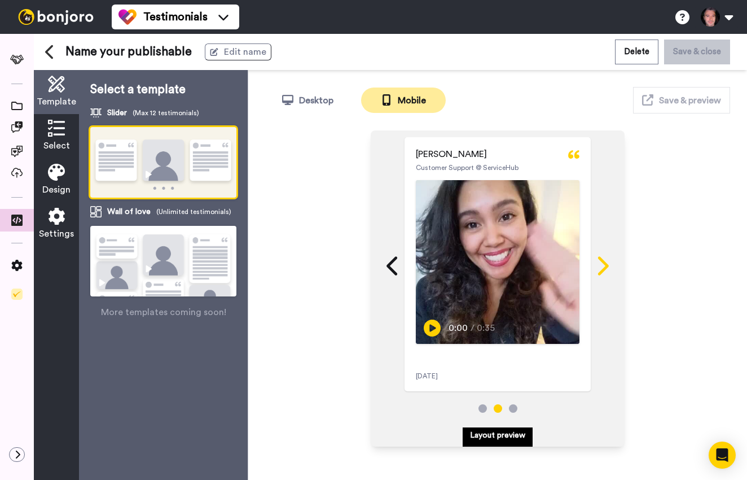
click at [602, 270] on icon at bounding box center [603, 265] width 11 height 19
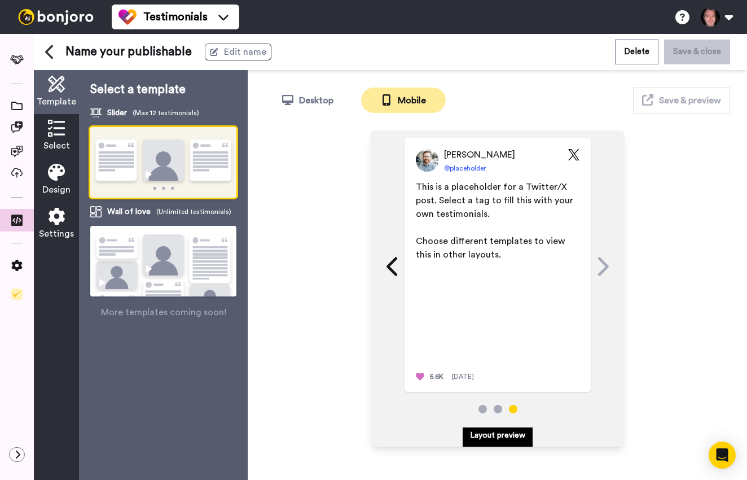
click at [602, 270] on icon at bounding box center [602, 266] width 18 height 21
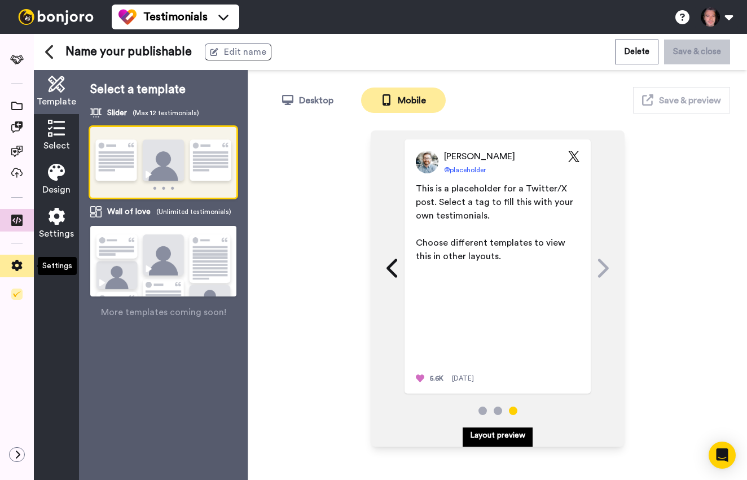
click at [17, 264] on icon at bounding box center [17, 265] width 11 height 11
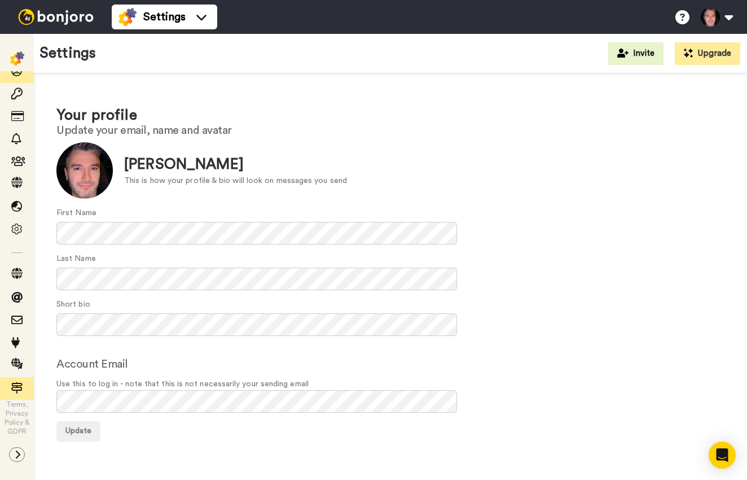
scroll to position [11, 0]
click at [18, 458] on icon at bounding box center [17, 454] width 7 height 9
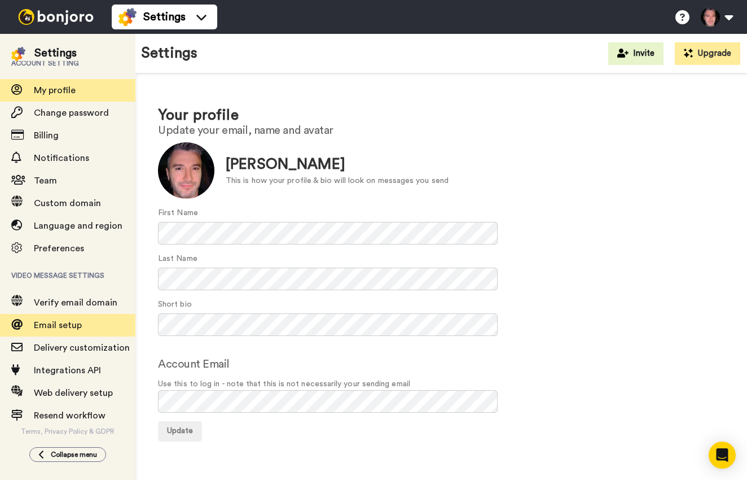
scroll to position [14, 0]
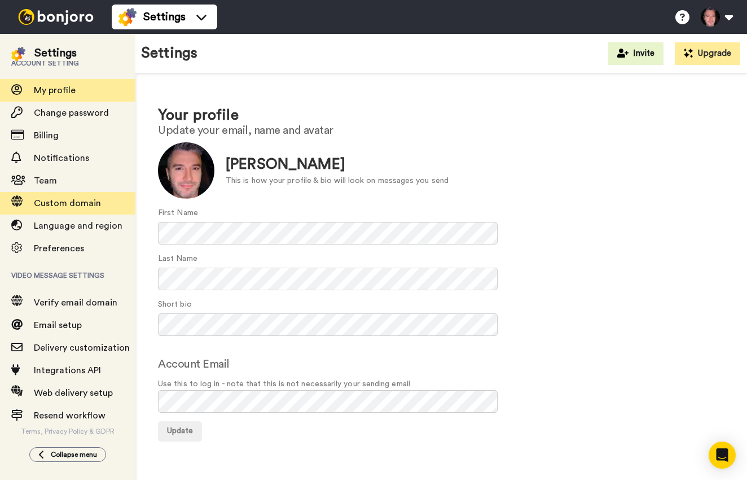
click at [80, 202] on span "Custom domain" at bounding box center [67, 203] width 67 height 9
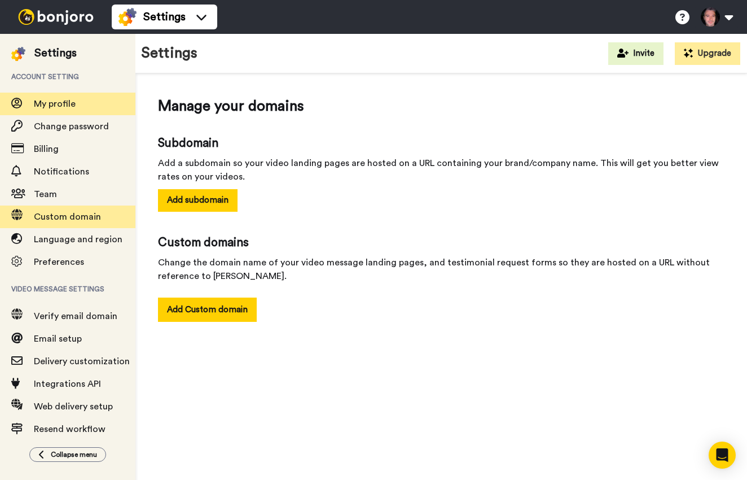
click at [54, 111] on div "My profile" at bounding box center [67, 104] width 135 height 23
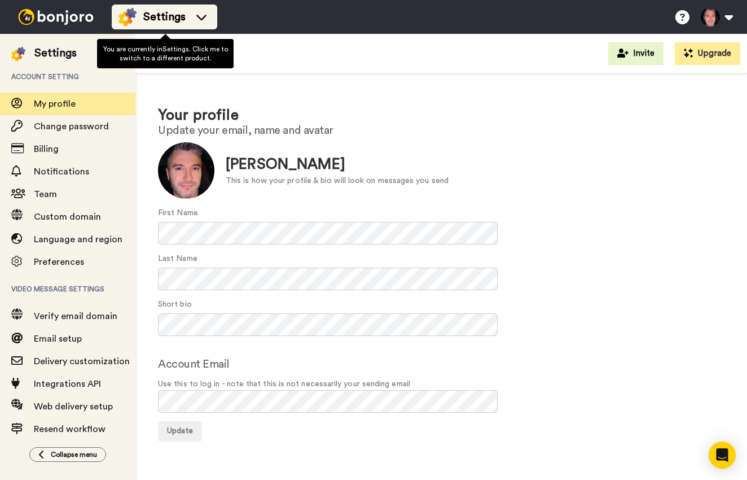
click at [202, 15] on icon at bounding box center [201, 16] width 18 height 11
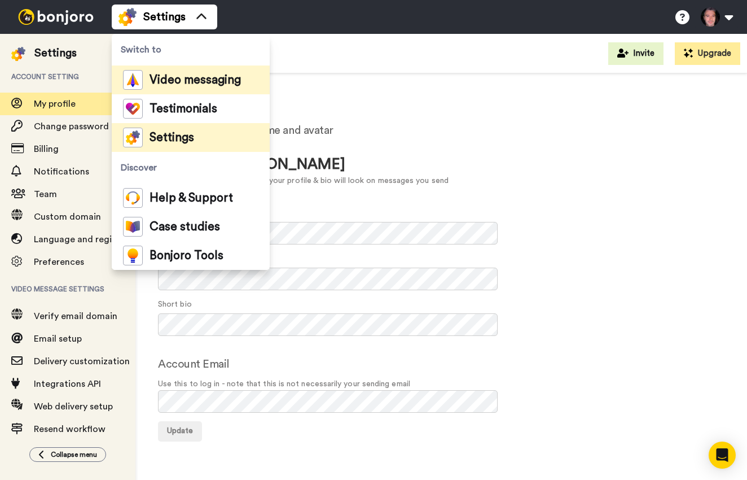
click at [204, 80] on span "Video messaging" at bounding box center [195, 79] width 91 height 11
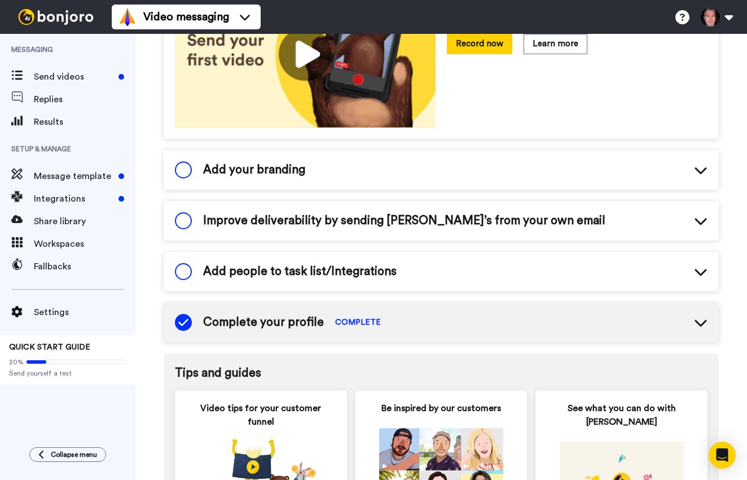
scroll to position [231, 0]
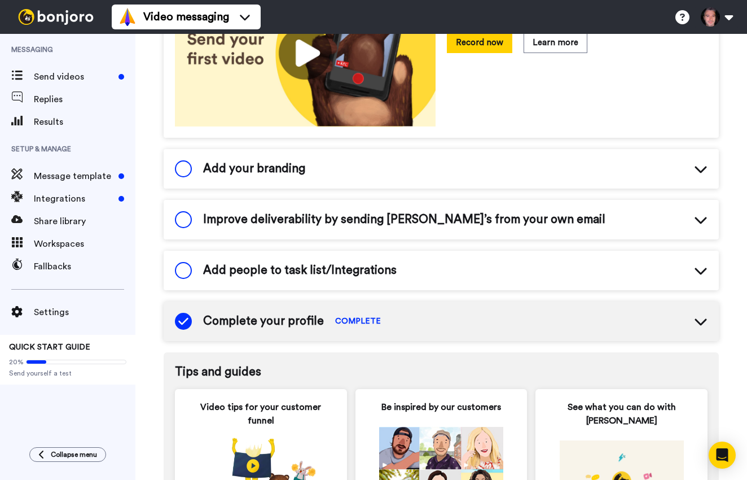
click at [660, 168] on div "Add your branding" at bounding box center [441, 169] width 555 height 40
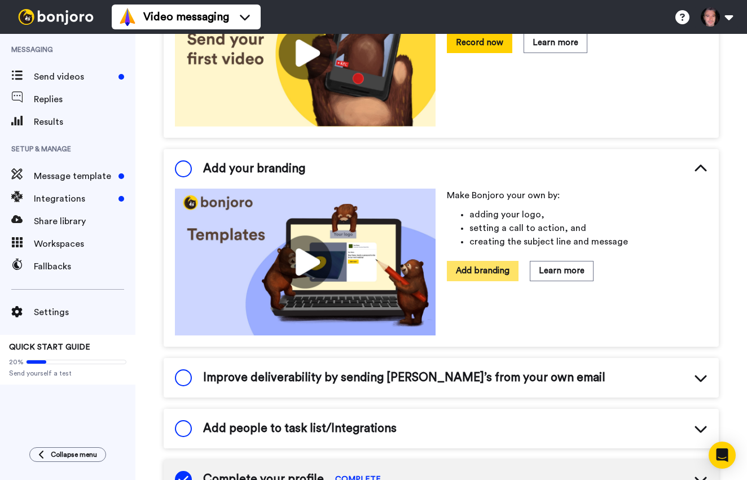
click at [490, 267] on button "Add branding" at bounding box center [483, 271] width 72 height 20
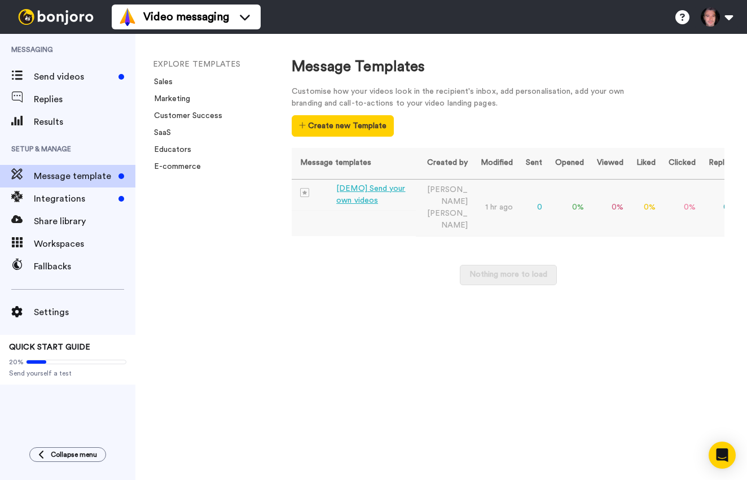
click at [363, 199] on div "[DEMO] Send your own videos" at bounding box center [373, 195] width 75 height 24
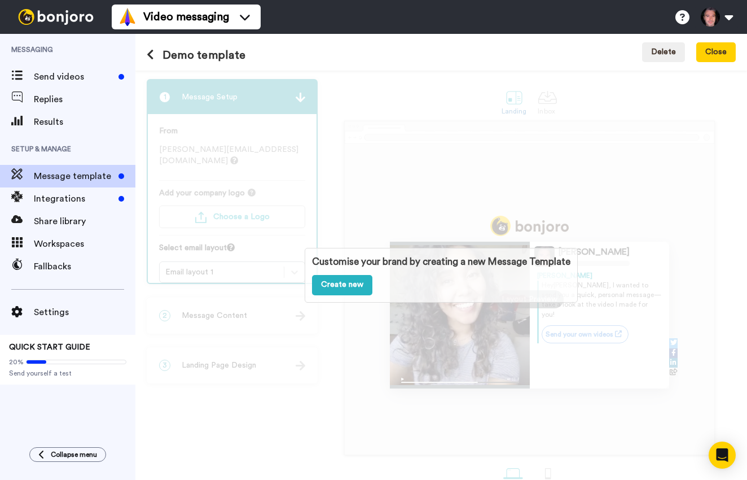
click at [598, 207] on div "Customise your brand by creating a new Message Template Create new" at bounding box center [441, 275] width 612 height 409
click at [352, 288] on link "Create new" at bounding box center [342, 285] width 60 height 20
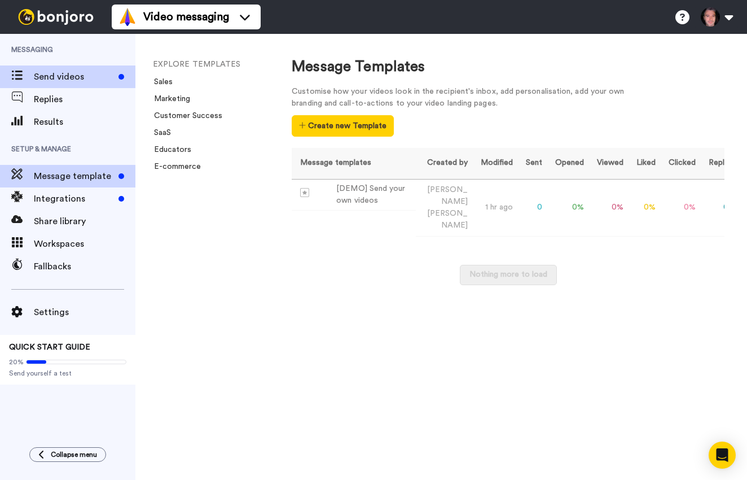
click at [51, 82] on span "Send videos" at bounding box center [74, 77] width 80 height 14
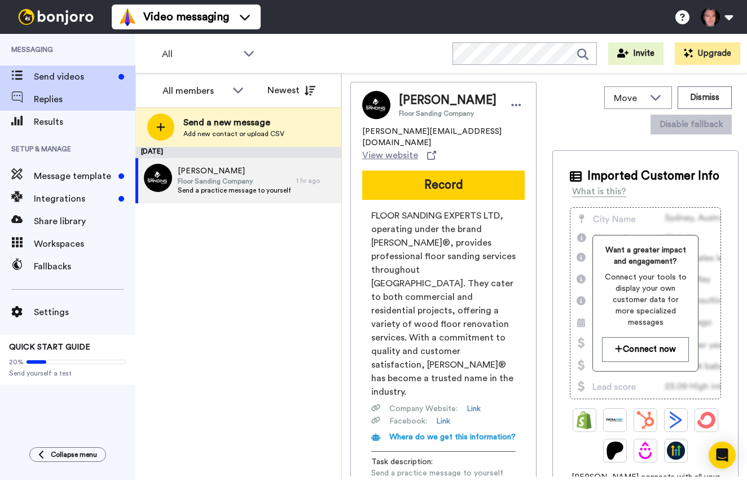
click at [55, 105] on span "Replies" at bounding box center [85, 100] width 102 height 14
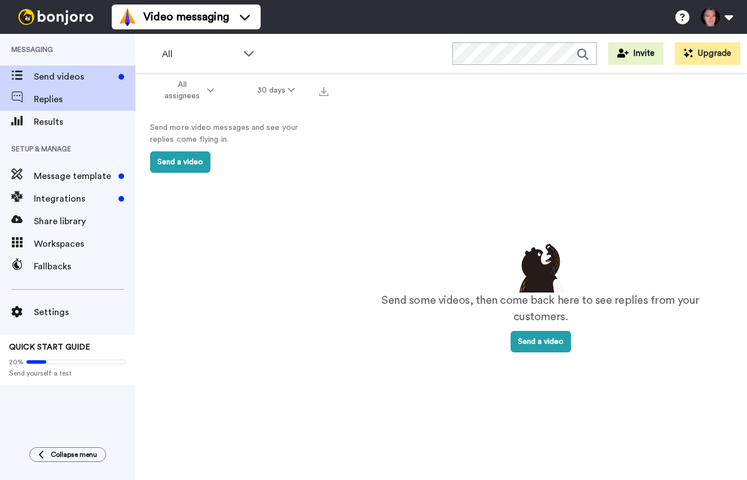
click at [60, 73] on span "Send videos" at bounding box center [74, 77] width 80 height 14
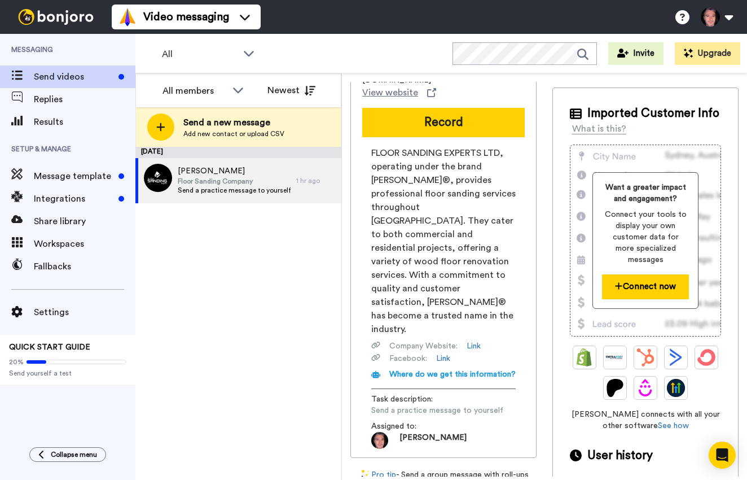
scroll to position [63, 0]
click at [640, 277] on button "Connect now" at bounding box center [645, 286] width 86 height 24
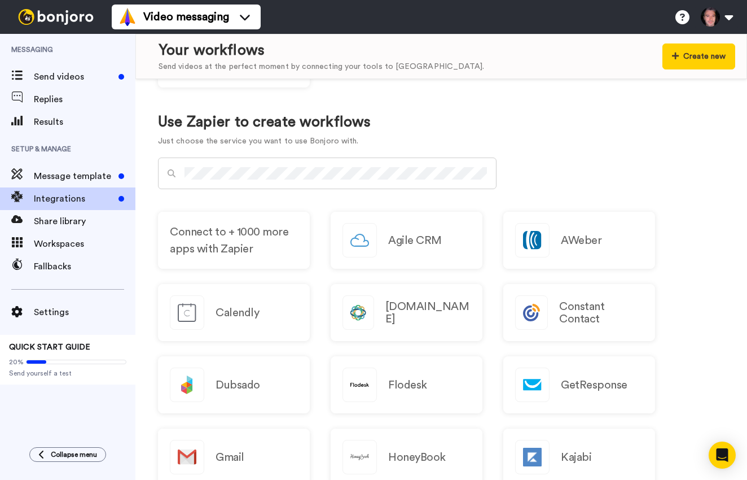
scroll to position [643, 0]
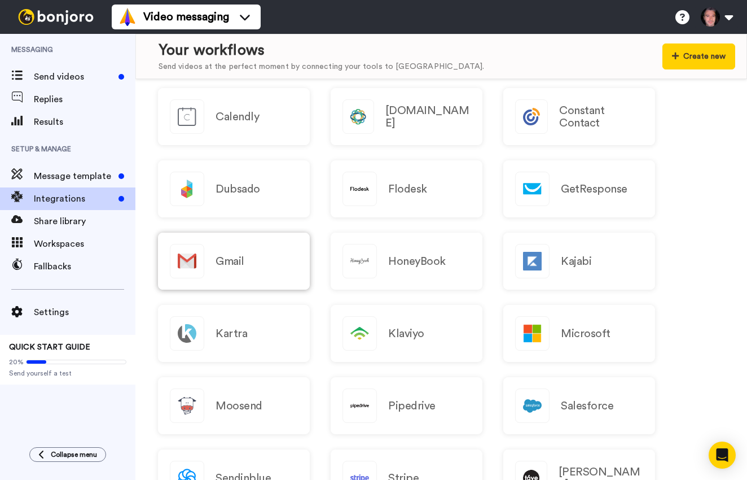
click at [212, 253] on div "Gmail" at bounding box center [234, 261] width 152 height 57
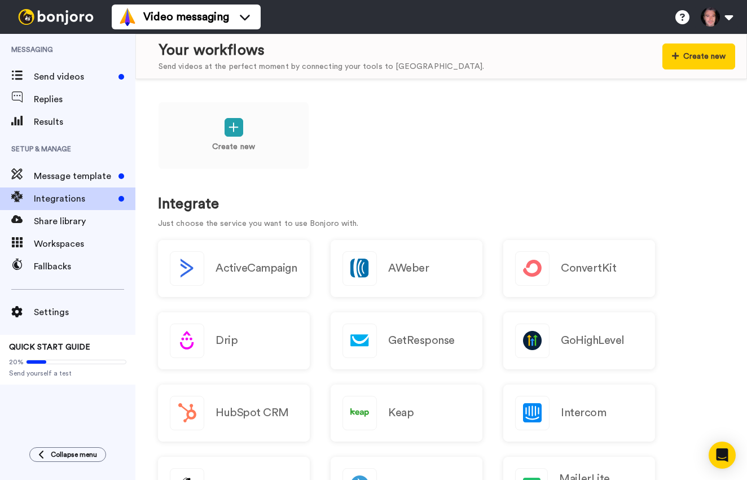
scroll to position [0, 0]
click at [60, 77] on span "Send videos" at bounding box center [74, 77] width 80 height 14
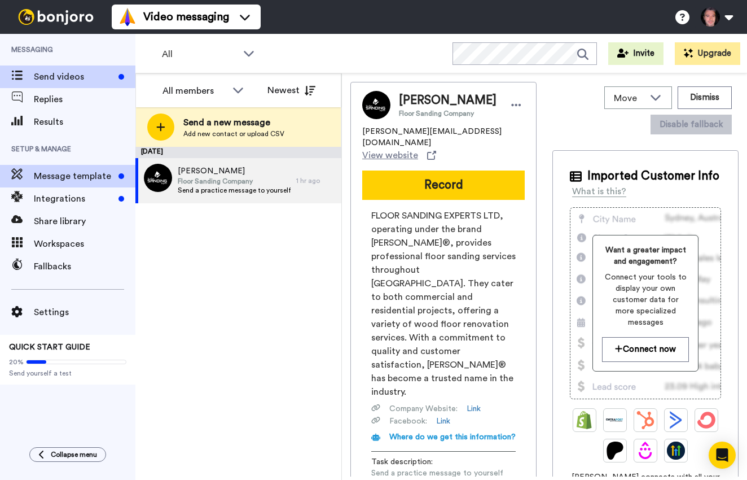
click at [78, 167] on div "Message template" at bounding box center [67, 176] width 135 height 23
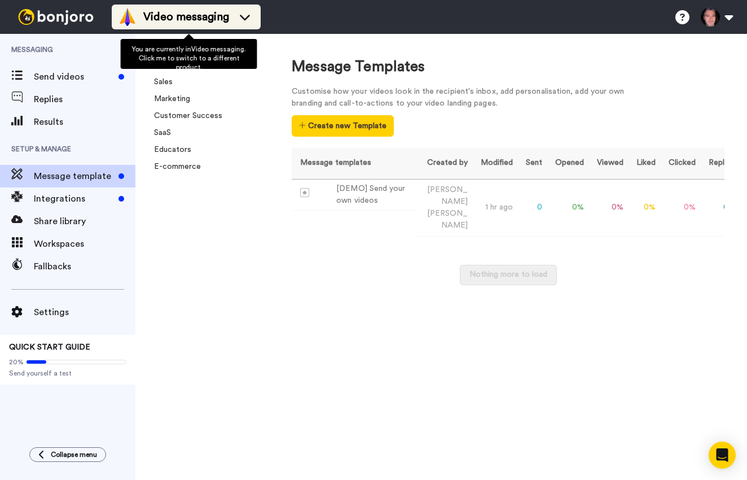
click at [190, 17] on span "Video messaging" at bounding box center [186, 17] width 86 height 16
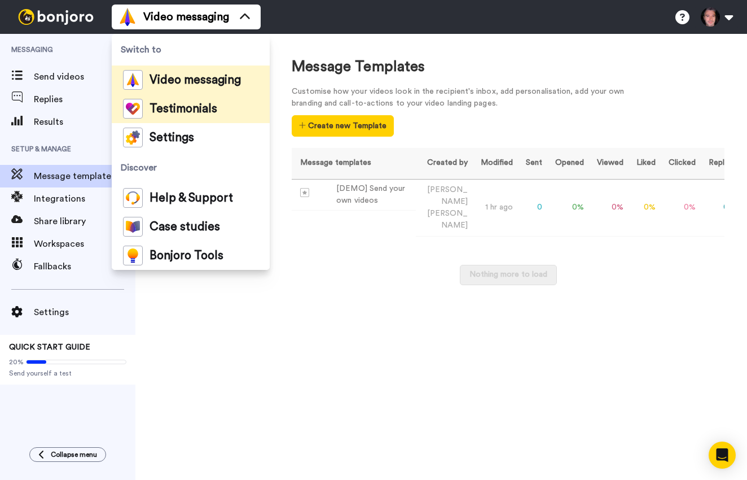
click at [204, 100] on div "Testimonials" at bounding box center [170, 109] width 94 height 20
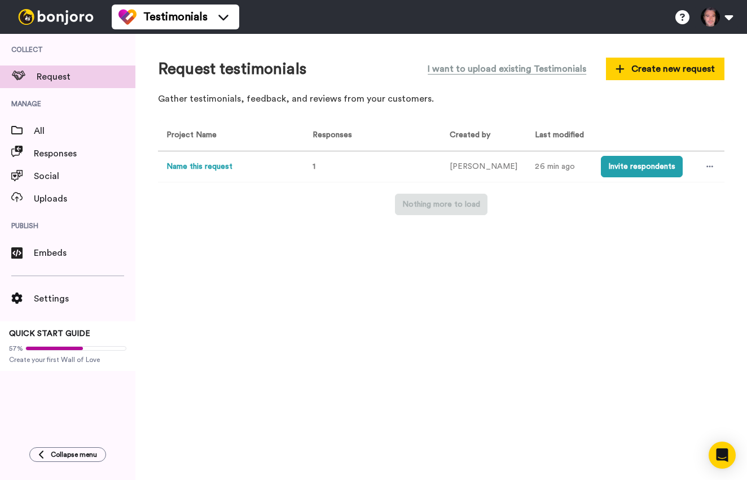
click at [222, 170] on button "Name this request" at bounding box center [199, 167] width 66 height 12
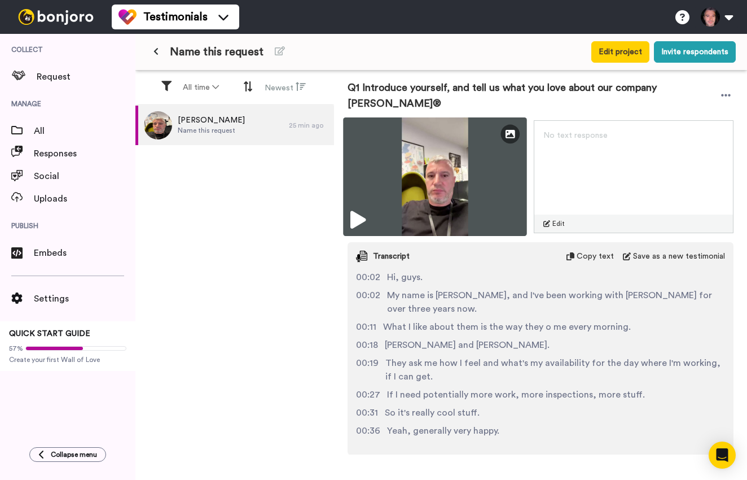
scroll to position [162, 0]
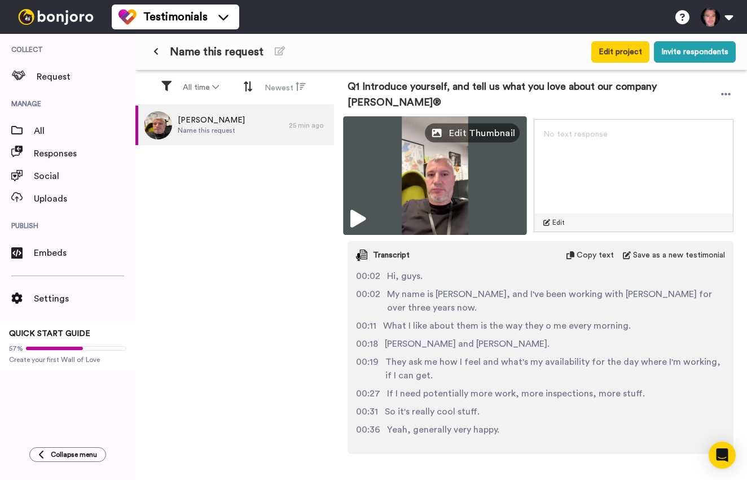
click at [486, 133] on span "Edit Thumbnail" at bounding box center [482, 133] width 67 height 14
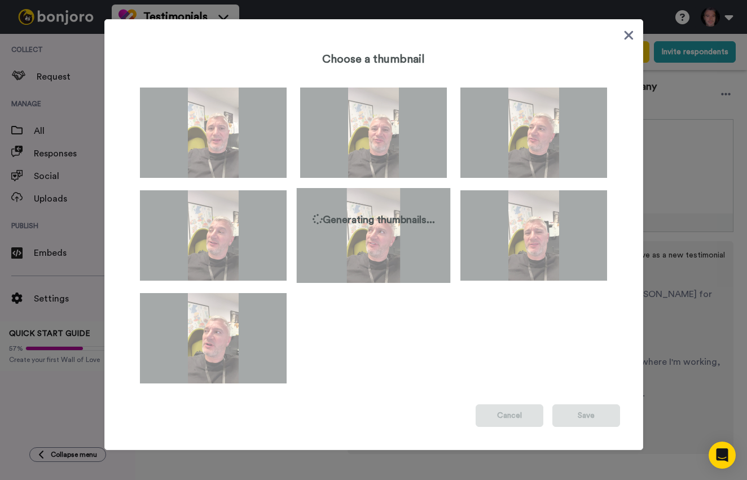
click at [393, 247] on img at bounding box center [373, 235] width 154 height 95
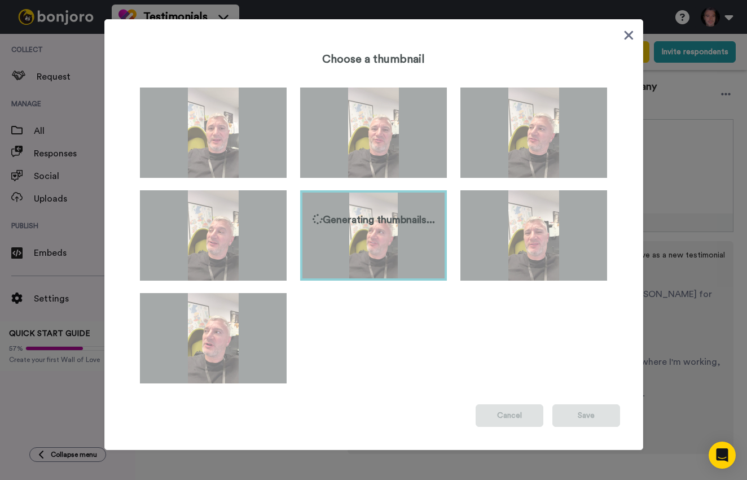
click at [625, 38] on icon at bounding box center [628, 34] width 9 height 9
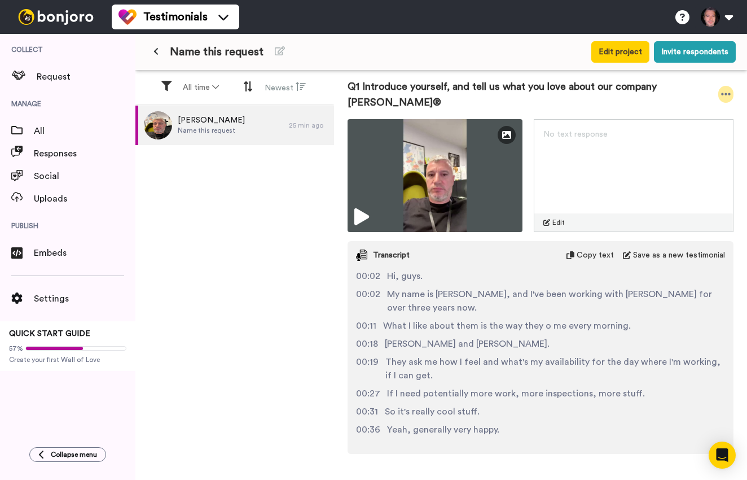
click at [726, 93] on icon at bounding box center [726, 94] width 10 height 2
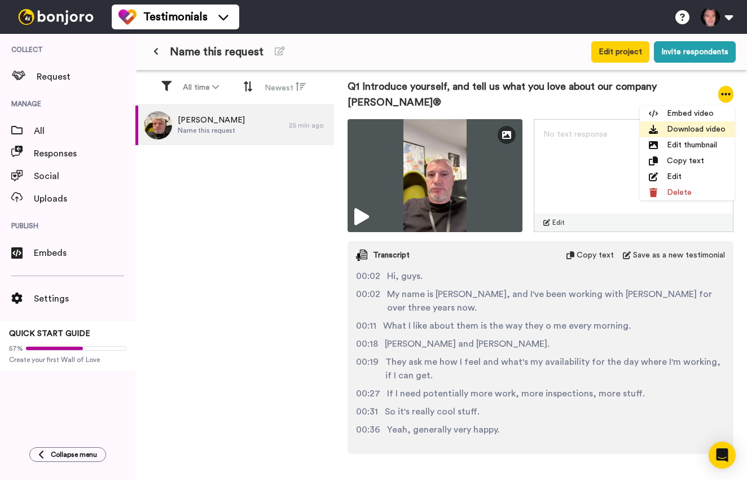
click at [692, 131] on li "Download video" at bounding box center [687, 129] width 95 height 16
click at [687, 130] on li "Download video" at bounding box center [687, 129] width 95 height 16
click at [702, 110] on li "Embed video" at bounding box center [687, 114] width 95 height 16
click at [685, 130] on li "Download video" at bounding box center [687, 129] width 95 height 16
click at [236, 251] on div "[PERSON_NAME] Name this request 25 min ago" at bounding box center [234, 294] width 199 height 376
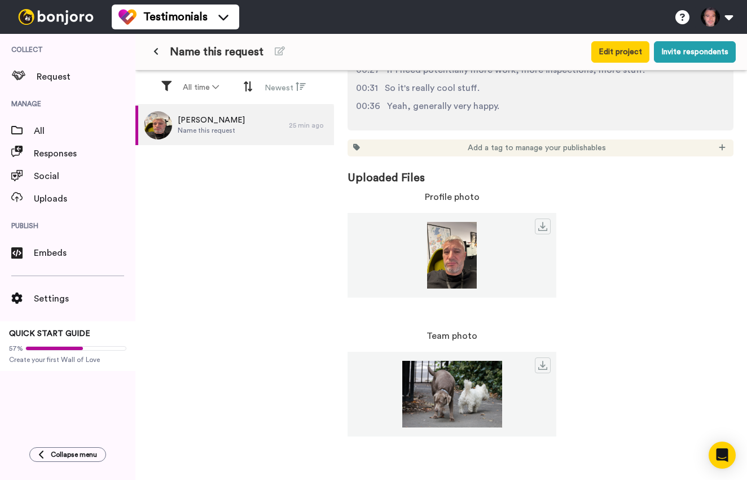
scroll to position [485, 0]
click at [458, 260] on img at bounding box center [452, 255] width 209 height 67
click at [472, 251] on img at bounding box center [452, 255] width 209 height 67
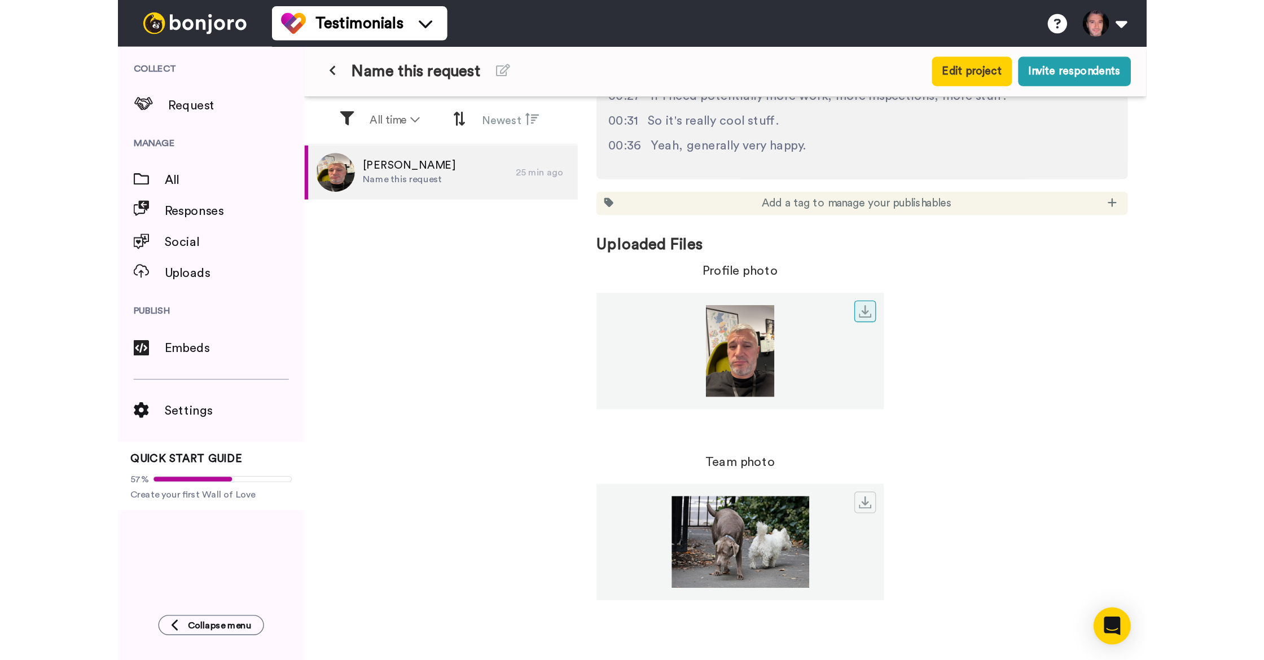
scroll to position [484, 0]
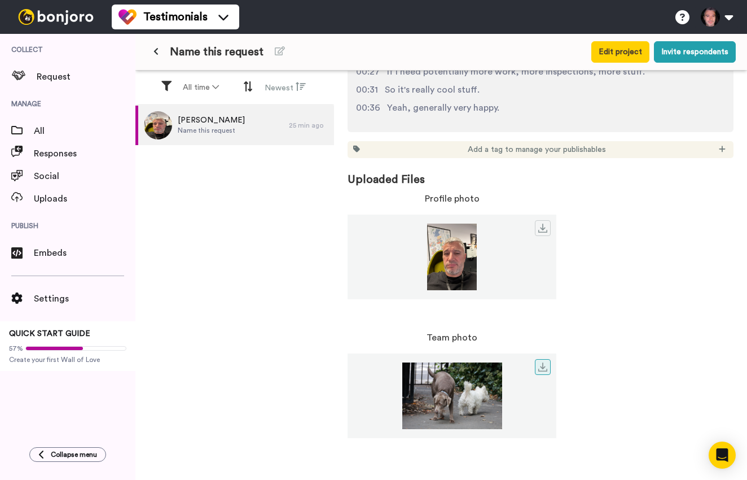
click at [440, 391] on img at bounding box center [452, 395] width 209 height 67
click at [545, 368] on icon at bounding box center [542, 366] width 9 height 9
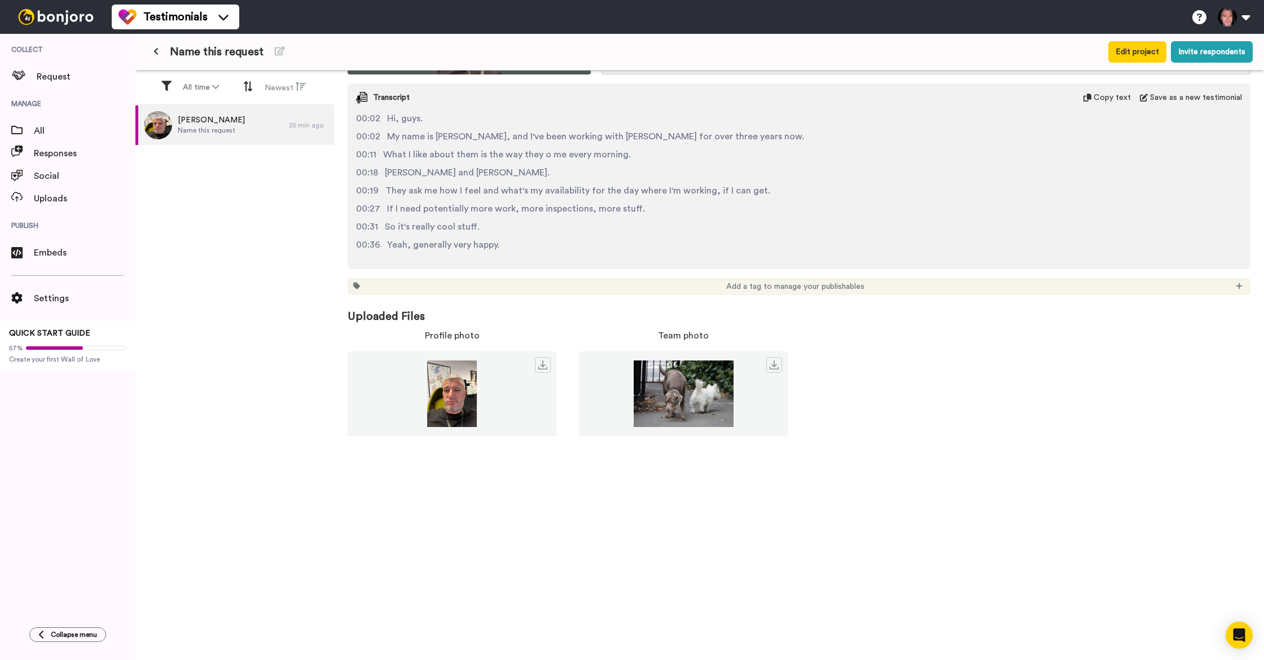
scroll to position [123, 0]
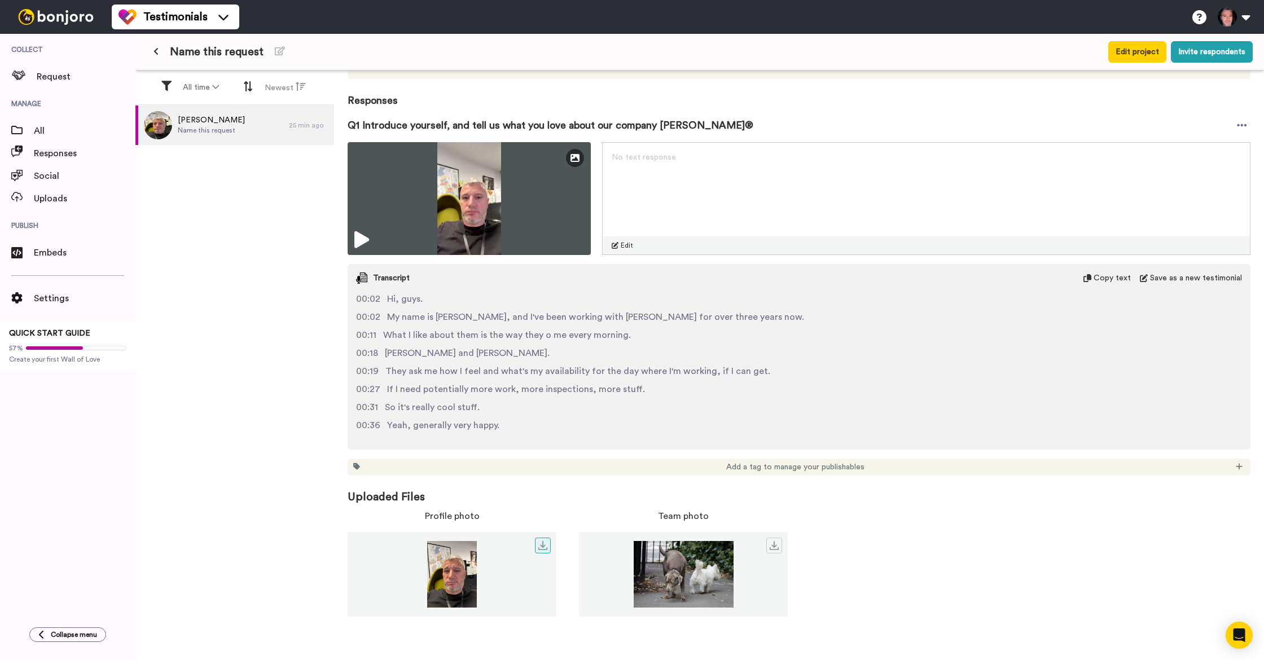
click at [456, 479] on img at bounding box center [452, 574] width 209 height 67
click at [547, 479] on icon at bounding box center [542, 545] width 9 height 9
click at [691, 258] on div "Edit Thumbnail No text response Edit Transcript Copy text Save as a new testimo…" at bounding box center [799, 309] width 903 height 334
click at [45, 135] on span "All" at bounding box center [85, 131] width 102 height 14
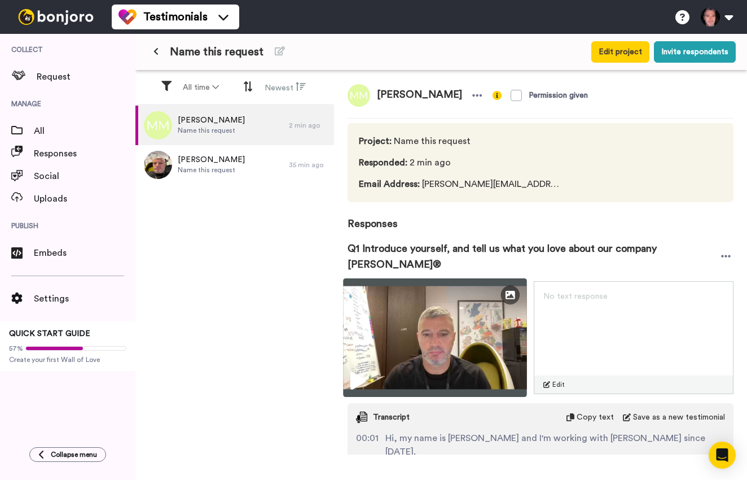
click at [440, 340] on img at bounding box center [435, 337] width 184 height 119
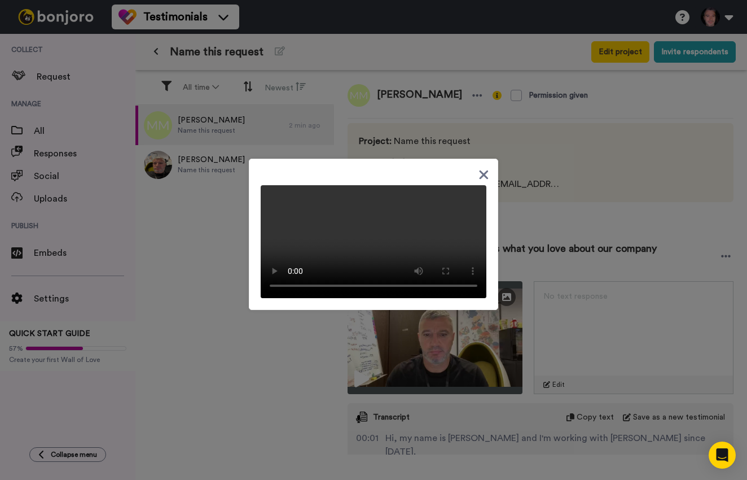
click at [274, 286] on video at bounding box center [374, 241] width 226 height 113
click at [280, 198] on video at bounding box center [374, 241] width 226 height 113
click at [486, 168] on icon at bounding box center [484, 175] width 11 height 14
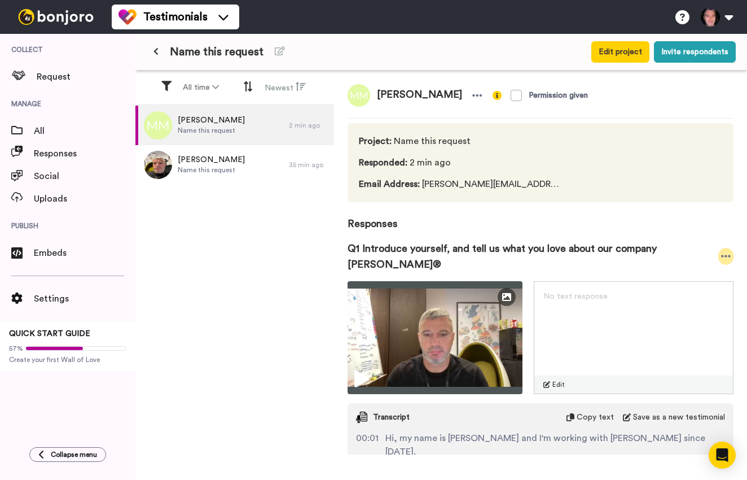
click at [728, 253] on icon at bounding box center [726, 256] width 10 height 11
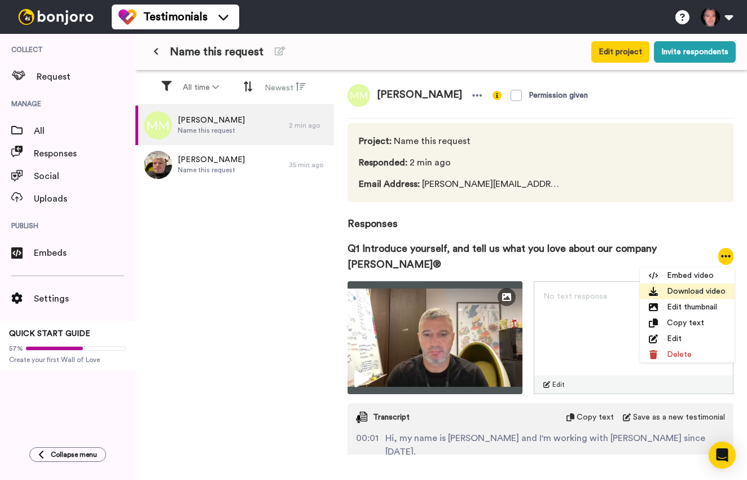
click at [703, 290] on li "Download video" at bounding box center [687, 291] width 95 height 16
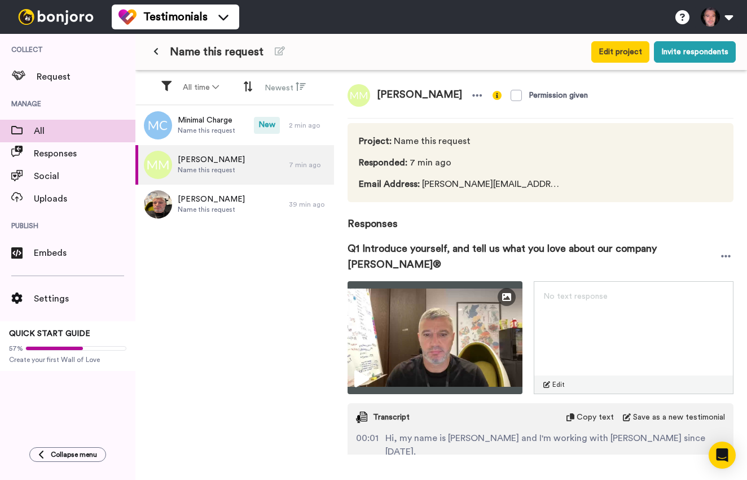
click at [46, 136] on span "All" at bounding box center [85, 131] width 102 height 14
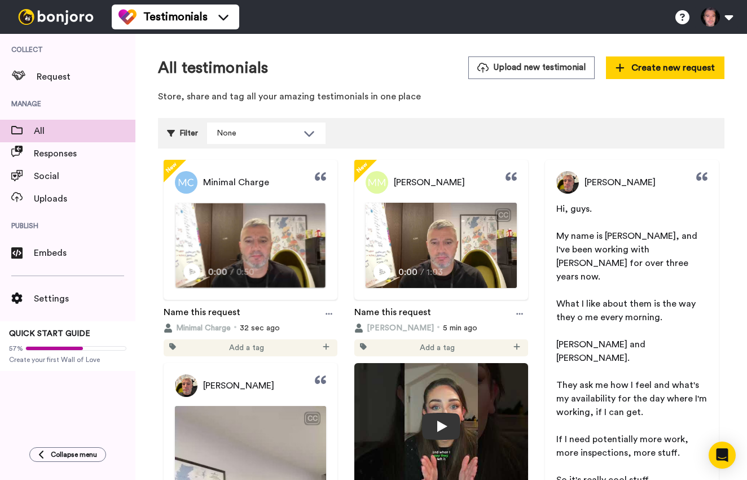
click at [255, 238] on img at bounding box center [251, 245] width 150 height 84
click at [274, 231] on video at bounding box center [251, 245] width 150 height 84
